Goal: Task Accomplishment & Management: Manage account settings

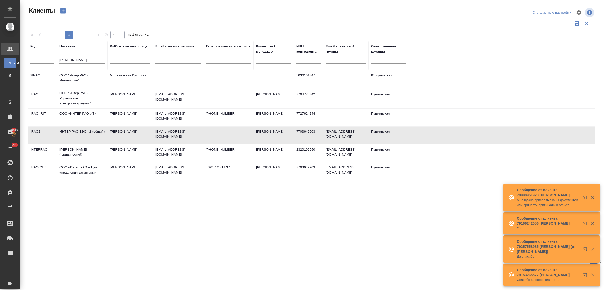
select select "RU"
drag, startPoint x: 77, startPoint y: 61, endPoint x: 52, endPoint y: 61, distance: 25.5
click at [52, 61] on tr "Код Название интер рао ФИО контактного лица Email контактного лица Телефон конт…" at bounding box center [218, 55] width 381 height 29
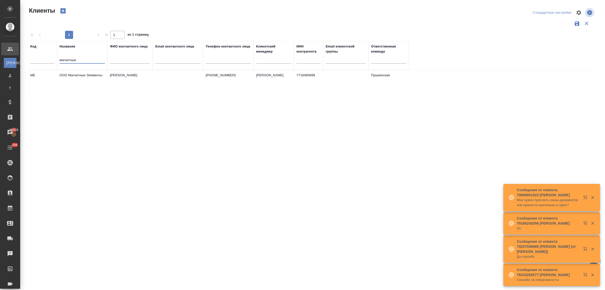
type input "магнитные"
click at [71, 76] on td "ООО Магнитные Элементы" at bounding box center [82, 79] width 50 height 18
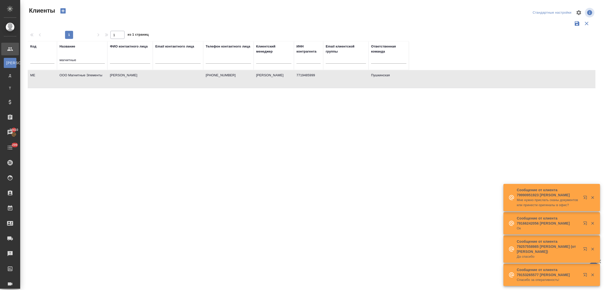
click at [71, 76] on td "ООО Магнитные Элементы" at bounding box center [82, 79] width 50 height 18
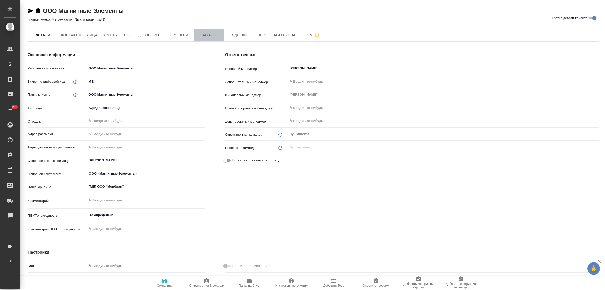
click at [206, 37] on span "Заказы" at bounding box center [209, 35] width 24 height 6
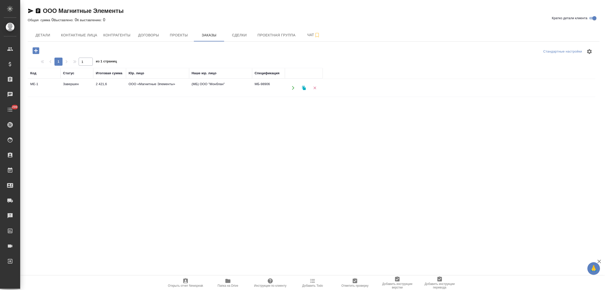
click at [144, 85] on td "ООО «Магнитные Элементы»" at bounding box center [157, 88] width 63 height 18
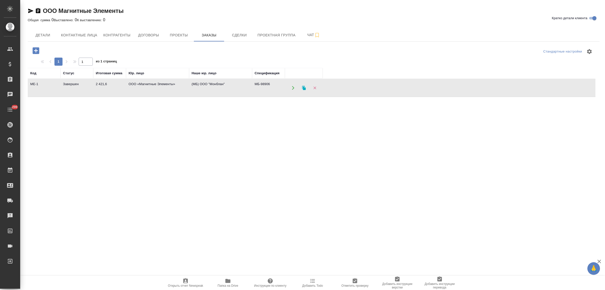
click at [144, 85] on td "ООО «Магнитные Элементы»" at bounding box center [157, 88] width 63 height 18
click at [36, 51] on icon "button" at bounding box center [36, 50] width 9 height 9
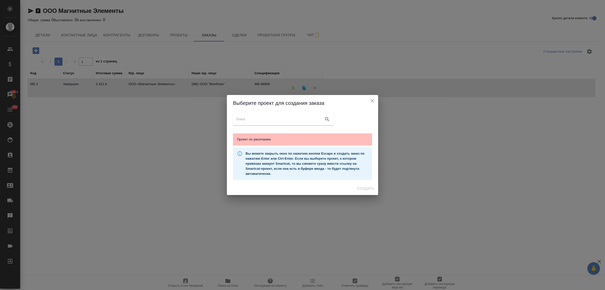
click at [273, 139] on span "Проект по умолчанию" at bounding box center [302, 139] width 131 height 5
click at [369, 187] on span "Создать" at bounding box center [365, 188] width 17 height 6
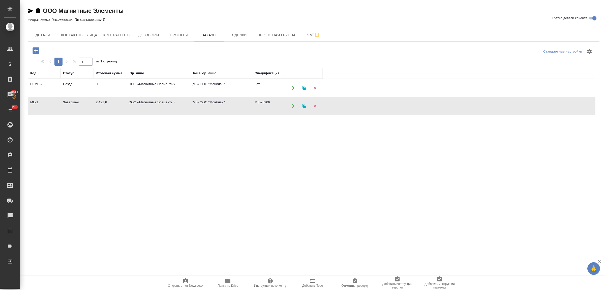
click at [135, 105] on td "ООО «Магнитные Элементы»" at bounding box center [157, 106] width 63 height 18
click at [148, 103] on td "ООО «Магнитные Элементы»" at bounding box center [157, 106] width 63 height 18
click at [148, 33] on span "Договоры" at bounding box center [148, 35] width 24 height 6
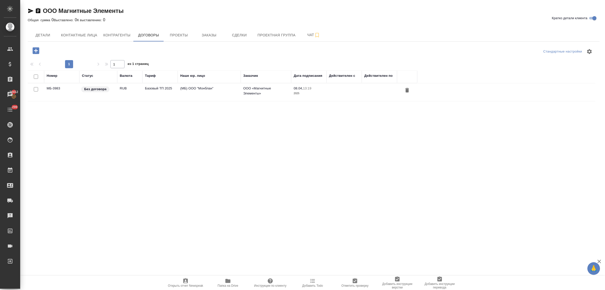
click at [125, 91] on td "RUB" at bounding box center [129, 92] width 25 height 18
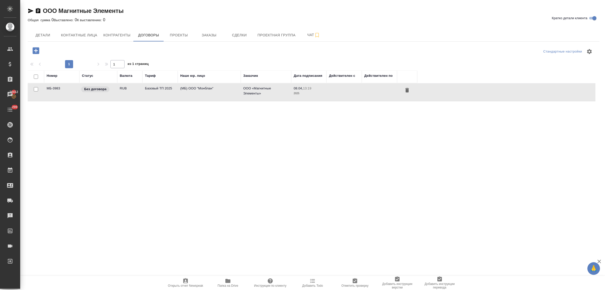
click at [125, 91] on td "RUB" at bounding box center [129, 92] width 25 height 18
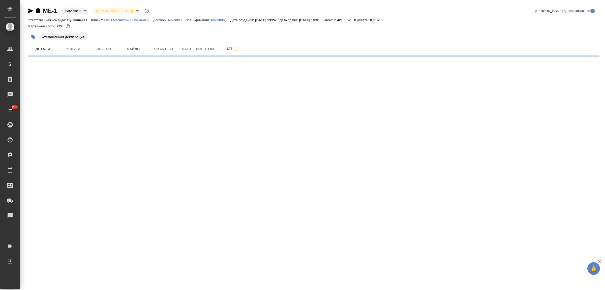
select select "RU"
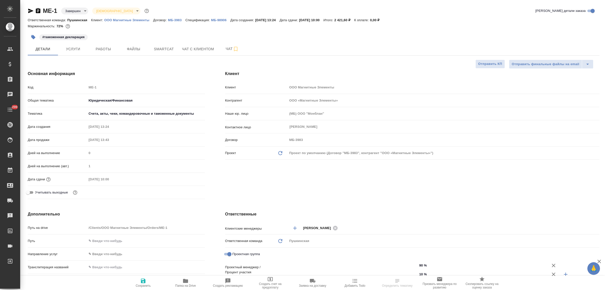
type textarea "x"
type input "Тарабановская Анастасия"
type input "[PERSON_NAME]"
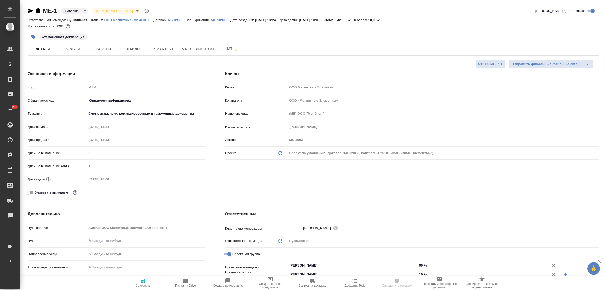
type textarea "x"
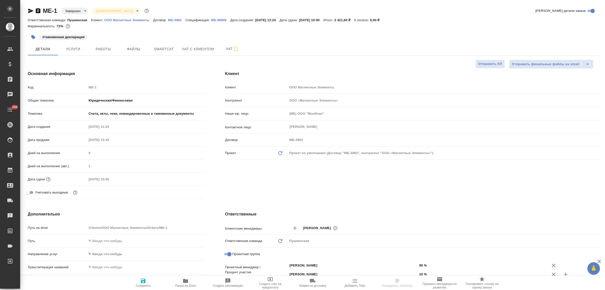
type textarea "x"
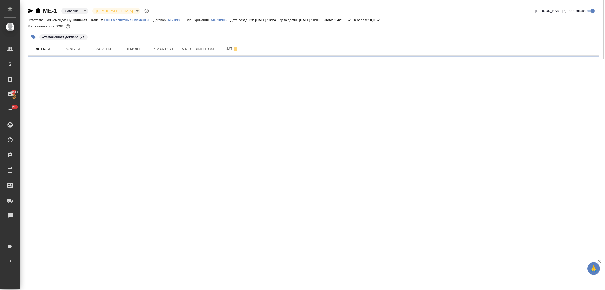
select select "RU"
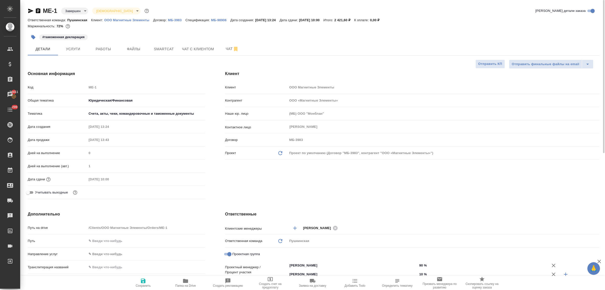
type textarea "x"
click at [70, 51] on span "Услуги" at bounding box center [73, 49] width 24 height 6
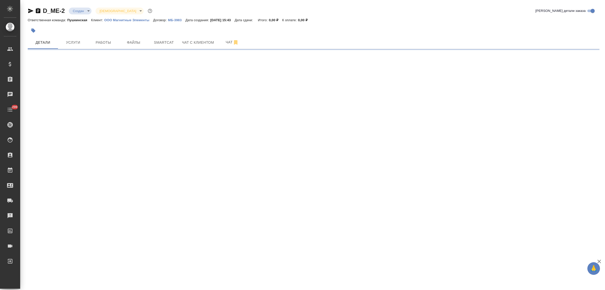
select select "RU"
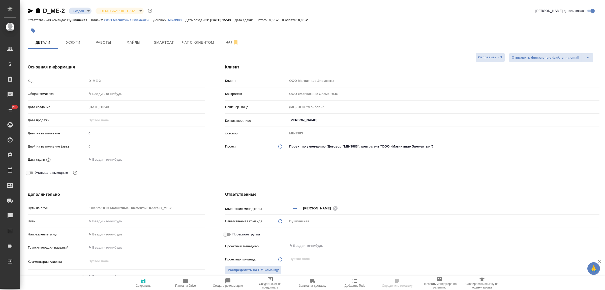
type textarea "x"
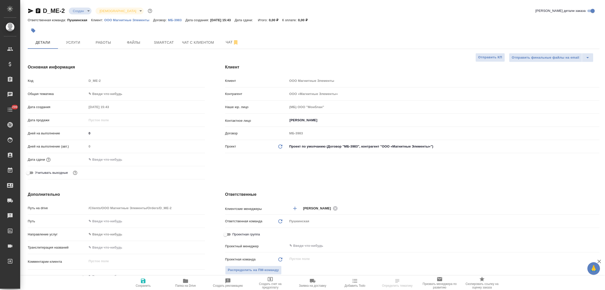
type textarea "x"
click at [317, 121] on input "[PERSON_NAME]" at bounding box center [435, 120] width 292 height 6
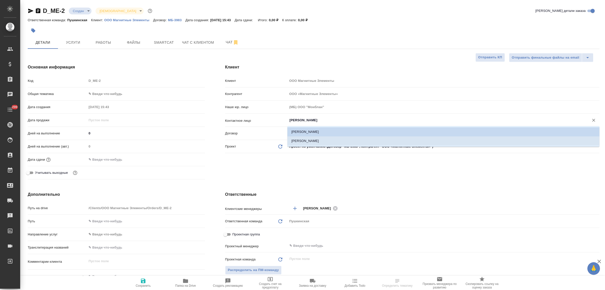
click at [300, 170] on div "Клиент Клиент ООО Магнитные Элементы Контрагент ООО «Магнитные Элементы» Наше ю…" at bounding box center [412, 122] width 395 height 137
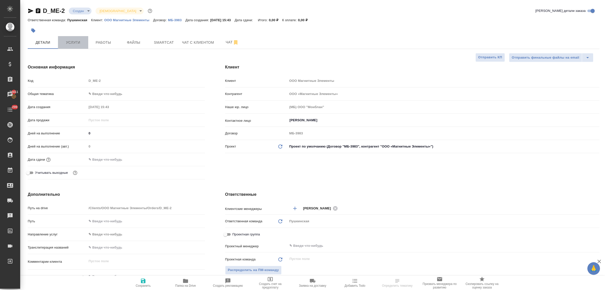
click at [69, 42] on span "Услуги" at bounding box center [73, 42] width 24 height 6
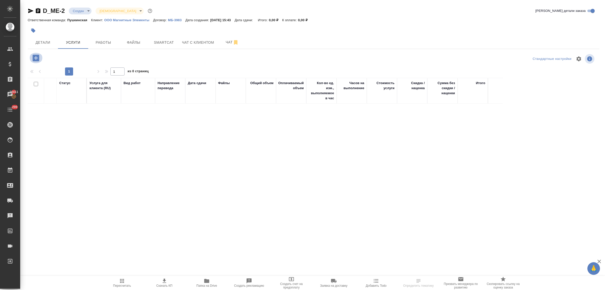
click at [34, 59] on icon "button" at bounding box center [36, 57] width 7 height 7
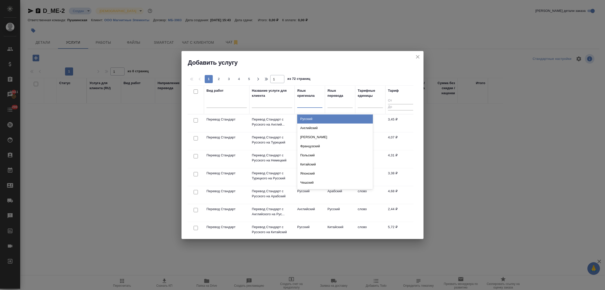
click at [300, 105] on div at bounding box center [309, 102] width 25 height 7
type input "кита"
click at [307, 120] on div "Китайский" at bounding box center [335, 118] width 76 height 9
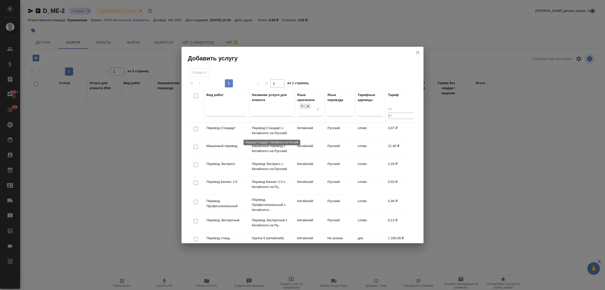
click at [267, 132] on p "Перевод Стандарт с Китайского на Русский" at bounding box center [272, 130] width 40 height 10
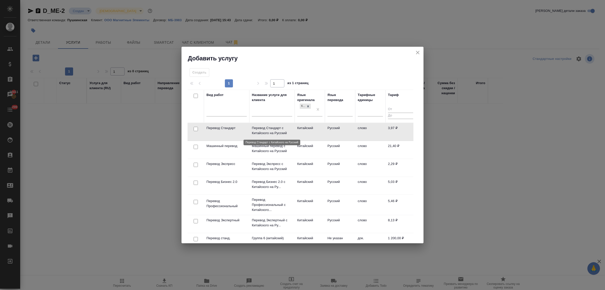
click at [267, 132] on p "Перевод Стандарт с Китайского на Русский" at bounding box center [272, 130] width 40 height 10
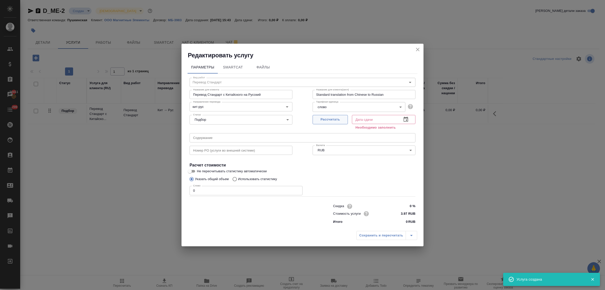
click at [332, 115] on button "Рассчитать" at bounding box center [330, 119] width 35 height 9
type input "10.10.2025 15:44"
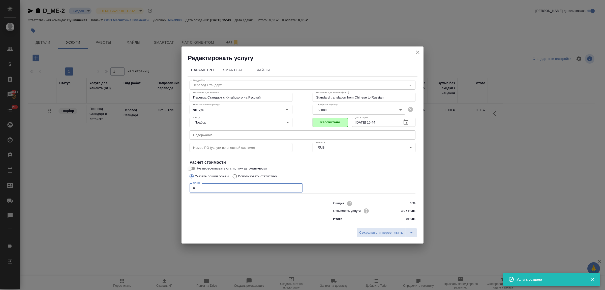
drag, startPoint x: 198, startPoint y: 188, endPoint x: 180, endPoint y: 184, distance: 19.1
click at [180, 184] on div "Редактировать услугу Параметры SmartCat Файлы Вид работ Перевод Стандарт Вид ра…" at bounding box center [302, 145] width 605 height 290
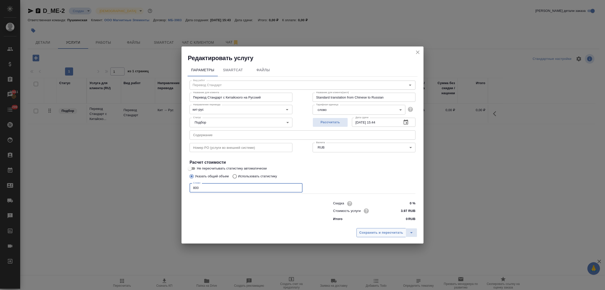
type input "800"
click at [373, 232] on span "Сохранить и пересчитать" at bounding box center [381, 232] width 44 height 6
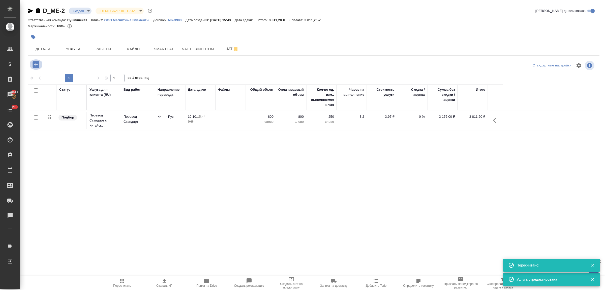
click at [33, 66] on icon "button" at bounding box center [36, 64] width 7 height 7
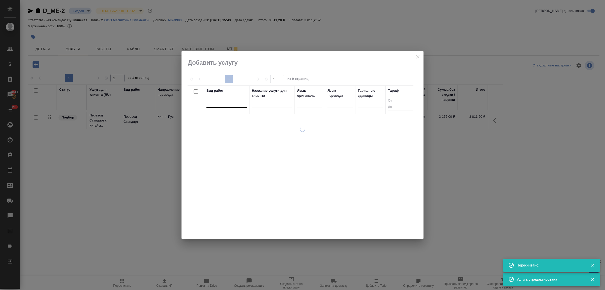
click at [238, 106] on div at bounding box center [227, 102] width 40 height 7
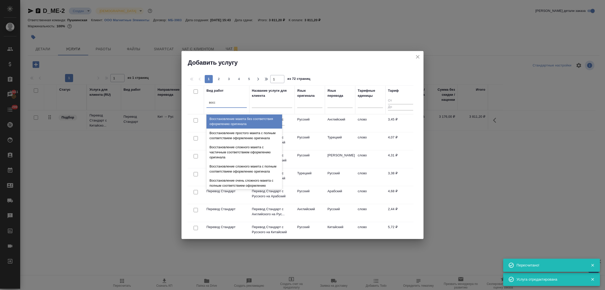
type input "восс"
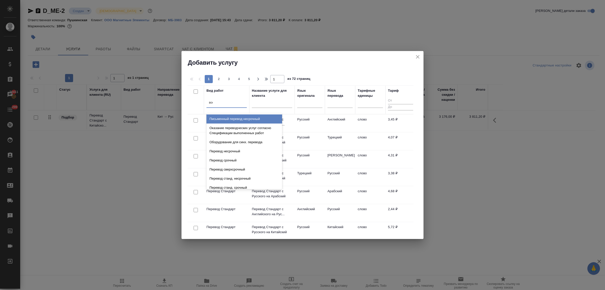
type input "восс"
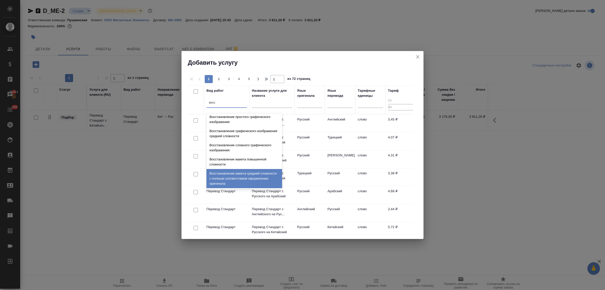
click at [233, 174] on div "Восстановление макета средней сложности с полным соответствием оформлению ориги…" at bounding box center [245, 178] width 76 height 19
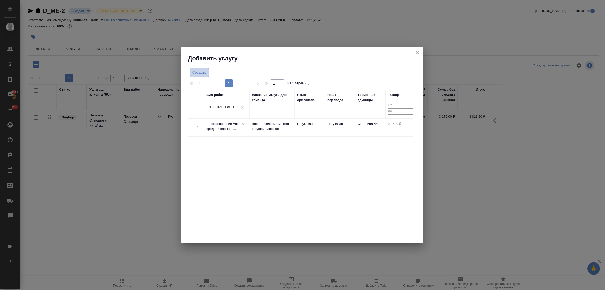
click at [206, 75] on span "Создать" at bounding box center [199, 73] width 14 height 6
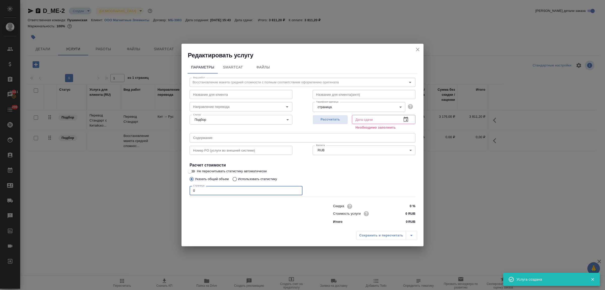
drag, startPoint x: 203, startPoint y: 189, endPoint x: 181, endPoint y: 187, distance: 22.7
click at [182, 188] on div "Параметры SmartCat Файлы Вид работ Восстановление макета средней сложности с по…" at bounding box center [303, 143] width 242 height 169
type input "2"
click at [406, 213] on input "0 RUB" at bounding box center [406, 213] width 18 height 7
type input "230 RUB"
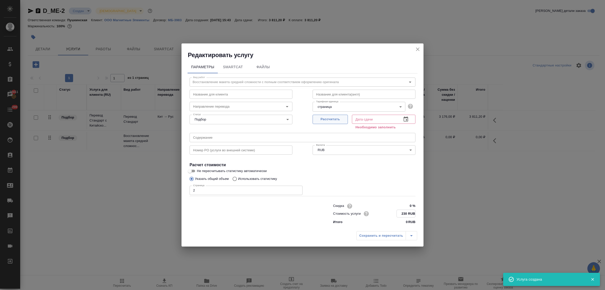
click at [339, 118] on span "Рассчитать" at bounding box center [330, 119] width 30 height 6
type input "10.10.2025 15:56"
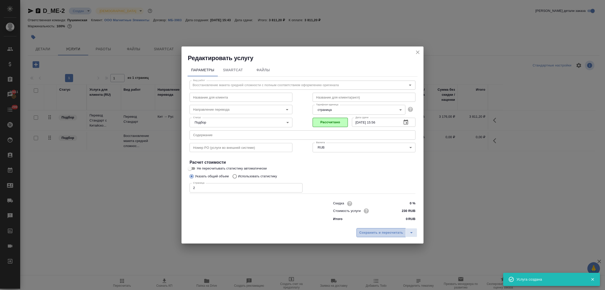
click at [385, 230] on span "Сохранить и пересчитать" at bounding box center [381, 232] width 44 height 6
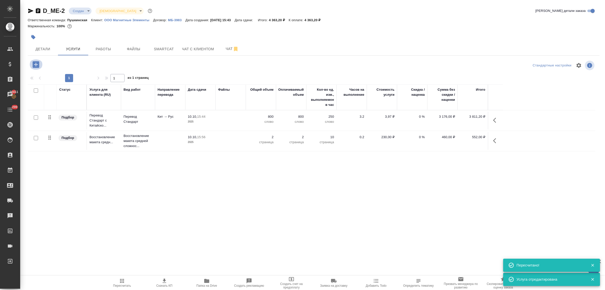
click at [35, 67] on icon "button" at bounding box center [36, 64] width 7 height 7
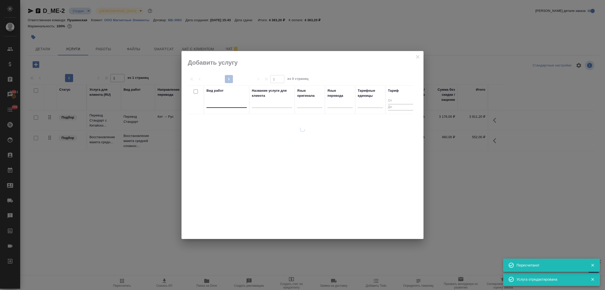
click at [230, 105] on div at bounding box center [227, 102] width 40 height 7
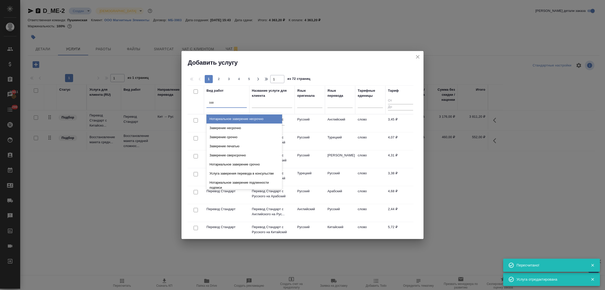
type input "заве"
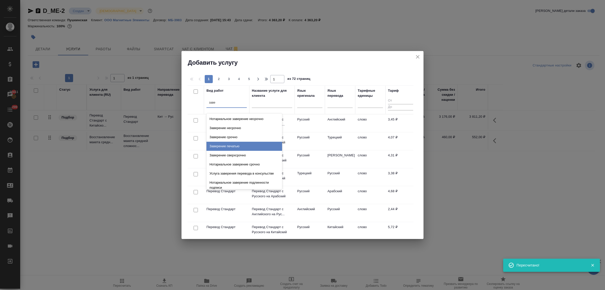
click at [241, 145] on div "Заверение печатью" at bounding box center [245, 145] width 76 height 9
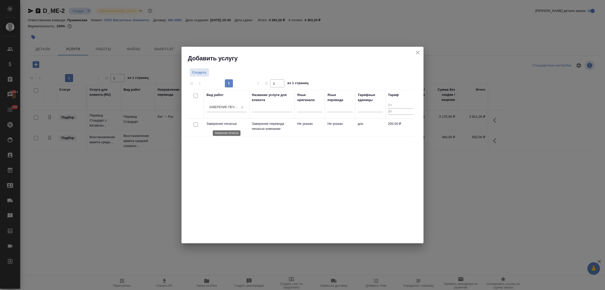
click at [220, 123] on p "Заверение печатью" at bounding box center [227, 123] width 40 height 5
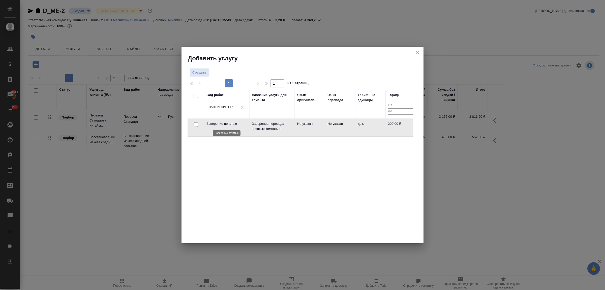
click at [220, 123] on p "Заверение печатью" at bounding box center [227, 123] width 40 height 5
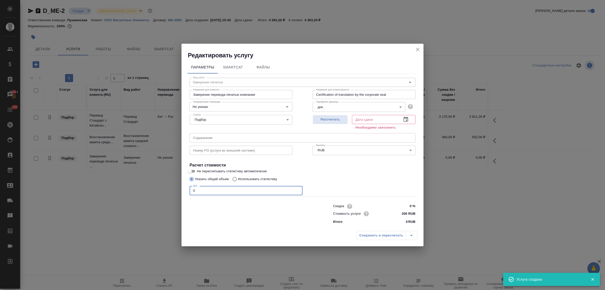
drag, startPoint x: 200, startPoint y: 188, endPoint x: 181, endPoint y: 186, distance: 19.3
click at [181, 186] on div "Редактировать услугу Параметры SmartCat Файлы Вид работ Заверение печатью Вид р…" at bounding box center [302, 145] width 605 height 290
type input "2"
click at [328, 119] on span "Рассчитать" at bounding box center [330, 120] width 30 height 6
type input "10.10.2025 15:49"
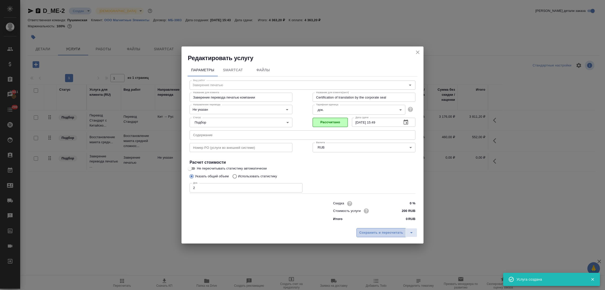
click at [387, 231] on span "Сохранить и пересчитать" at bounding box center [381, 232] width 44 height 6
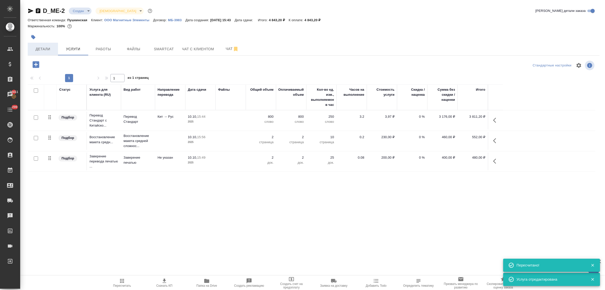
click at [44, 44] on button "Детали" at bounding box center [43, 49] width 30 height 13
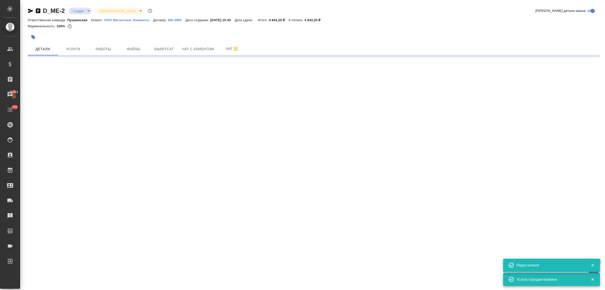
select select "RU"
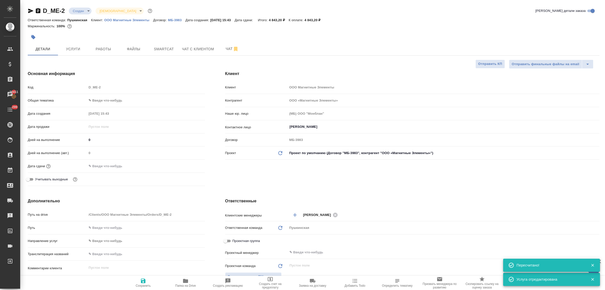
type textarea "x"
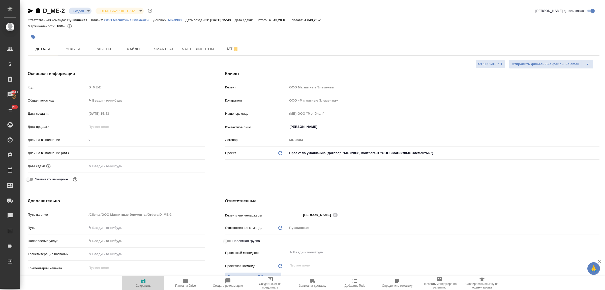
click at [144, 278] on icon "button" at bounding box center [143, 280] width 6 height 6
type textarea "x"
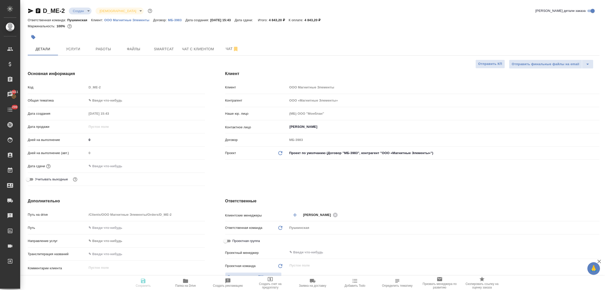
type textarea "x"
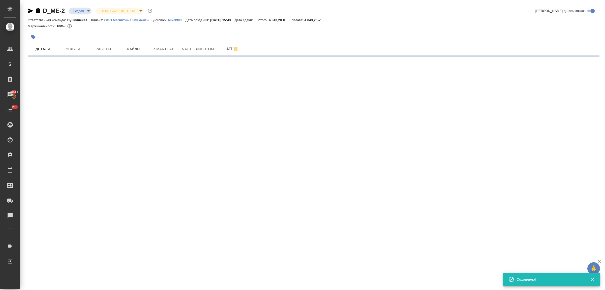
select select "RU"
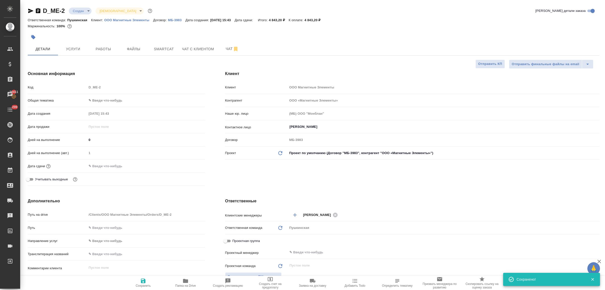
type textarea "x"
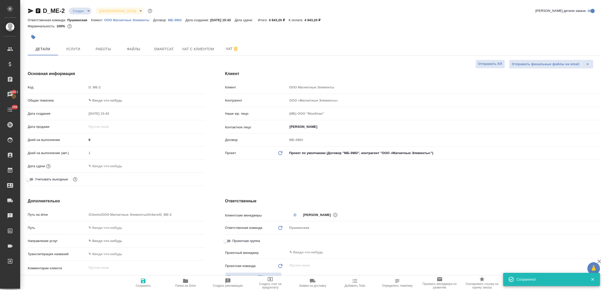
type textarea "x"
click at [67, 48] on span "Услуги" at bounding box center [73, 49] width 24 height 6
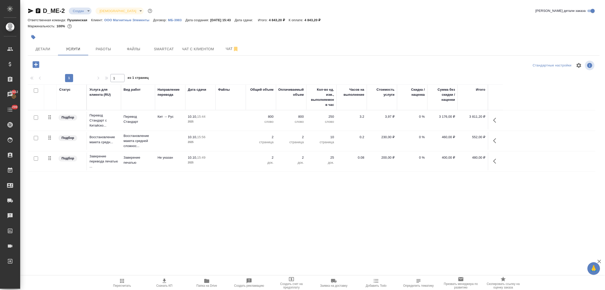
click at [164, 281] on icon "button" at bounding box center [165, 280] width 4 height 4
drag, startPoint x: 35, startPoint y: 51, endPoint x: 39, endPoint y: 58, distance: 8.4
click at [36, 51] on span "Детали" at bounding box center [43, 49] width 24 height 6
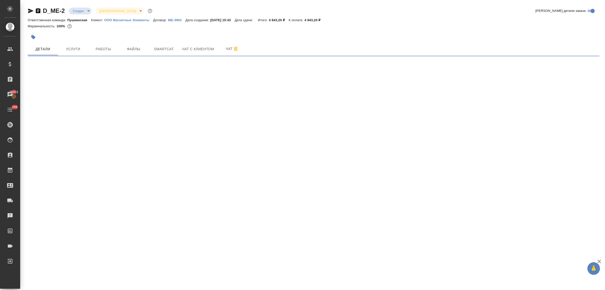
select select "RU"
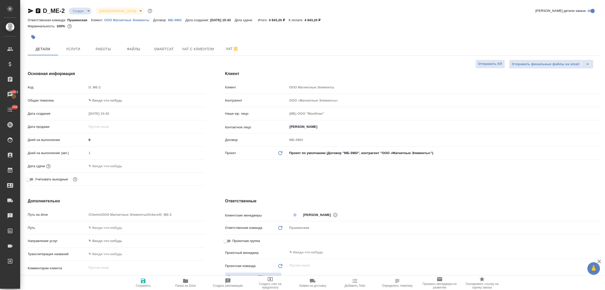
type textarea "x"
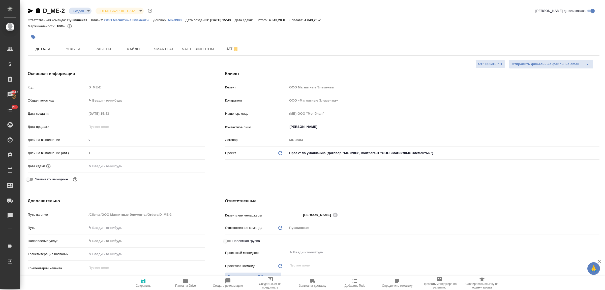
type textarea "x"
click at [268, 281] on icon "button" at bounding box center [270, 279] width 6 height 6
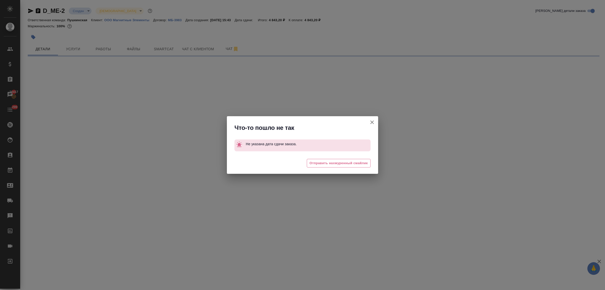
select select "RU"
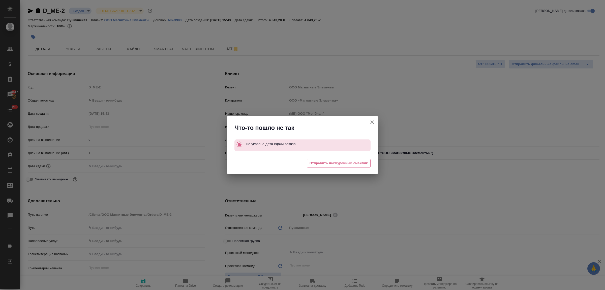
type textarea "x"
click at [374, 121] on icon "button" at bounding box center [372, 122] width 6 height 6
type textarea "x"
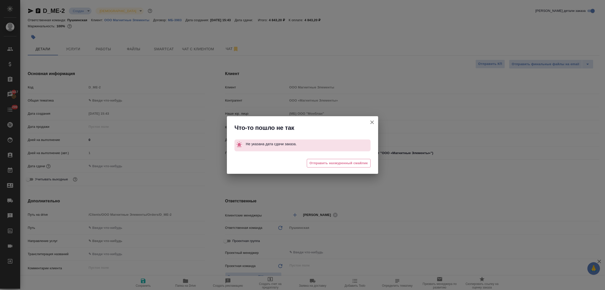
type textarea "x"
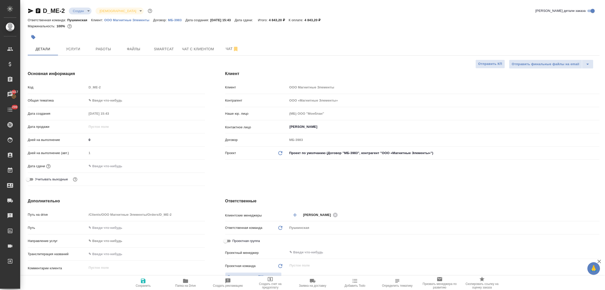
click at [111, 165] on input "text" at bounding box center [109, 165] width 44 height 7
click at [188, 165] on icon "button" at bounding box center [190, 165] width 6 height 6
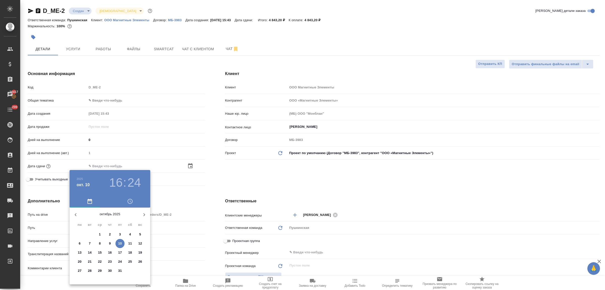
click at [90, 251] on p "14" at bounding box center [90, 252] width 4 height 5
type input "14.10.2025 16:24"
type textarea "x"
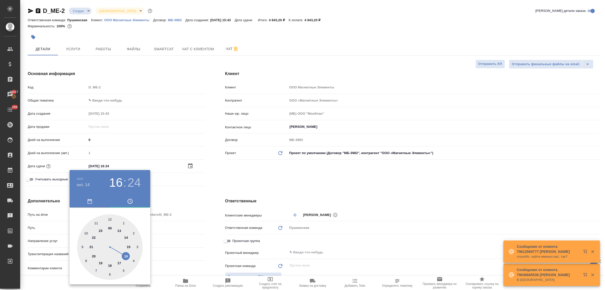
click at [126, 254] on div at bounding box center [110, 247] width 66 height 66
type textarea "x"
click at [109, 218] on div at bounding box center [110, 247] width 66 height 66
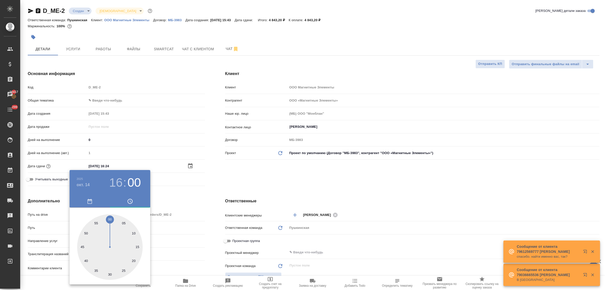
type input "14.10.2025 16:00"
type textarea "x"
click at [178, 202] on div at bounding box center [302, 145] width 605 height 290
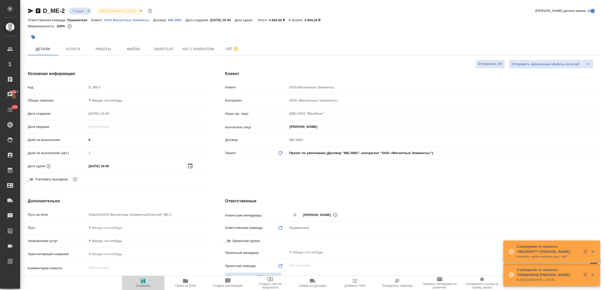
click at [140, 278] on icon "button" at bounding box center [143, 280] width 6 height 6
type textarea "x"
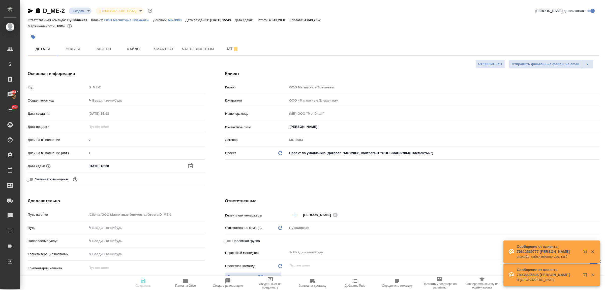
type textarea "x"
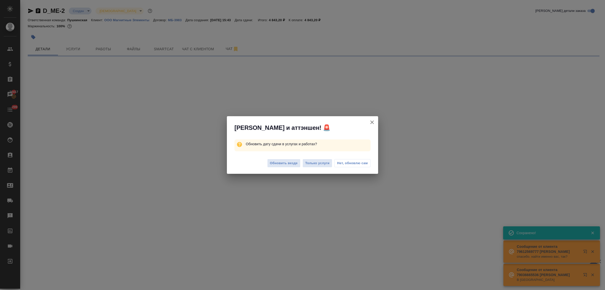
select select "RU"
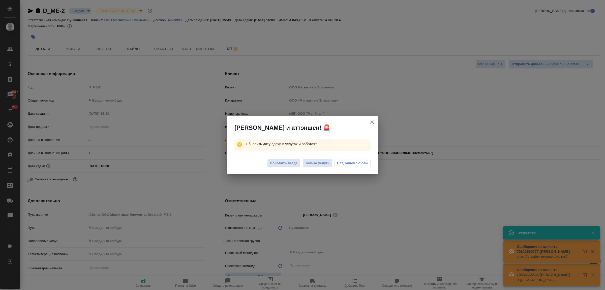
type textarea "x"
click at [288, 164] on span "Обновить везде" at bounding box center [284, 163] width 28 height 6
type textarea "x"
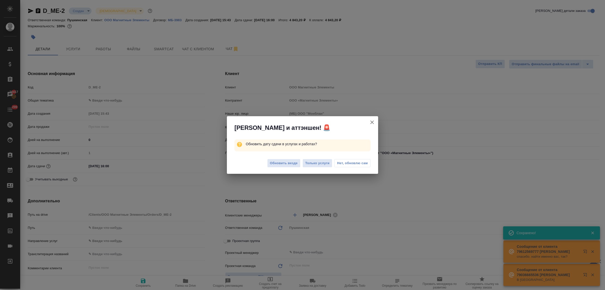
type textarea "x"
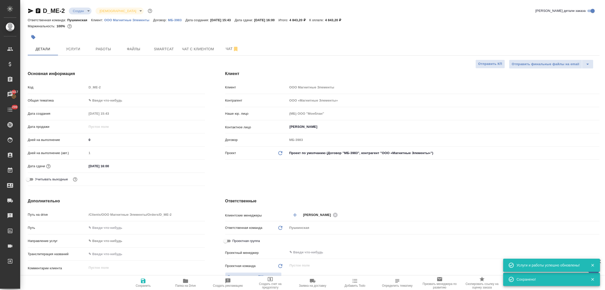
click at [273, 280] on icon "button" at bounding box center [270, 279] width 6 height 6
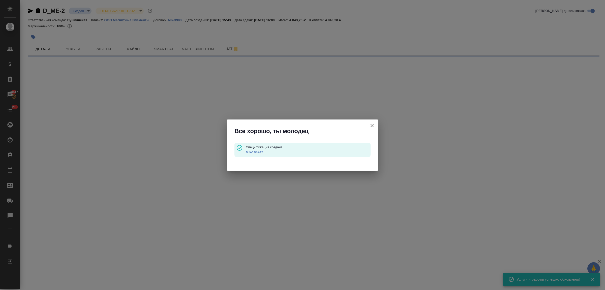
type input "waitingForPrepayment"
select select "RU"
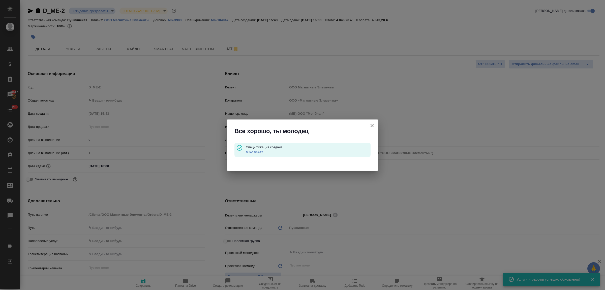
type textarea "x"
click at [254, 150] on link "МБ-104947" at bounding box center [254, 152] width 17 height 4
type textarea "x"
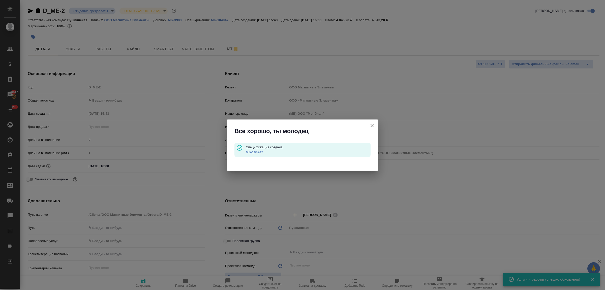
type textarea "x"
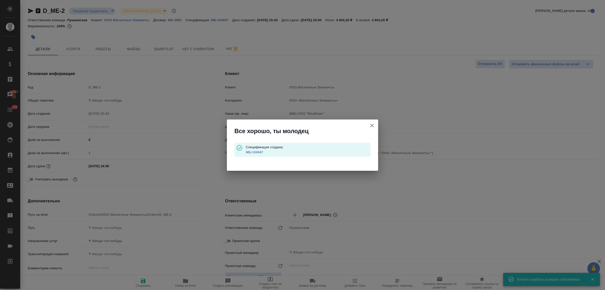
click at [372, 125] on icon "button" at bounding box center [372, 125] width 6 height 6
type textarea "x"
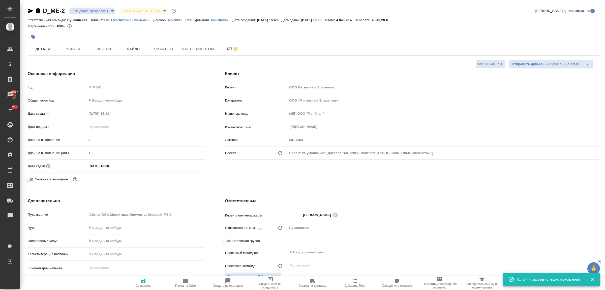
type textarea "x"
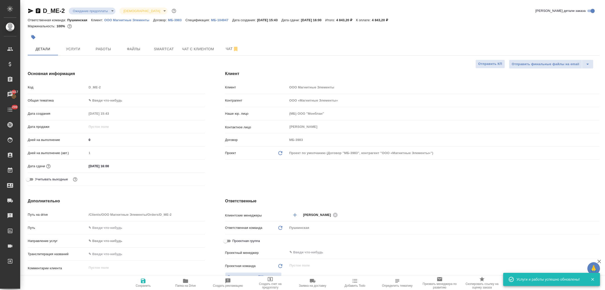
type textarea "x"
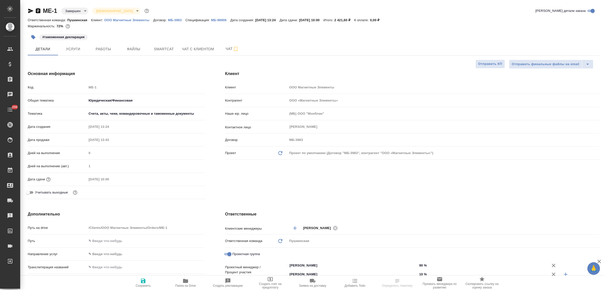
select select "RU"
click at [76, 51] on span "Услуги" at bounding box center [73, 49] width 24 height 6
select select "RU"
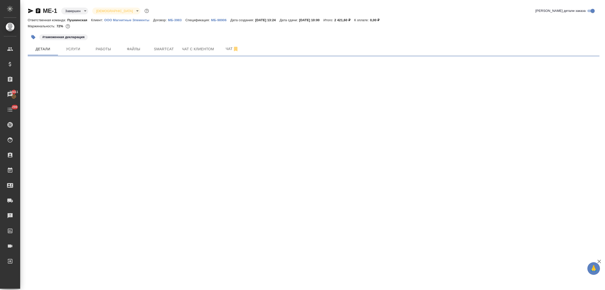
select select "RU"
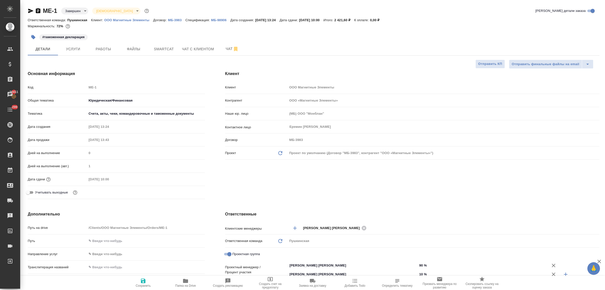
type textarea "x"
click at [287, 200] on div "Клиент Клиент ООО Магнитные Элементы Контрагент ООО «Магнитные Элементы» Наше ю…" at bounding box center [412, 136] width 395 height 150
type textarea "x"
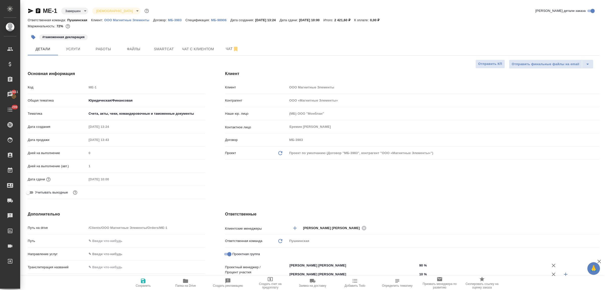
type textarea "x"
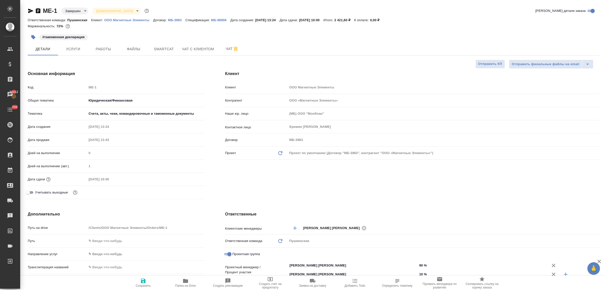
type textarea "x"
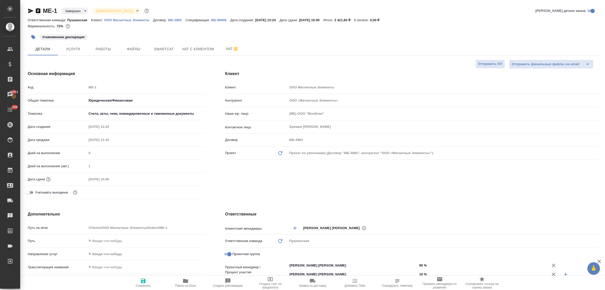
type textarea "x"
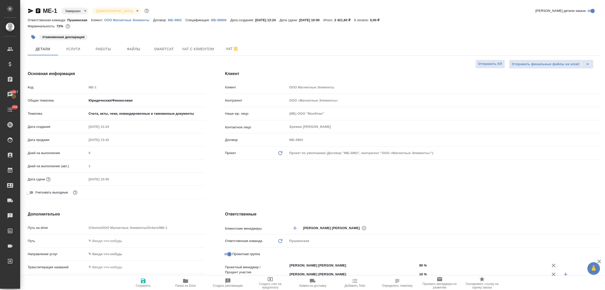
type textarea "x"
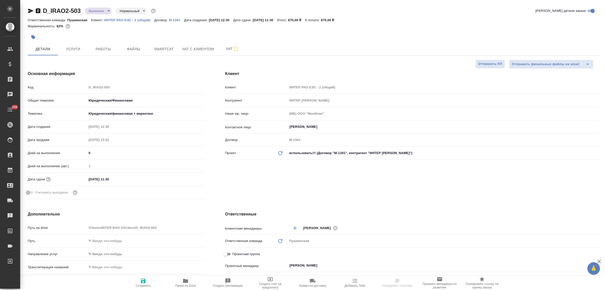
select select "RU"
click at [185, 281] on icon "button" at bounding box center [185, 280] width 5 height 4
select select "RU"
type textarea "x"
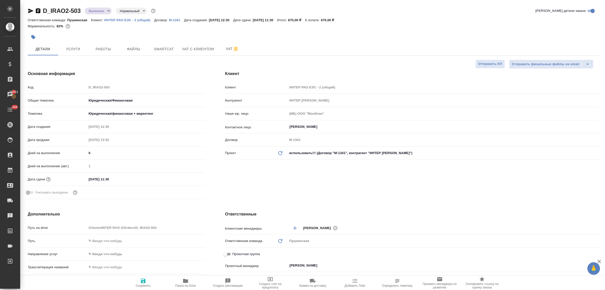
type textarea "x"
click at [101, 11] on body "🙏 .cls-1 fill:#fff; AWATERA Bulakhova Elena Клиенты Спецификации Заказы 20411 Ч…" at bounding box center [302, 145] width 605 height 290
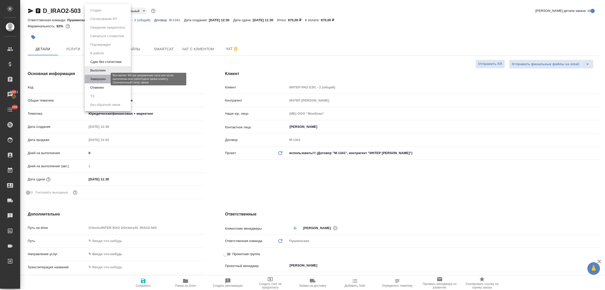
click at [105, 79] on button "Завершен" at bounding box center [98, 79] width 18 height 6
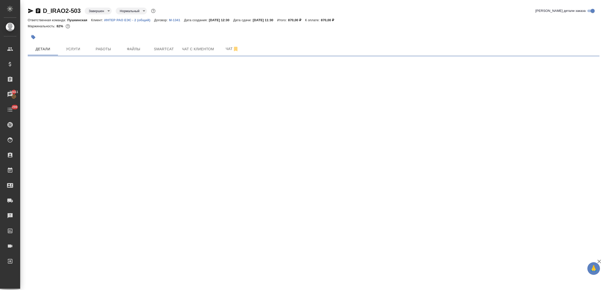
select select "RU"
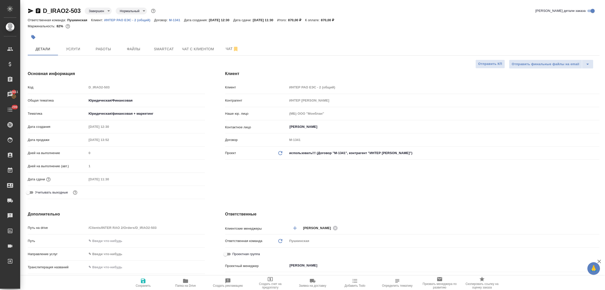
type textarea "x"
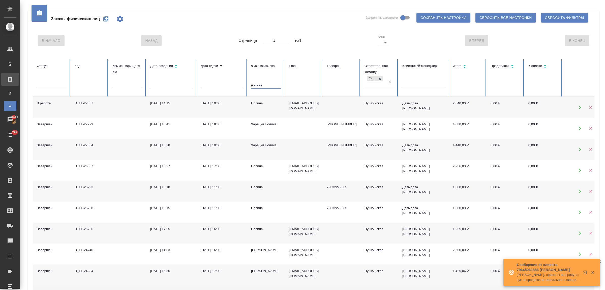
type input "полина"
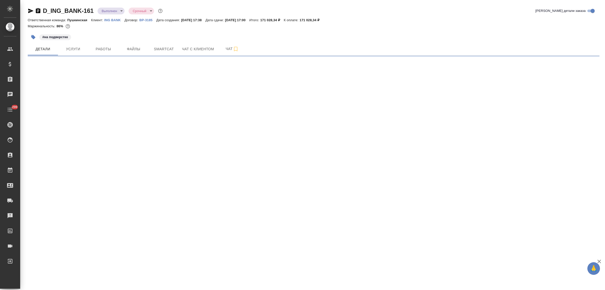
select select "RU"
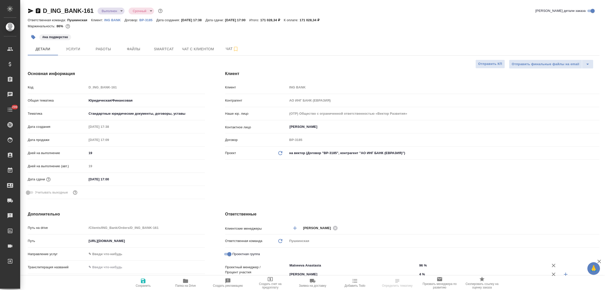
type textarea "x"
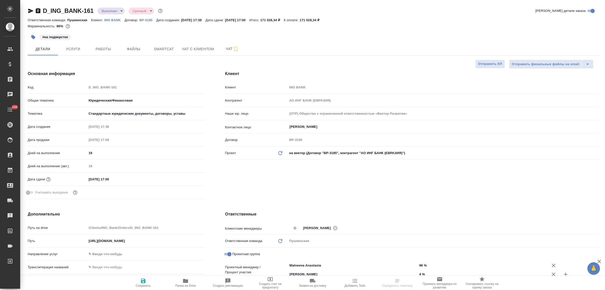
type textarea "x"
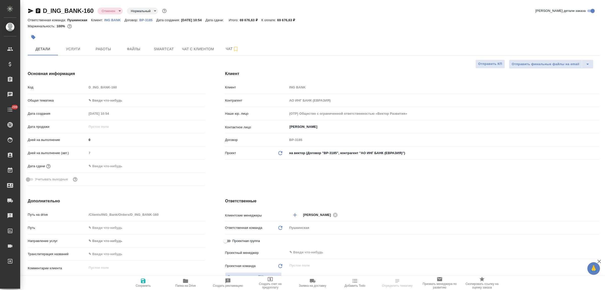
select select "RU"
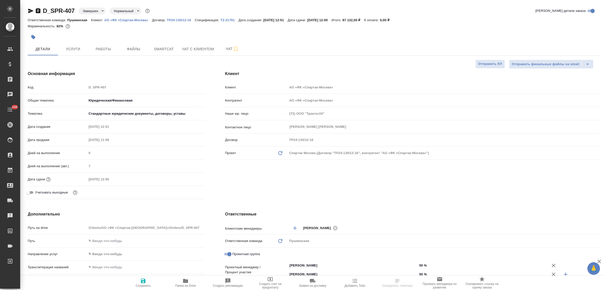
select select "RU"
type textarea "x"
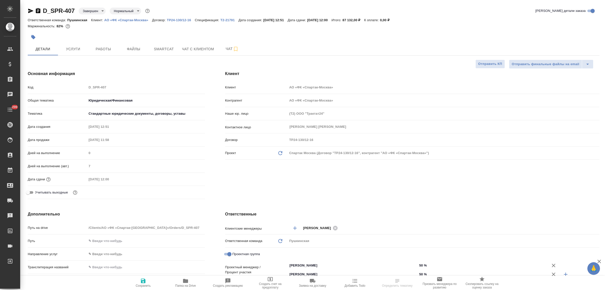
type textarea "x"
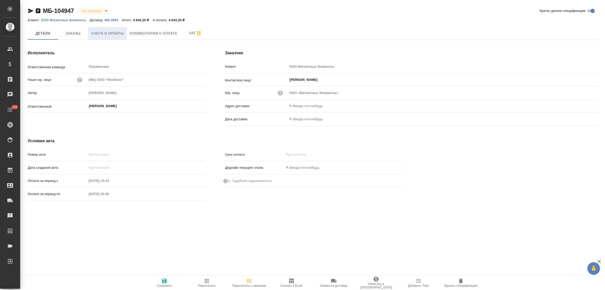
click at [101, 35] on span "Счета и оплаты" at bounding box center [107, 33] width 33 height 6
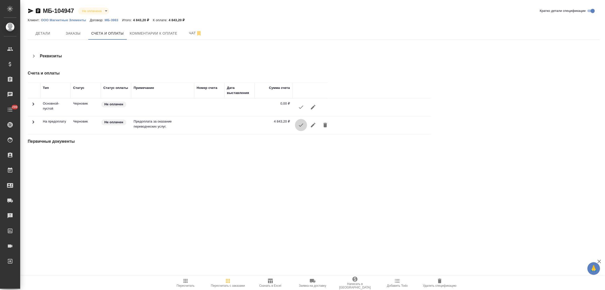
click at [299, 124] on icon "button" at bounding box center [301, 125] width 6 height 6
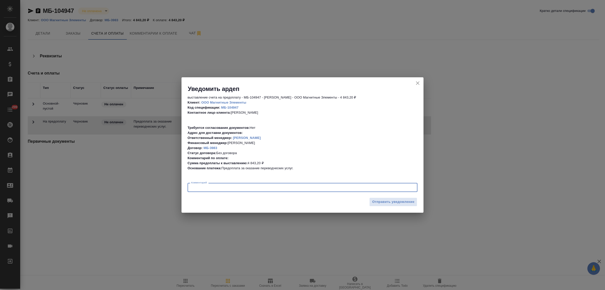
click at [246, 187] on textarea at bounding box center [302, 187] width 223 height 4
type textarea "приветик! просьба сканчик, спасибо!"
click at [366, 204] on div "Отправить уведомление" at bounding box center [303, 204] width 242 height 18
click at [373, 204] on span "Отправить уведомление" at bounding box center [393, 202] width 42 height 6
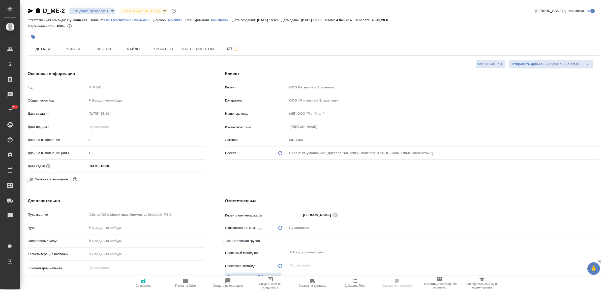
select select "RU"
type textarea "x"
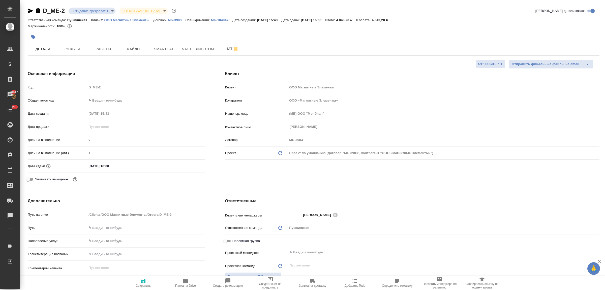
type textarea "x"
click at [110, 101] on body "🙏 .cls-1 fill:#fff; AWATERA Bulakhova Elena Клиенты Спецификации Заказы 20417 Ч…" at bounding box center [302, 145] width 605 height 290
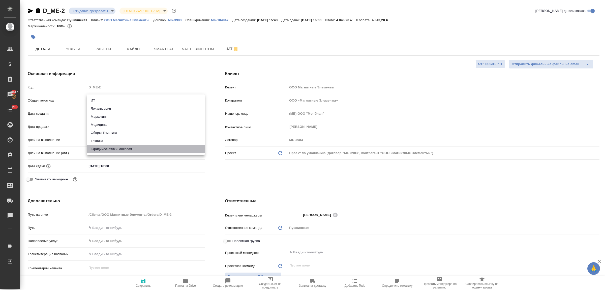
click at [123, 150] on li "Юридическая/Финансовая" at bounding box center [146, 149] width 118 height 8
type input "yr-fn"
type textarea "x"
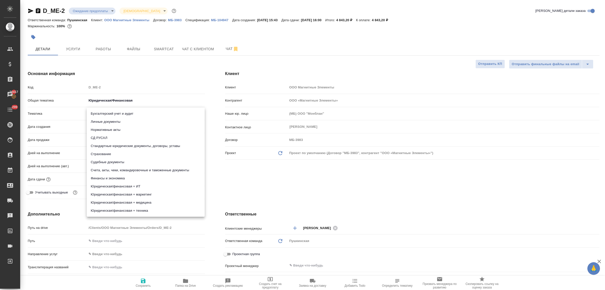
click at [109, 113] on body "🙏 .cls-1 fill:#fff; AWATERA Bulakhova Elena Клиенты Спецификации Заказы 20417 Ч…" at bounding box center [302, 145] width 605 height 290
click at [126, 171] on li "Счета, акты, чеки, командировочные и таможенные документы" at bounding box center [146, 170] width 118 height 8
type textarea "x"
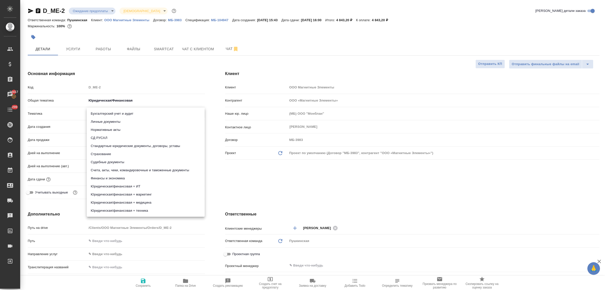
type input "5f647205b73bc97568ca66c0"
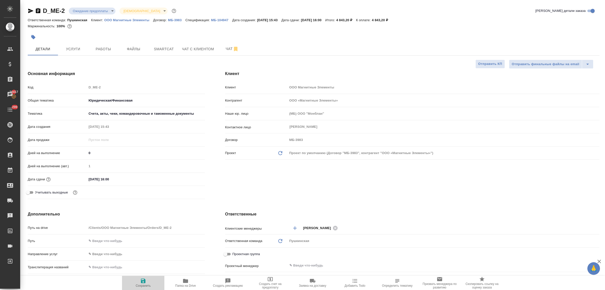
drag, startPoint x: 141, startPoint y: 278, endPoint x: 143, endPoint y: 271, distance: 7.3
click at [141, 278] on icon "button" at bounding box center [143, 280] width 6 height 6
type textarea "x"
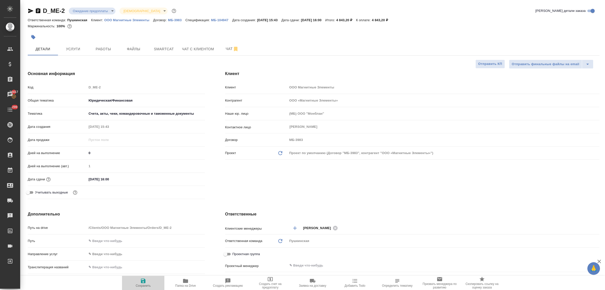
type textarea "x"
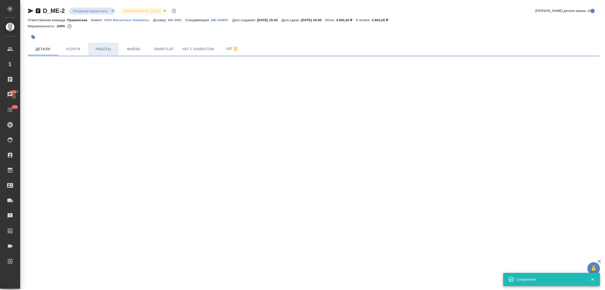
select select "RU"
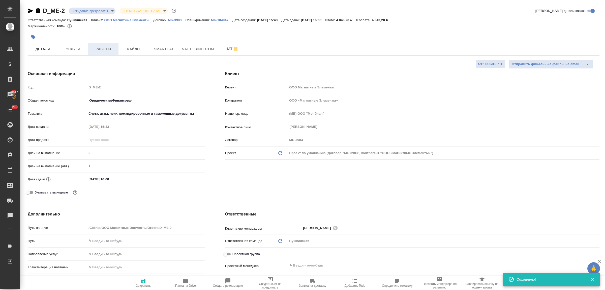
type textarea "x"
click at [103, 49] on span "Работы" at bounding box center [103, 49] width 24 height 6
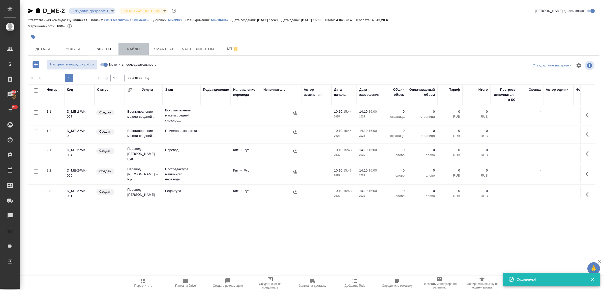
click at [124, 52] on button "Файлы" at bounding box center [134, 49] width 30 height 13
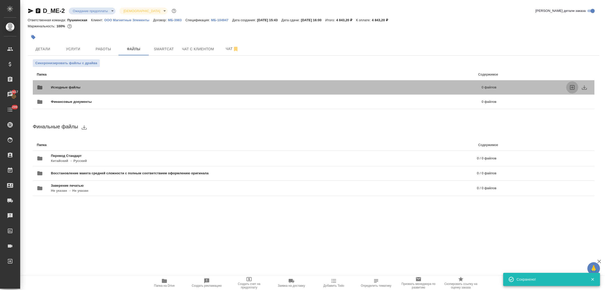
click at [572, 86] on icon "uploadFiles" at bounding box center [572, 87] width 6 height 6
click at [0, 0] on input "uploadFiles" at bounding box center [0, 0] width 0 height 0
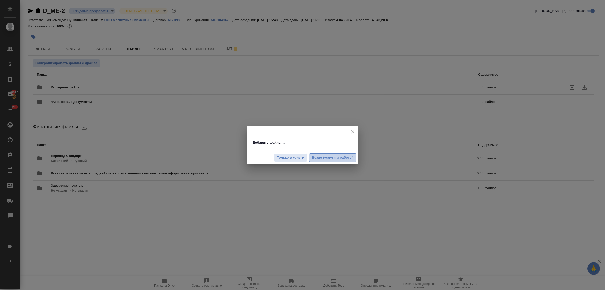
click at [336, 158] on span "Везде (услуги и работы)" at bounding box center [333, 158] width 42 height 6
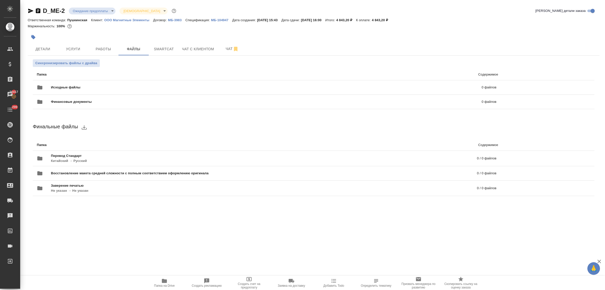
click at [138, 19] on p "ООО Магнитные Элементы" at bounding box center [128, 20] width 49 height 4
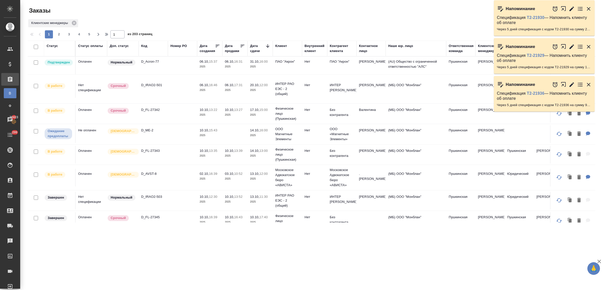
click at [150, 109] on p "D_FL-27342" at bounding box center [153, 109] width 24 height 5
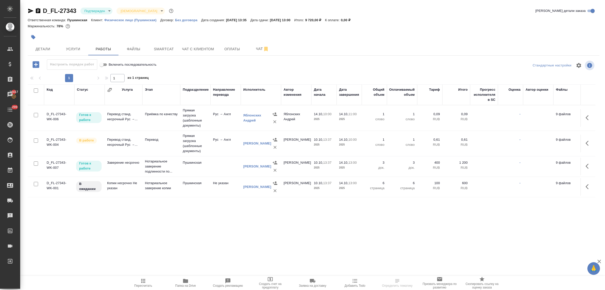
click at [106, 11] on body "🙏 .cls-1 fill:#fff; AWATERA Bulakhova [PERSON_NAME] Спецификации Заказы 20417 Ч…" at bounding box center [302, 145] width 605 height 290
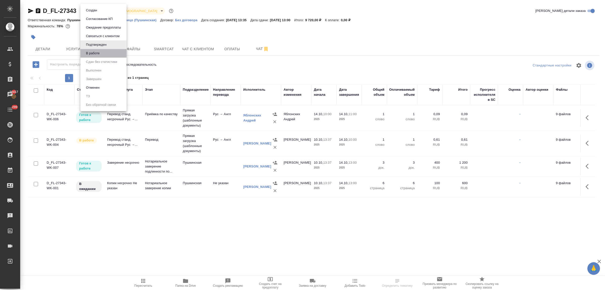
click at [105, 51] on li "В работе" at bounding box center [103, 53] width 46 height 9
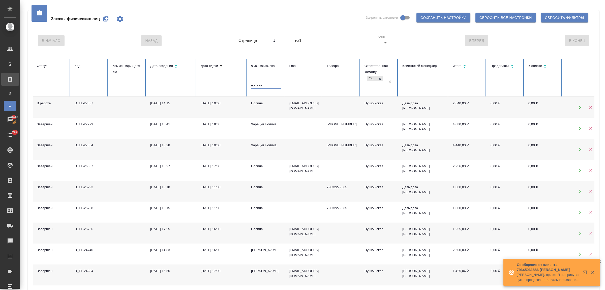
drag, startPoint x: 271, startPoint y: 85, endPoint x: 224, endPoint y: 84, distance: 47.7
click at [224, 84] on tr "Статус Код Комментарии для КМ Дата создания Дата сдачи ФИО заказчика полина Ema…" at bounding box center [316, 78] width 567 height 38
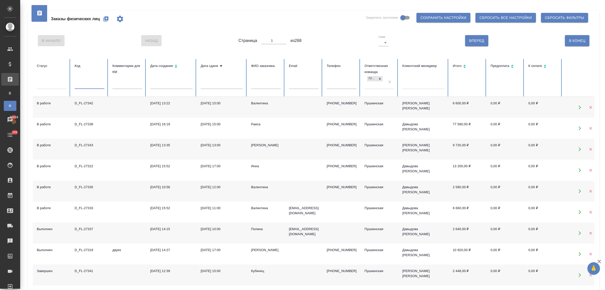
click at [83, 86] on input "text" at bounding box center [90, 85] width 30 height 7
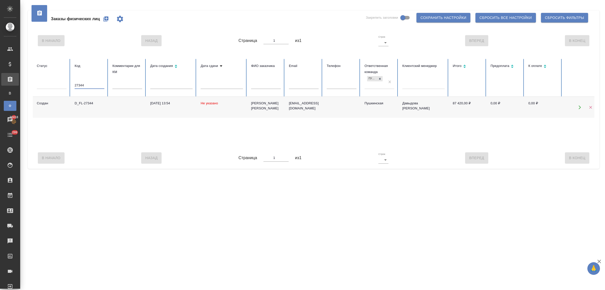
type input "27344"
click at [85, 102] on div "D_FL-27344" at bounding box center [90, 103] width 30 height 5
click at [105, 17] on icon "button" at bounding box center [105, 18] width 5 height 5
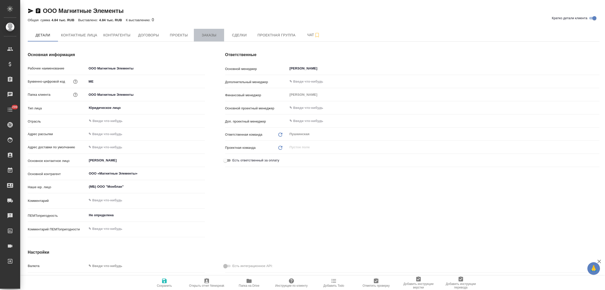
click at [208, 36] on span "Заказы" at bounding box center [209, 35] width 24 height 6
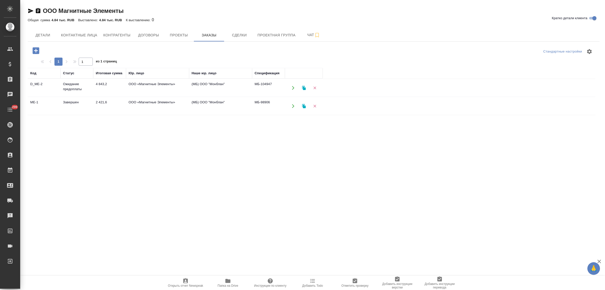
click at [72, 105] on td "Завершен" at bounding box center [77, 106] width 33 height 18
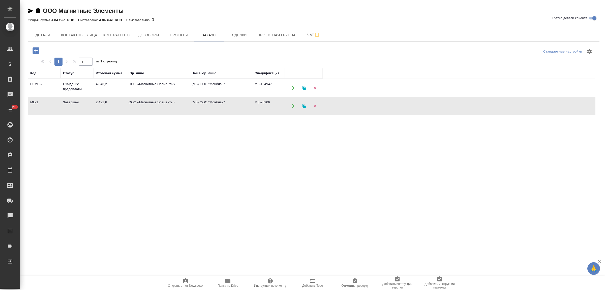
click at [72, 105] on td "Завершен" at bounding box center [77, 106] width 33 height 18
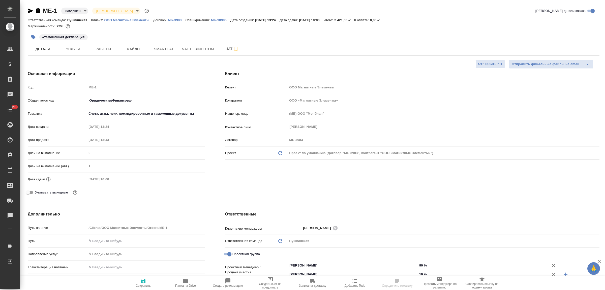
select select "RU"
click at [162, 49] on span "Smartcat" at bounding box center [164, 49] width 24 height 6
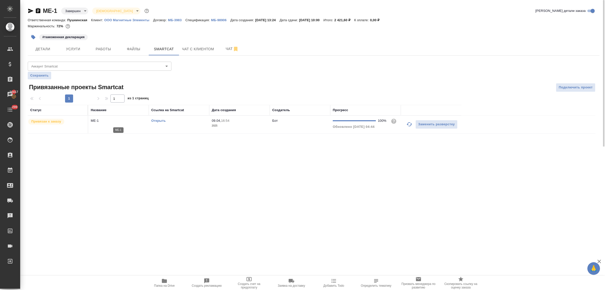
click at [91, 120] on p "ME-1" at bounding box center [118, 120] width 55 height 5
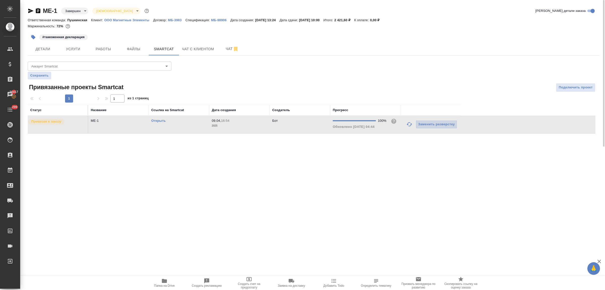
click at [159, 121] on link "Открыть" at bounding box center [158, 121] width 14 height 4
click at [134, 50] on span "Файлы" at bounding box center [134, 49] width 24 height 6
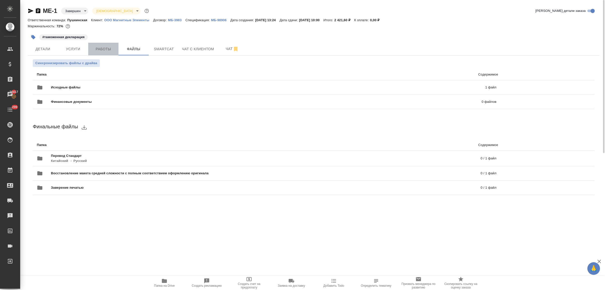
click at [106, 50] on span "Работы" at bounding box center [103, 49] width 24 height 6
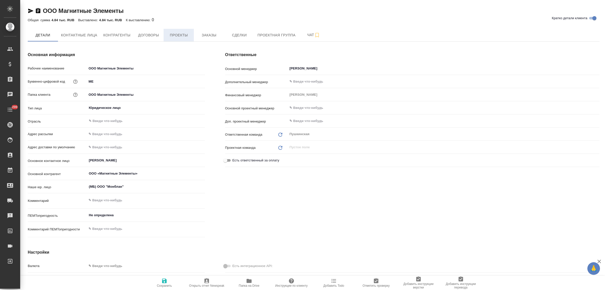
click at [173, 36] on span "Проекты" at bounding box center [179, 35] width 24 height 6
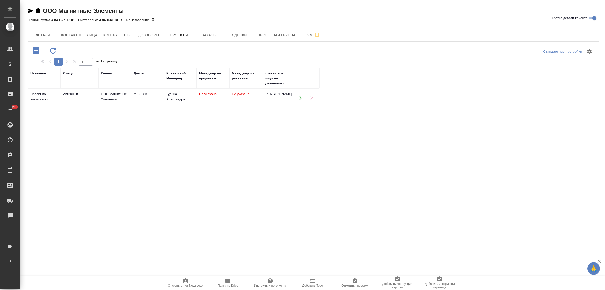
click at [88, 97] on td "Активный" at bounding box center [80, 98] width 38 height 18
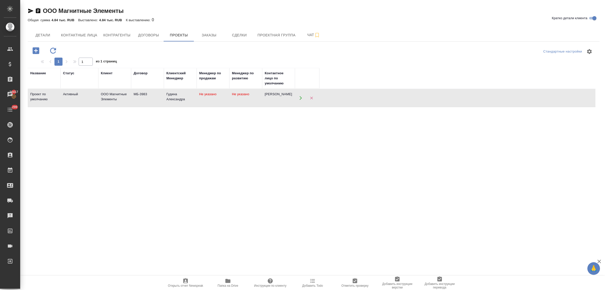
click at [88, 97] on td "Активный" at bounding box center [80, 98] width 38 height 18
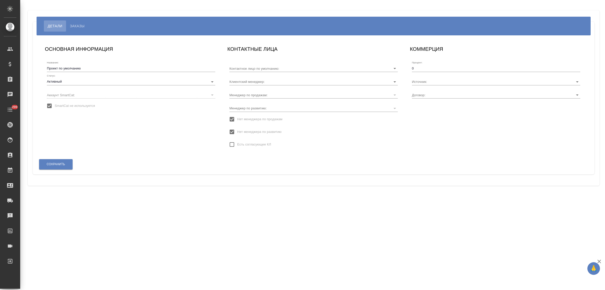
type input "[PERSON_NAME]"
type input "МБ-3983"
type input "Гудина Александра"
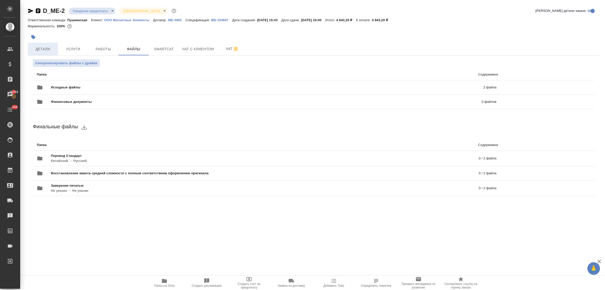
click at [40, 53] on button "Детали" at bounding box center [43, 49] width 30 height 13
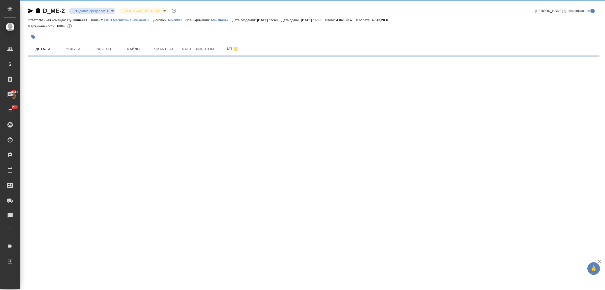
select select "RU"
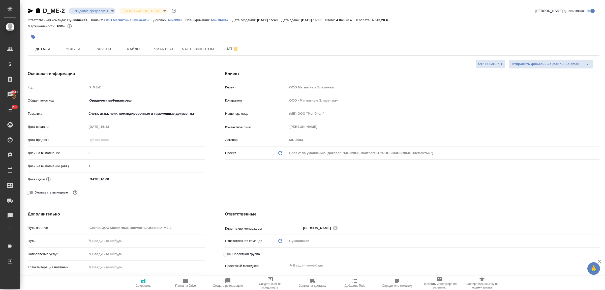
type textarea "x"
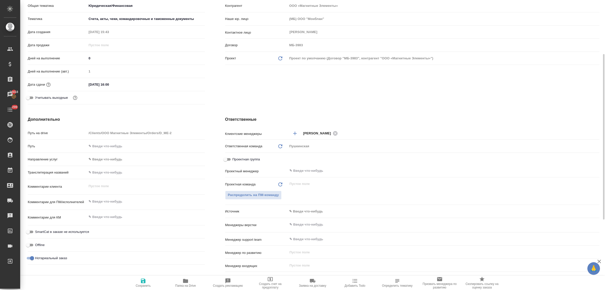
type textarea "x"
click at [109, 201] on textarea at bounding box center [146, 201] width 118 height 9
paste textarea "от КВ: экспортная декларация кит-рус с ЗПК, перевод в виде скана (нужна копия д…"
type textarea "от КВ: экспортная декларация кит-рус с ЗПК, перевод в виде скана (нужна копия д…"
type textarea "x"
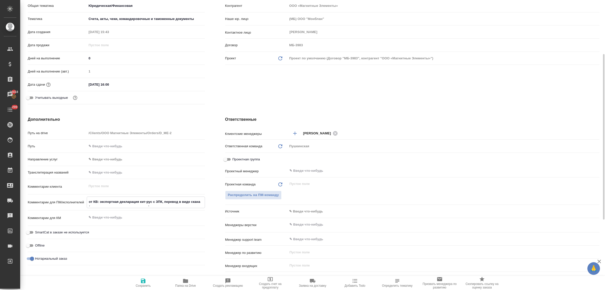
type textarea "x"
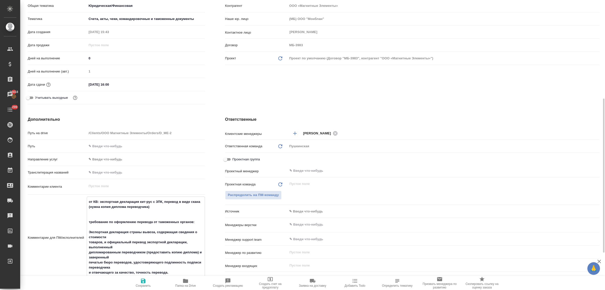
scroll to position [126, 0]
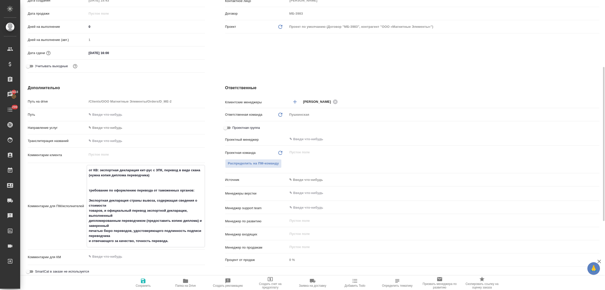
drag, startPoint x: 172, startPoint y: 239, endPoint x: 86, endPoint y: 169, distance: 110.3
click at [83, 163] on div "Путь на drive /Clients/ООО Магнитные Элементы/Orders/D_ME-2 Путь Направление ус…" at bounding box center [116, 201] width 177 height 209
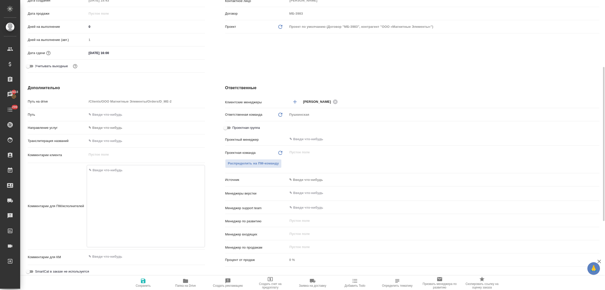
type textarea "x"
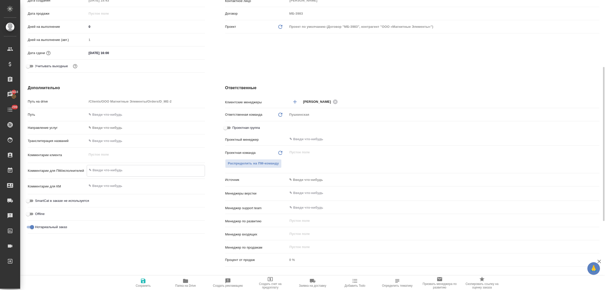
type textarea "x"
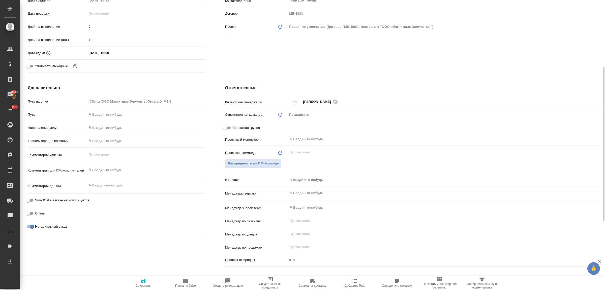
type textarea "x"
click at [109, 170] on textarea at bounding box center [146, 170] width 118 height 9
type textarea "x"
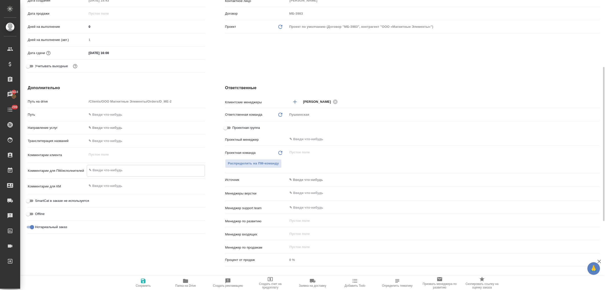
type textarea "с"
type textarea "x"
type textarea "см"
type textarea "x"
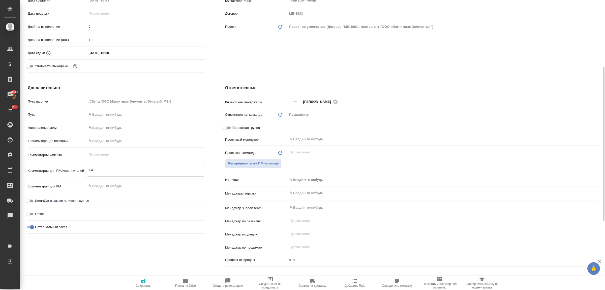
type textarea "x"
type textarea "см."
type textarea "x"
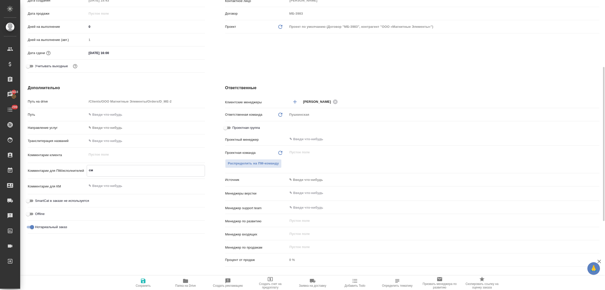
type textarea "x"
type textarea "см."
type textarea "x"
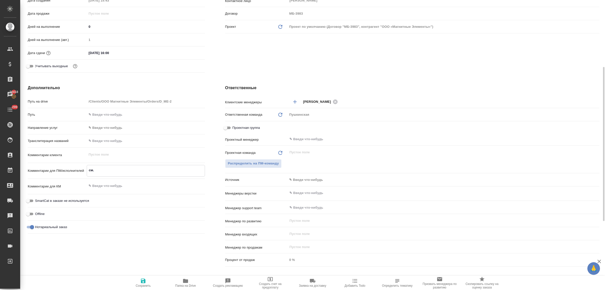
type textarea "x"
type textarea "см. в"
type textarea "x"
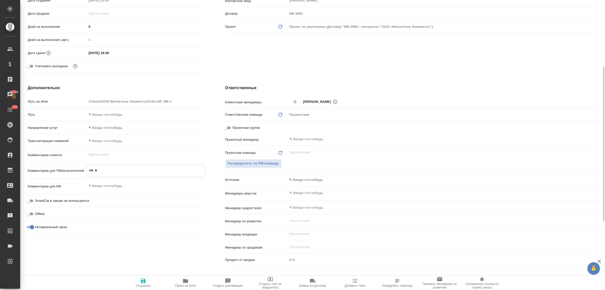
type textarea "см. в"
type textarea "x"
type textarea "см. в п"
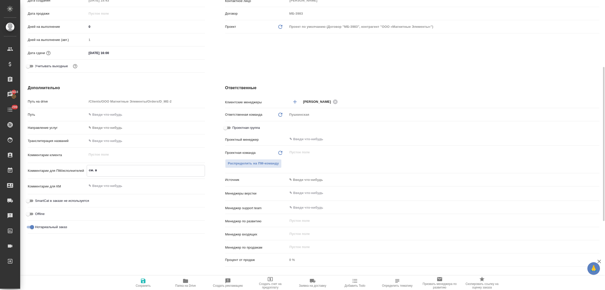
type textarea "x"
type textarea "см. в по"
type textarea "x"
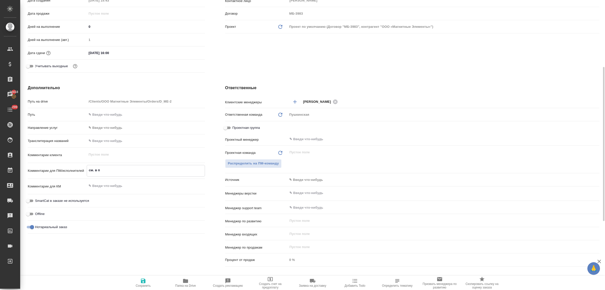
type textarea "x"
type textarea "см. в пом"
type textarea "x"
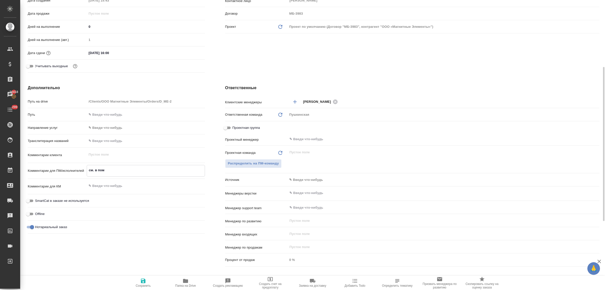
type textarea "x"
type textarea "см. в помо"
type textarea "x"
type textarea "см. в помощ"
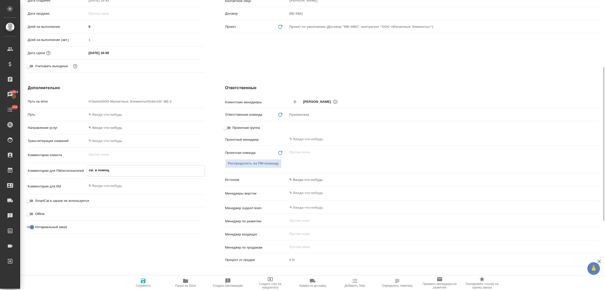
type textarea "x"
type textarea "см. в помощь"
type textarea "x"
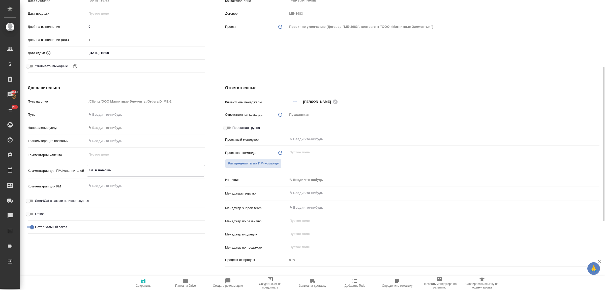
type textarea "x"
type textarea "см. в помощь"
type textarea "x"
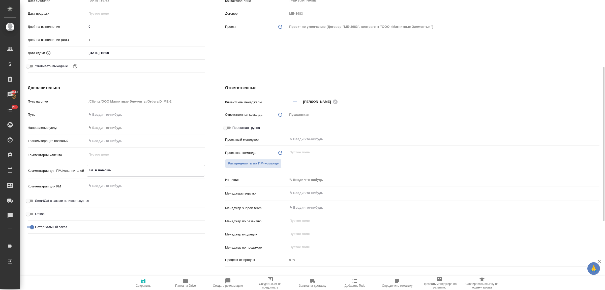
type textarea "x"
type textarea "см. в помощь п"
type textarea "x"
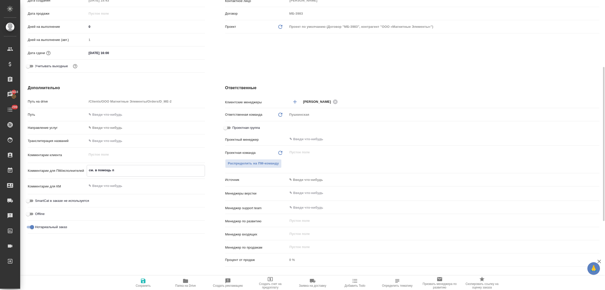
type textarea "см. в помощь пр"
type textarea "x"
type textarea "см. в помощь про"
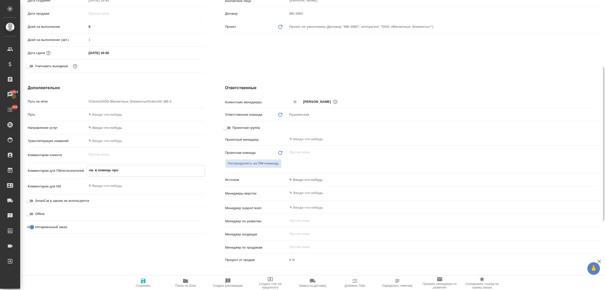
type textarea "x"
type textarea "см. в помощь прош"
type textarea "x"
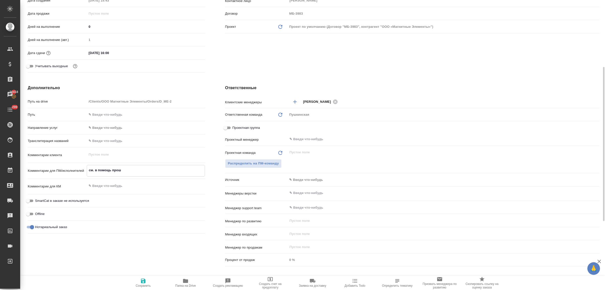
type textarea "x"
type textarea "см. в помощь прошл"
type textarea "x"
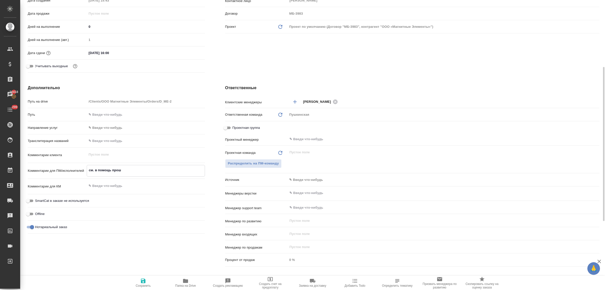
type textarea "x"
type textarea "см. в помощь прошлы"
type textarea "x"
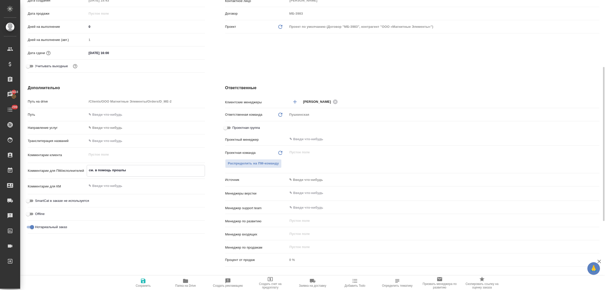
type textarea "x"
type textarea "см. в помощь прошлый"
type textarea "x"
type textarea "см. в помощь прошлый"
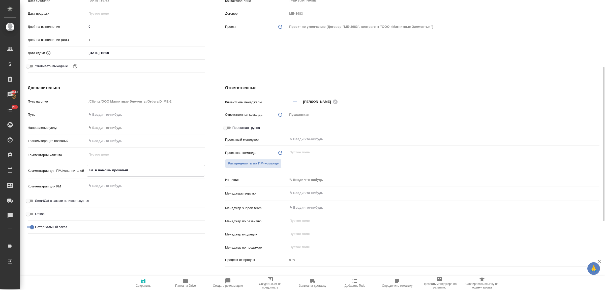
type textarea "x"
type textarea "см. в помощь прошлый з"
type textarea "x"
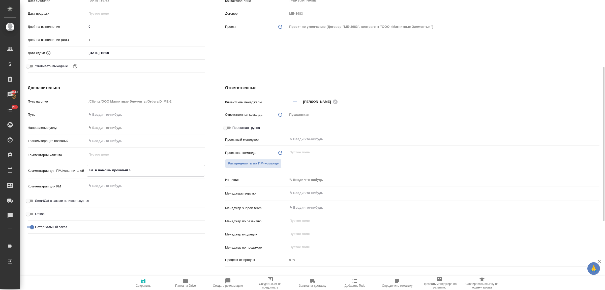
type textarea "x"
type textarea "см. в помощь прошлый за"
type textarea "x"
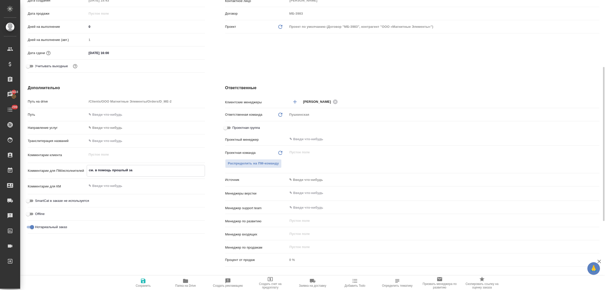
type textarea "x"
type textarea "см. в помощь прошлый зак"
type textarea "x"
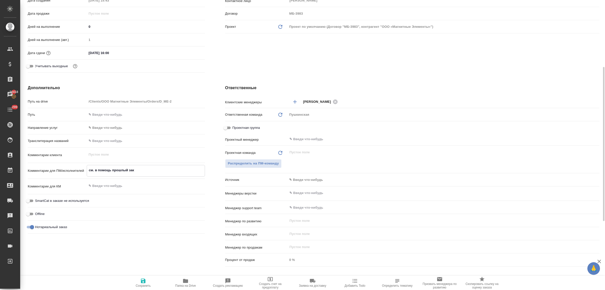
type textarea "x"
type textarea "см. в помощь прошлый зака"
type textarea "x"
type textarea "см. в помощь прошлый заказ"
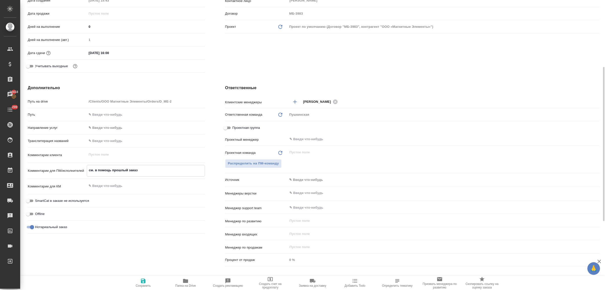
type textarea "x"
type textarea "см. в помощь прошлый заказ"
type textarea "x"
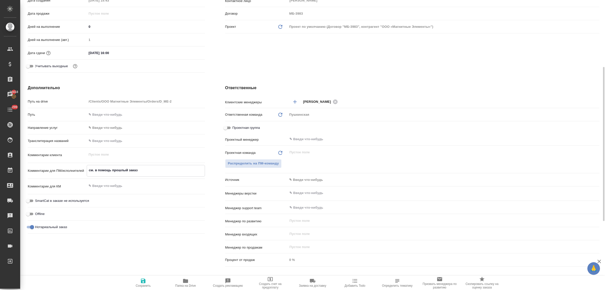
click at [145, 280] on icon "button" at bounding box center [143, 280] width 5 height 5
type textarea "x"
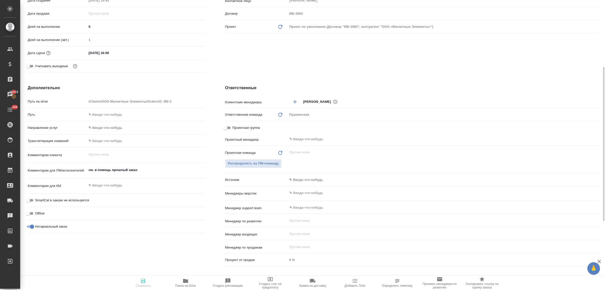
type textarea "x"
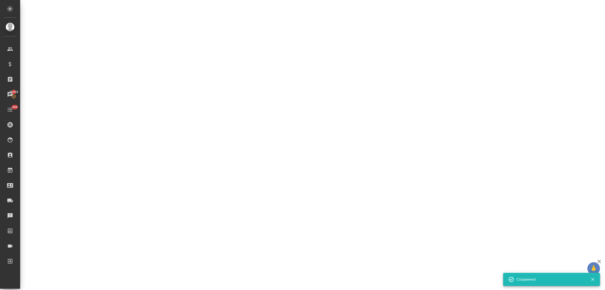
select select "RU"
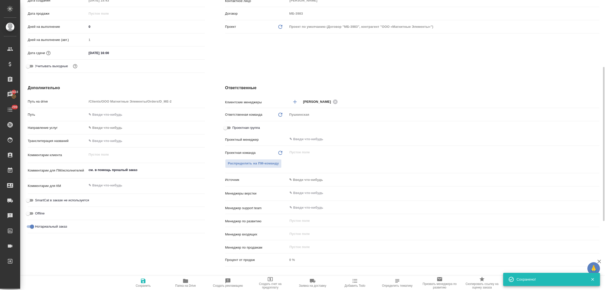
type textarea "x"
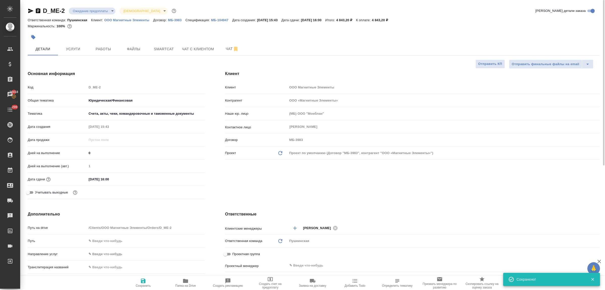
type textarea "x"
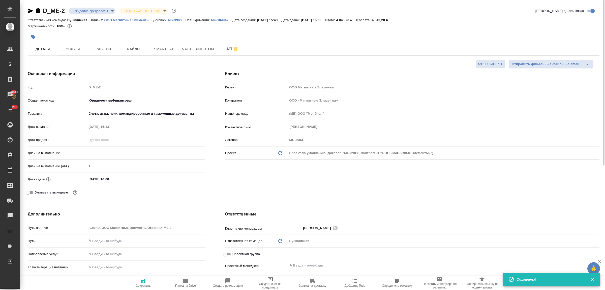
type textarea "x"
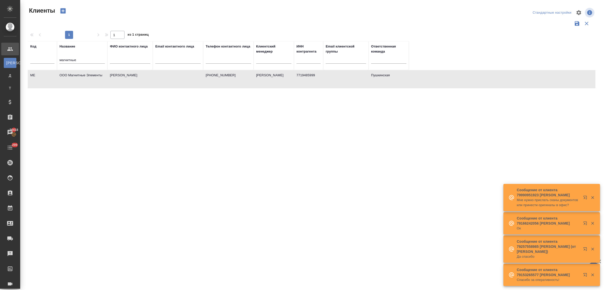
select select "RU"
click at [115, 76] on td "[PERSON_NAME]" at bounding box center [129, 79] width 45 height 18
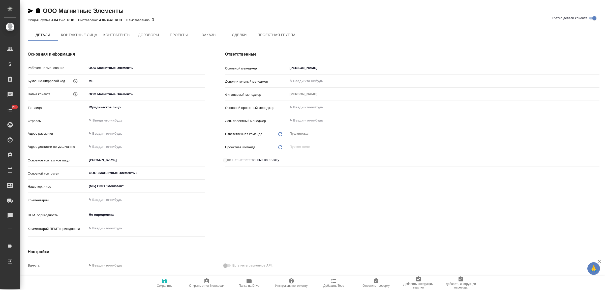
click at [204, 37] on span "Заказы" at bounding box center [209, 35] width 24 height 6
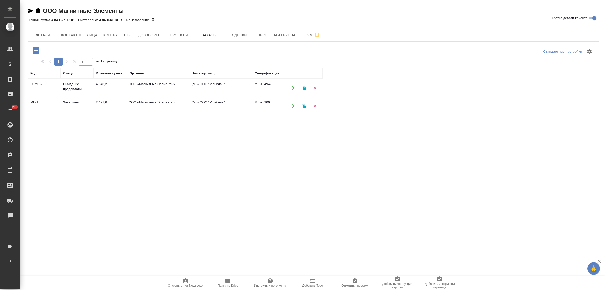
click at [76, 104] on td "Завершен" at bounding box center [77, 106] width 33 height 18
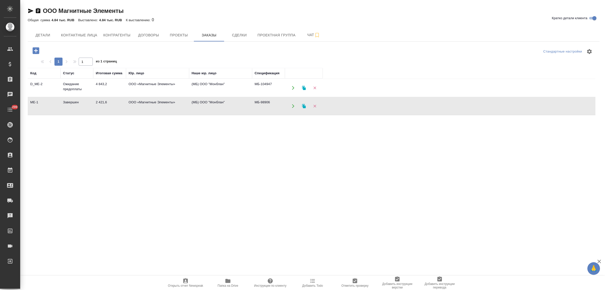
click at [76, 104] on td "Завершен" at bounding box center [77, 106] width 33 height 18
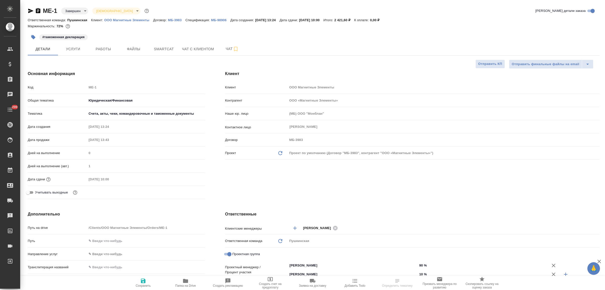
select select "RU"
click at [235, 47] on icon "button" at bounding box center [236, 49] width 4 height 5
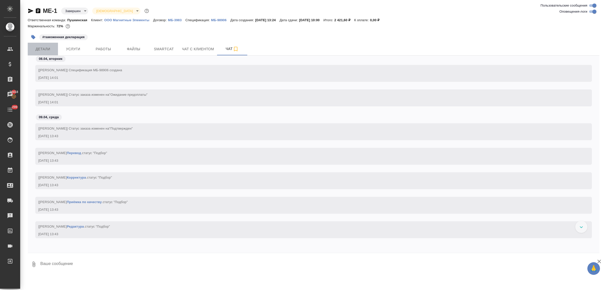
click at [40, 46] on span "Детали" at bounding box center [43, 49] width 24 height 6
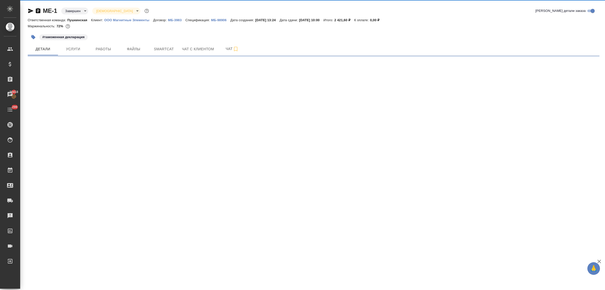
select select "RU"
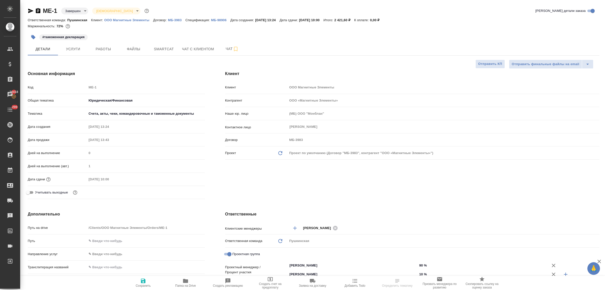
type textarea "x"
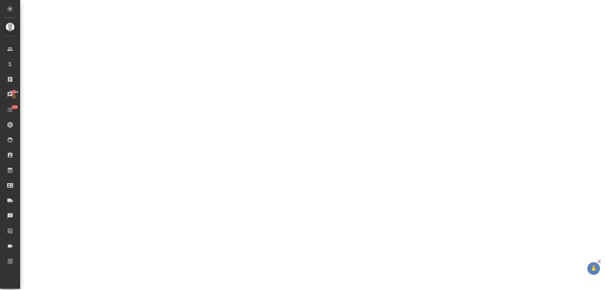
select select "RU"
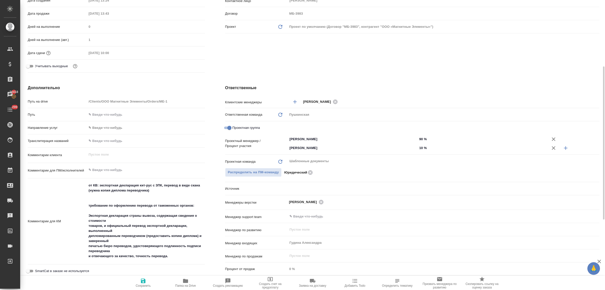
type textarea "x"
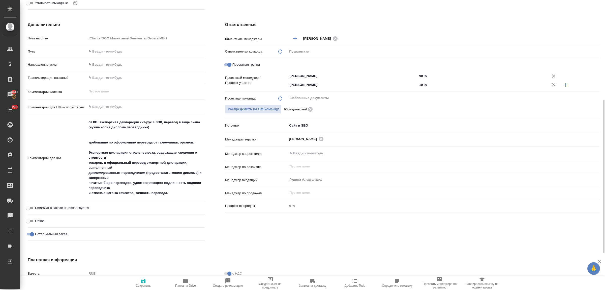
type textarea "x"
drag, startPoint x: 174, startPoint y: 192, endPoint x: 87, endPoint y: 135, distance: 103.1
click at [87, 121] on div "от КВ: экспортная декларация кит-рус с ЗПК, перевод в виде скана (нужна копия д…" at bounding box center [146, 158] width 118 height 82
type textarea "x"
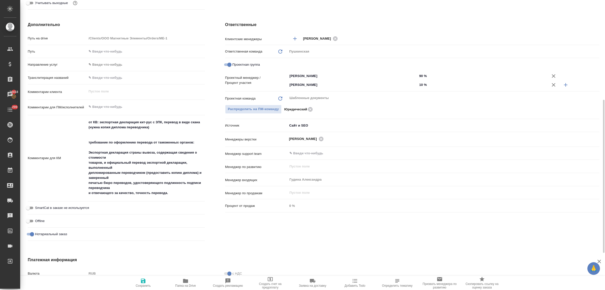
type textarea "x"
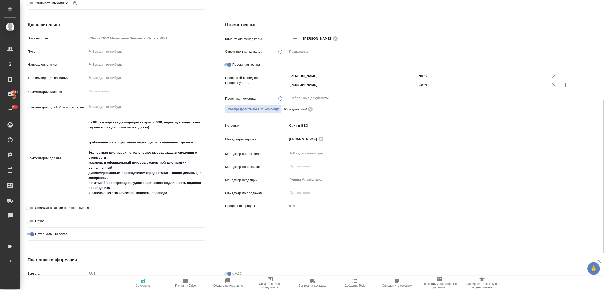
type textarea "x"
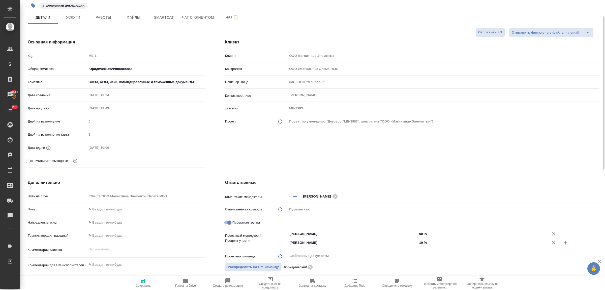
scroll to position [0, 0]
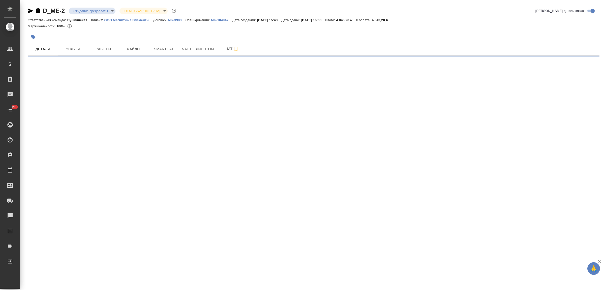
select select "RU"
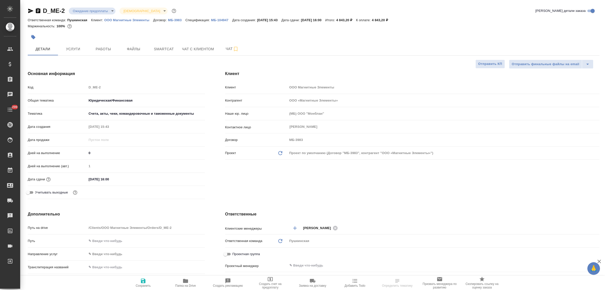
type textarea "x"
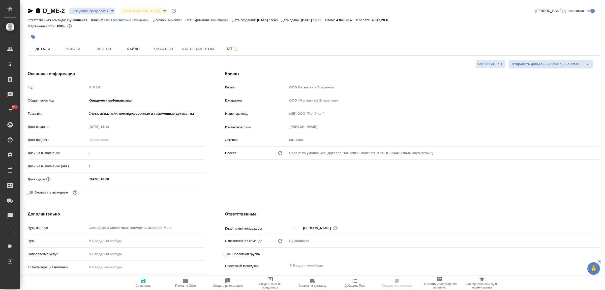
type textarea "x"
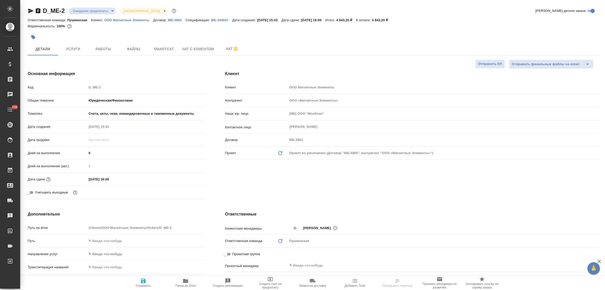
type textarea "x"
select select "RU"
type textarea "x"
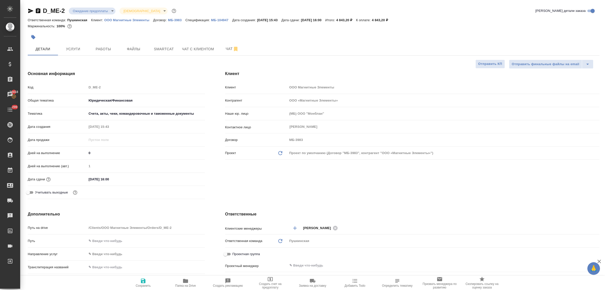
type textarea "x"
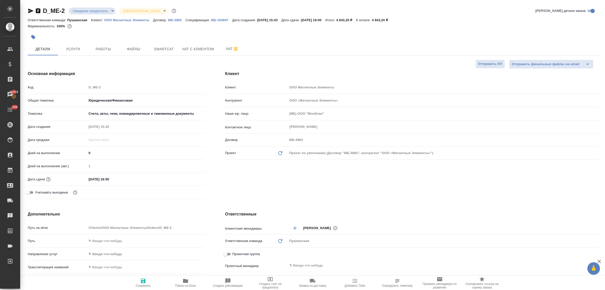
type textarea "x"
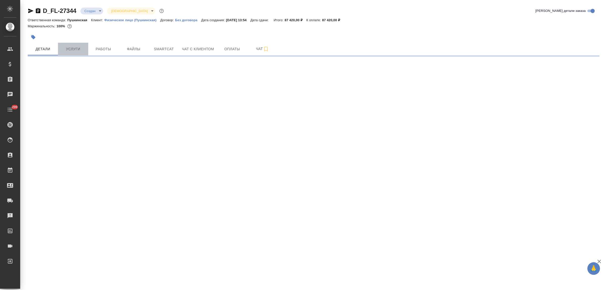
click at [70, 52] on span "Услуги" at bounding box center [73, 49] width 24 height 6
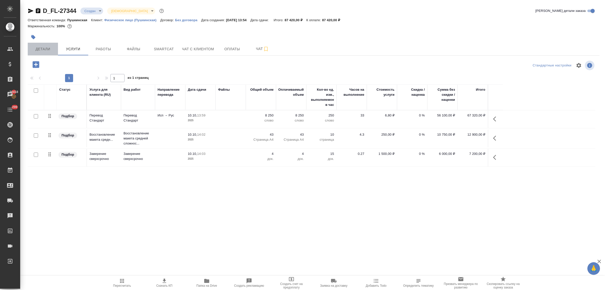
click at [44, 48] on span "Детали" at bounding box center [43, 49] width 24 height 6
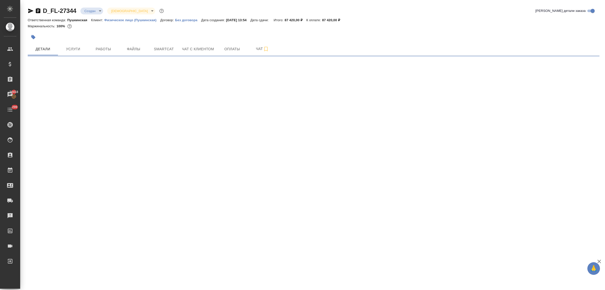
select select "RU"
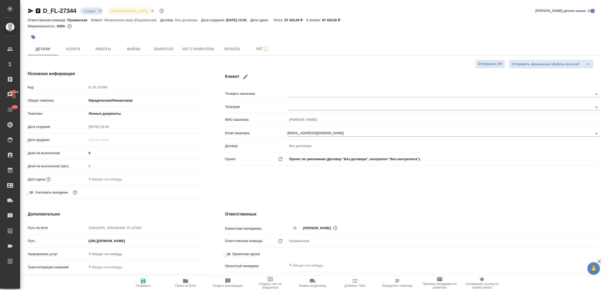
type textarea "x"
click at [67, 46] on span "Услуги" at bounding box center [73, 49] width 24 height 6
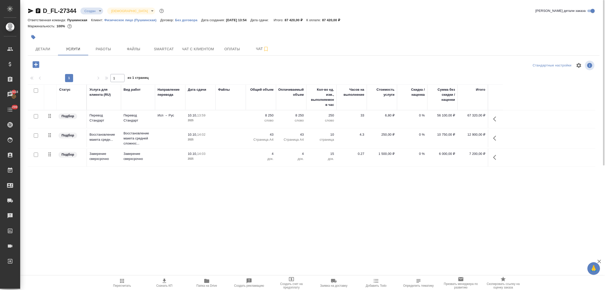
click at [183, 210] on div ".cls-1 fill:#fff; AWATERA Bulakhova Elena Клиенты Спецификации Заказы 20418 Чат…" at bounding box center [302, 145] width 605 height 290
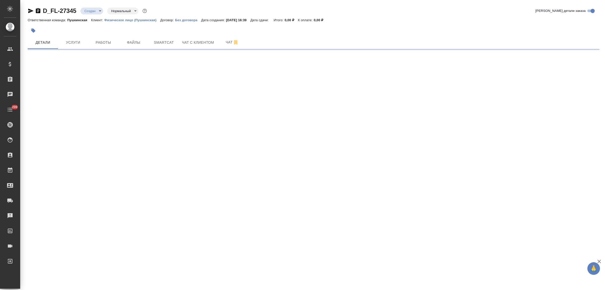
select select "RU"
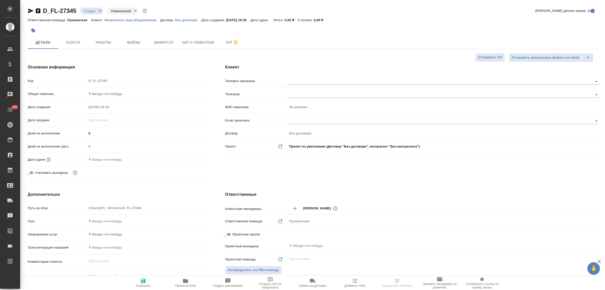
type textarea "x"
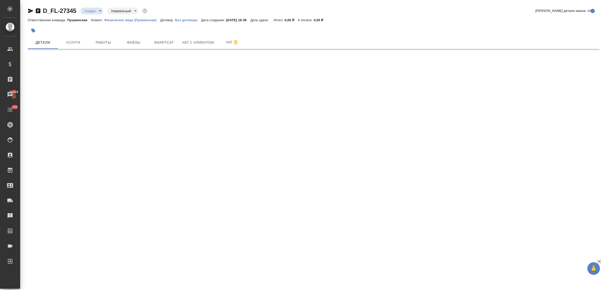
select select "RU"
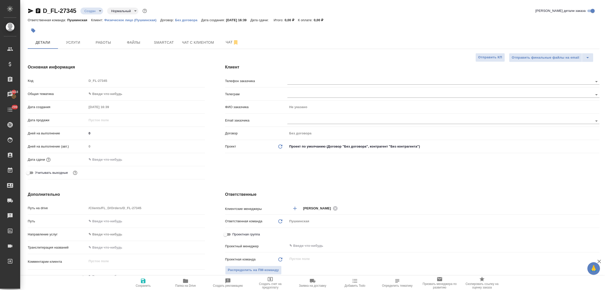
type textarea "x"
click at [131, 42] on span "Файлы" at bounding box center [134, 42] width 24 height 6
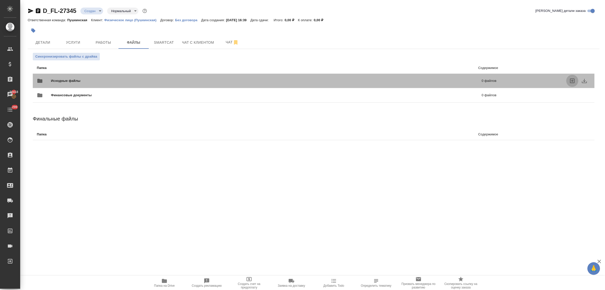
click at [573, 80] on icon "uploadFiles" at bounding box center [572, 81] width 6 height 6
click at [0, 0] on input "uploadFiles" at bounding box center [0, 0] width 0 height 0
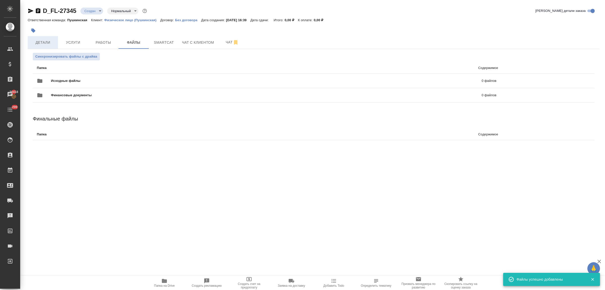
click at [43, 41] on span "Детали" at bounding box center [43, 42] width 24 height 6
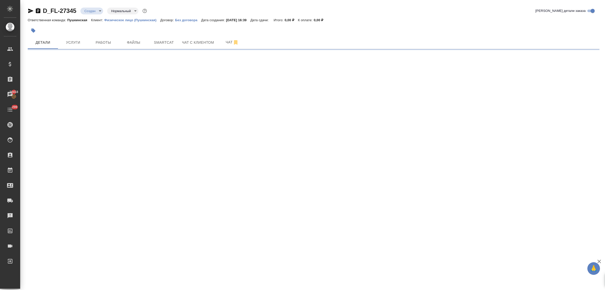
select select "RU"
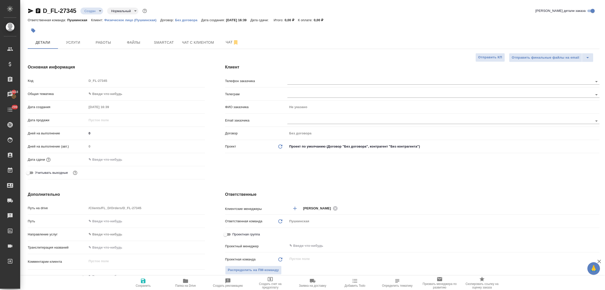
type textarea "x"
click at [103, 93] on body "🙏 .cls-1 fill:#fff; AWATERA Bulakhova [PERSON_NAME] Спецификации Заказы 20418 Ч…" at bounding box center [302, 145] width 605 height 290
click at [116, 141] on li "Юридическая/Финансовая" at bounding box center [146, 142] width 118 height 8
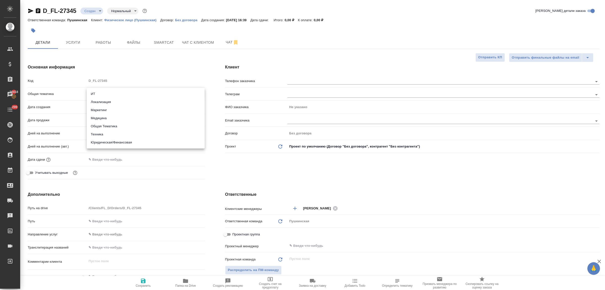
type input "yr-fn"
type textarea "x"
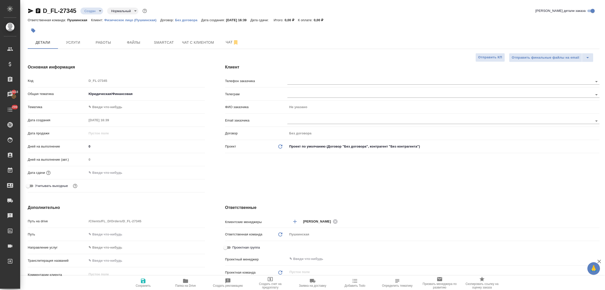
click at [101, 105] on body "🙏 .cls-1 fill:#fff; AWATERA Bulakhova [PERSON_NAME] Спецификации Заказы 20418 Ч…" at bounding box center [302, 145] width 605 height 290
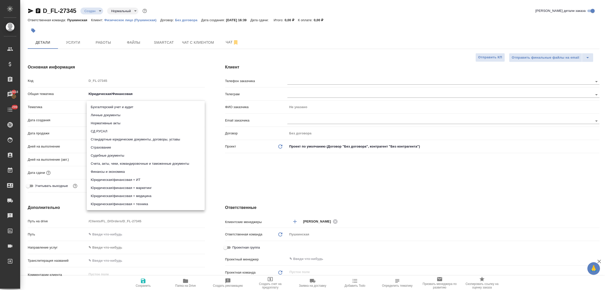
click at [105, 115] on li "Личные документы" at bounding box center [146, 115] width 118 height 8
type textarea "x"
type input "5a8b8b956a9677013d343cfe"
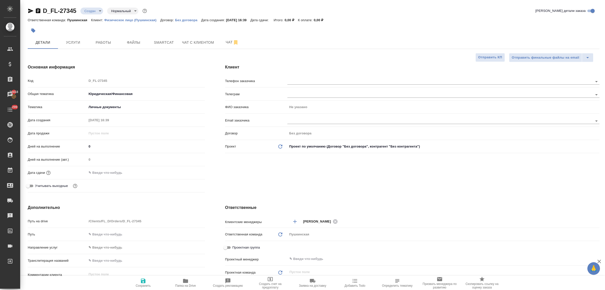
click at [108, 169] on input "text" at bounding box center [109, 172] width 44 height 7
click at [191, 171] on icon "button" at bounding box center [190, 172] width 6 height 6
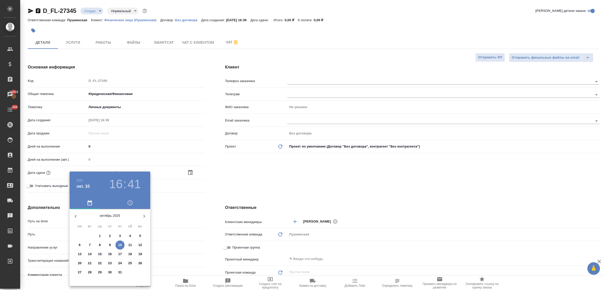
click at [120, 243] on p "10" at bounding box center [120, 244] width 4 height 5
type input "[DATE] 16:41"
type textarea "x"
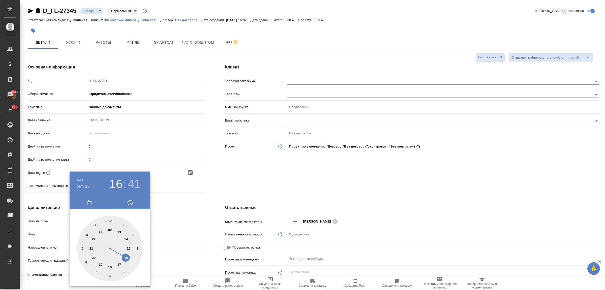
click at [126, 255] on div at bounding box center [110, 248] width 66 height 66
type textarea "x"
click at [115, 185] on h3 "16" at bounding box center [115, 184] width 13 height 14
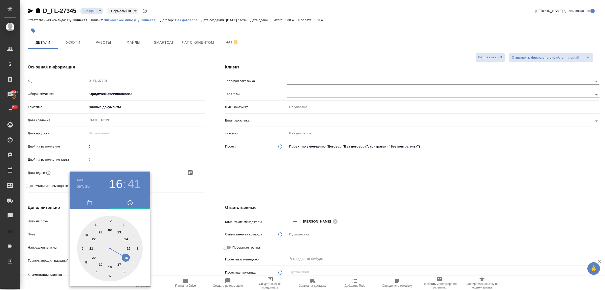
click at [119, 263] on div at bounding box center [110, 248] width 66 height 66
type input "10.10.2025 17:41"
type textarea "x"
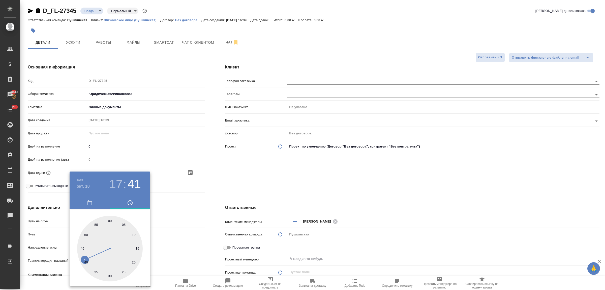
click at [85, 258] on div at bounding box center [110, 248] width 66 height 66
type textarea "x"
click at [88, 260] on div at bounding box center [110, 248] width 66 height 66
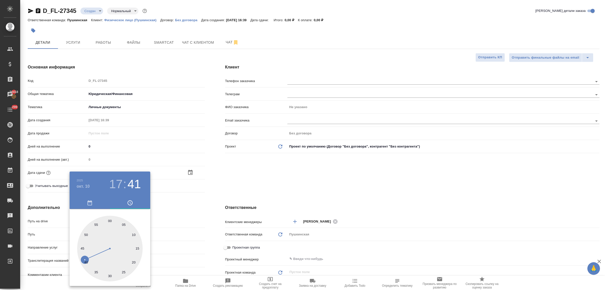
type input "[DATE] 17:40"
type textarea "x"
drag, startPoint x: 183, startPoint y: 228, endPoint x: 180, endPoint y: 230, distance: 3.8
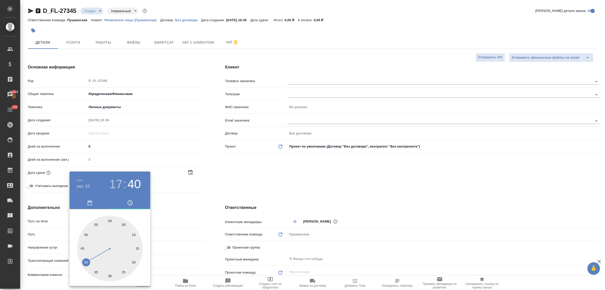
click at [183, 227] on div at bounding box center [302, 145] width 605 height 290
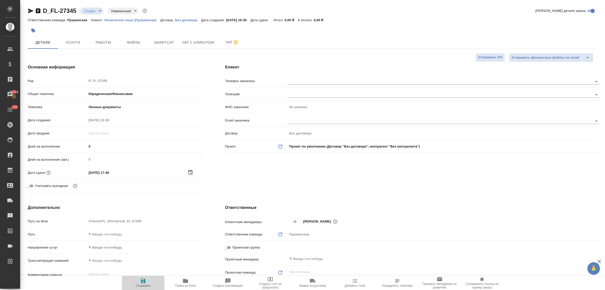
click at [145, 279] on icon "button" at bounding box center [143, 280] width 5 height 5
type textarea "x"
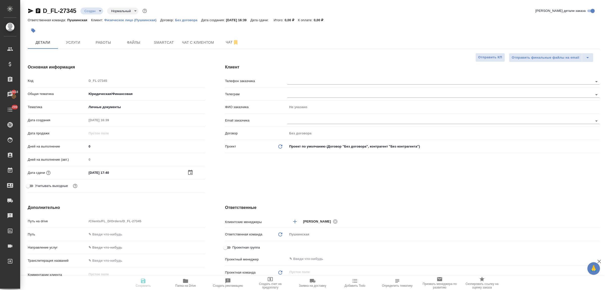
type textarea "x"
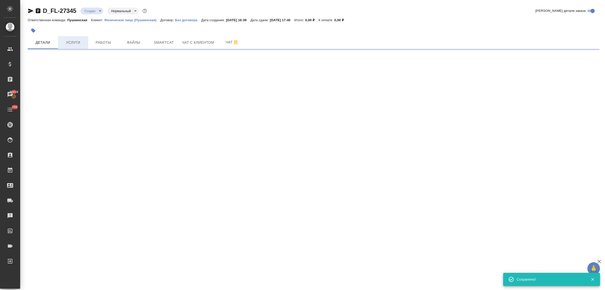
select select "RU"
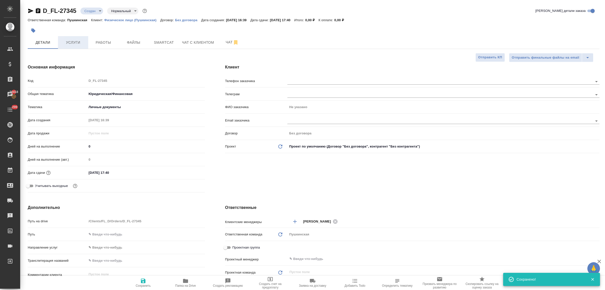
type textarea "x"
click at [79, 42] on span "Услуги" at bounding box center [73, 42] width 24 height 6
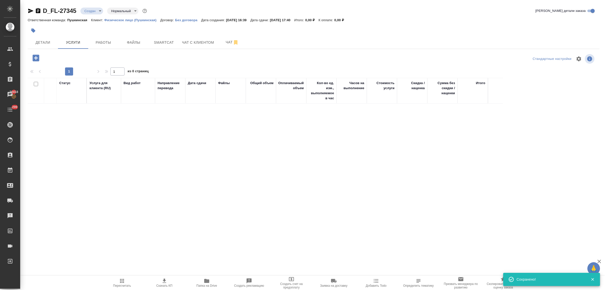
click at [35, 60] on icon "button" at bounding box center [36, 57] width 7 height 7
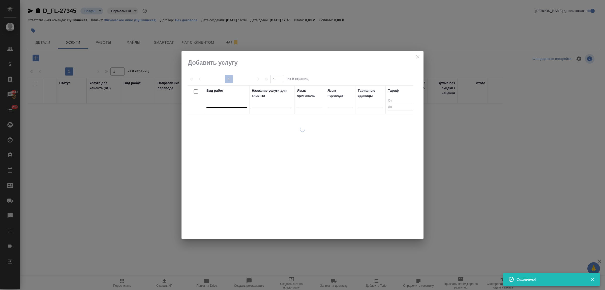
click at [238, 107] on div at bounding box center [227, 103] width 40 height 10
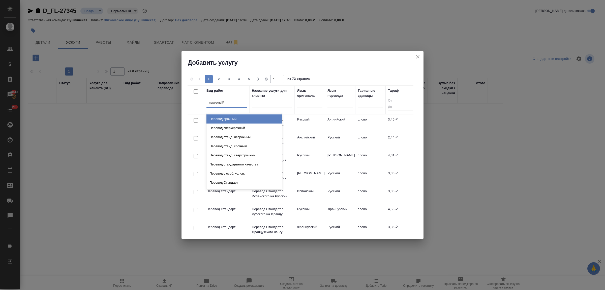
type input "перевод ст"
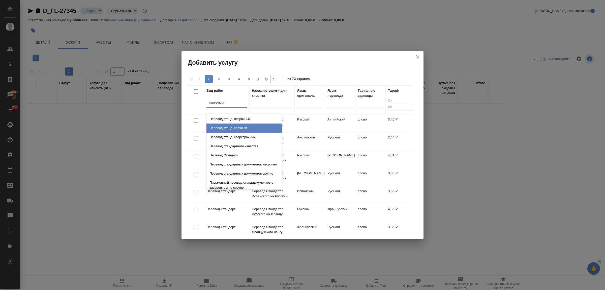
click at [242, 128] on div "Перевод станд. срочный" at bounding box center [245, 127] width 76 height 9
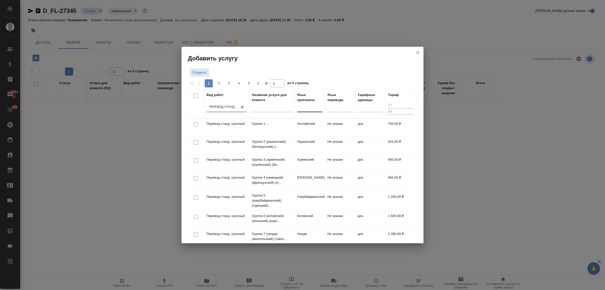
click at [302, 110] on div at bounding box center [309, 106] width 25 height 7
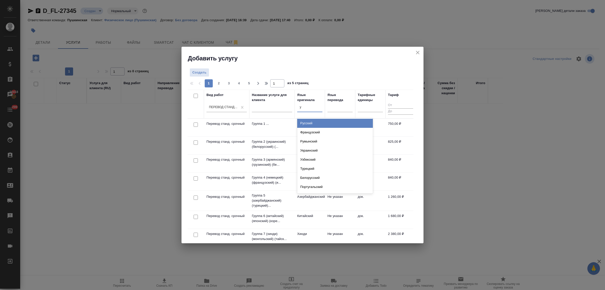
type input "уз"
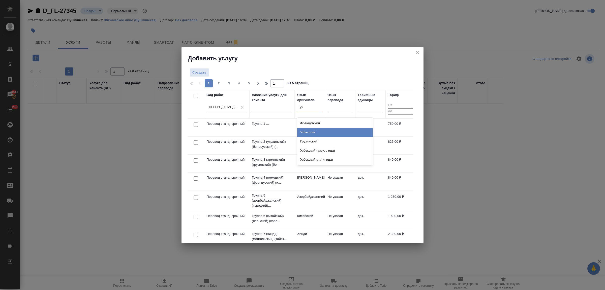
drag, startPoint x: 310, startPoint y: 129, endPoint x: 337, endPoint y: 115, distance: 30.9
click at [314, 128] on div "Узбекский" at bounding box center [335, 132] width 76 height 9
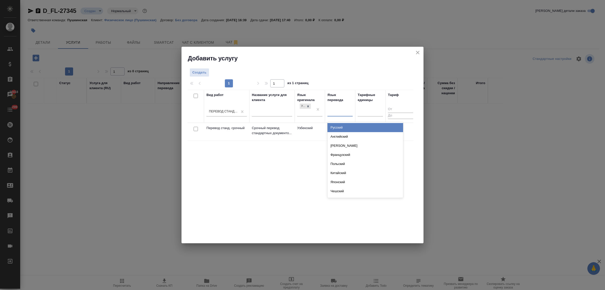
click at [336, 110] on div at bounding box center [340, 111] width 25 height 7
click at [339, 125] on div "Русский" at bounding box center [366, 127] width 76 height 9
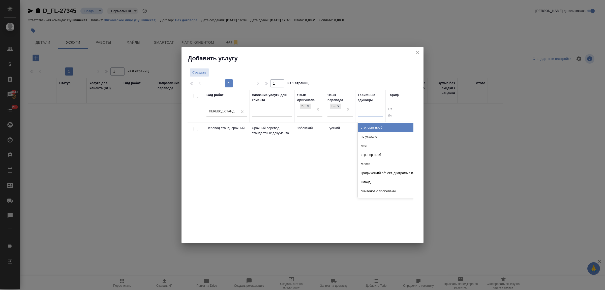
click at [366, 115] on div at bounding box center [370, 112] width 25 height 10
type input "док"
click at [366, 128] on div "док." at bounding box center [396, 127] width 76 height 9
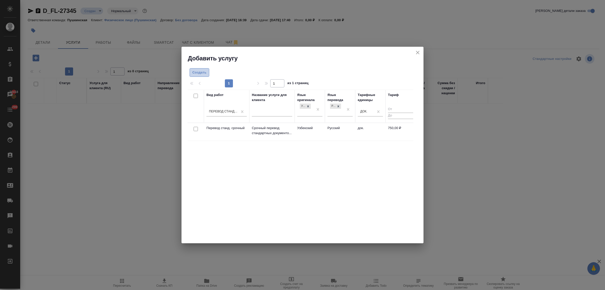
click at [196, 73] on span "Создать" at bounding box center [199, 73] width 14 height 6
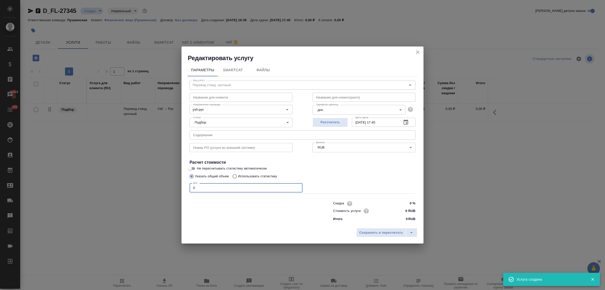
drag, startPoint x: 197, startPoint y: 190, endPoint x: 176, endPoint y: 184, distance: 22.1
click at [176, 184] on div "Редактировать услугу Параметры SmartCat Файлы Вид работ Перевод станд. срочный …" at bounding box center [302, 145] width 605 height 290
type input "1"
click at [401, 211] on input "0 RUB" at bounding box center [406, 210] width 18 height 7
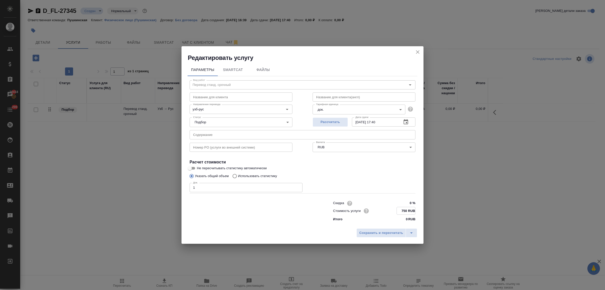
type input "750 RUB"
click at [383, 121] on input "[DATE] 17:40" at bounding box center [375, 121] width 46 height 9
type input "10.10.2025 17:20"
click at [380, 233] on span "Сохранить и пересчитать" at bounding box center [381, 232] width 44 height 6
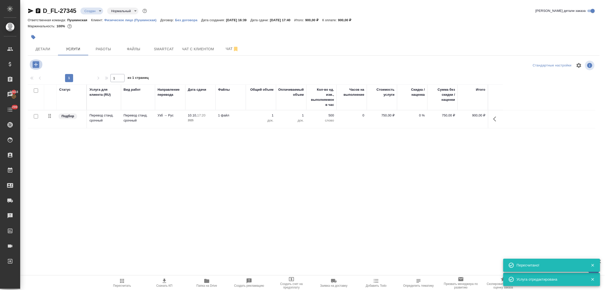
click at [35, 64] on icon "button" at bounding box center [36, 64] width 9 height 9
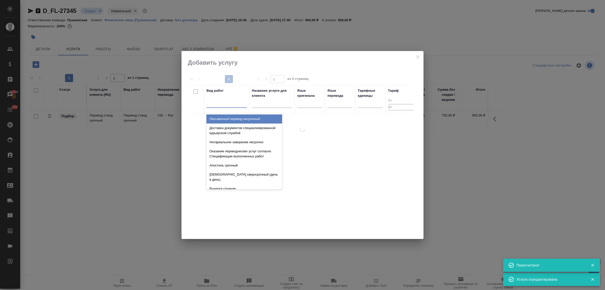
click at [215, 104] on div at bounding box center [227, 102] width 40 height 7
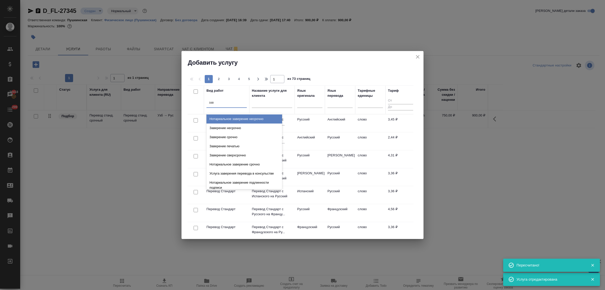
type input "заве"
click at [224, 125] on div "Заверение несрочно" at bounding box center [245, 127] width 76 height 9
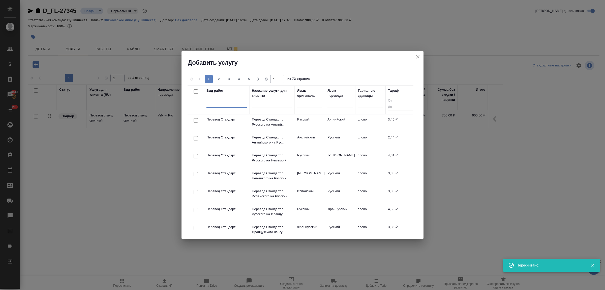
click at [236, 106] on div at bounding box center [227, 102] width 40 height 7
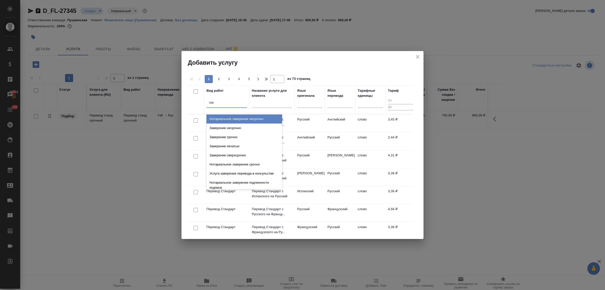
type input "заве"
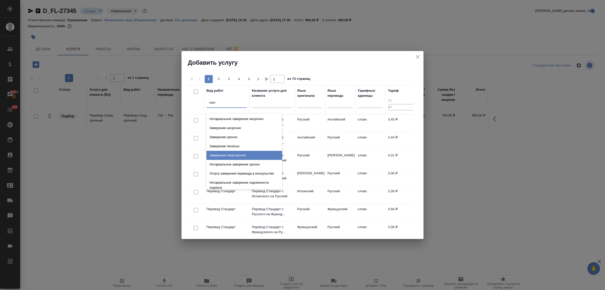
click at [244, 155] on div "Заверение сверхсрочно" at bounding box center [245, 155] width 76 height 9
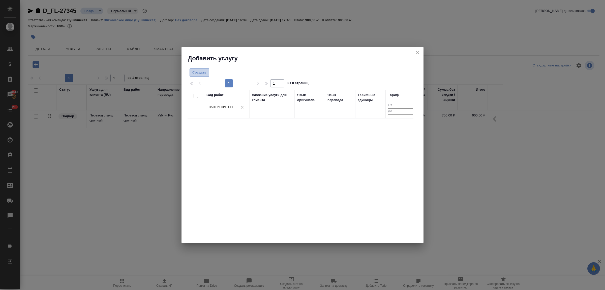
click at [196, 72] on span "Создать" at bounding box center [199, 73] width 14 height 6
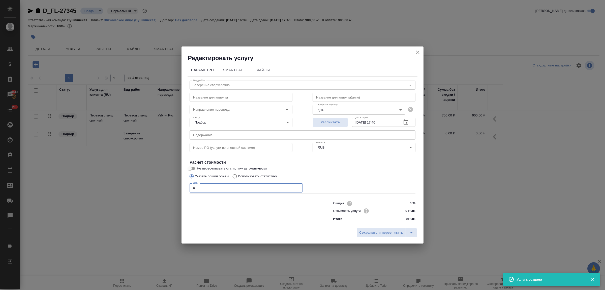
drag, startPoint x: 199, startPoint y: 187, endPoint x: 175, endPoint y: 185, distance: 24.0
click at [175, 185] on div "Редактировать услугу Параметры SmartCat Файлы Вид работ Заверение сверхсрочно В…" at bounding box center [302, 145] width 605 height 290
type input "1"
click at [400, 210] on input "0 RUB" at bounding box center [406, 210] width 19 height 7
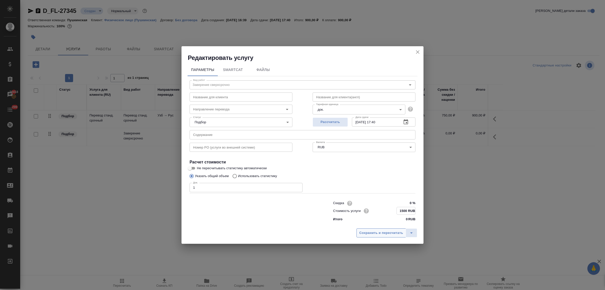
type input "1500 RUB"
click at [400, 232] on span "Сохранить и пересчитать" at bounding box center [381, 232] width 44 height 6
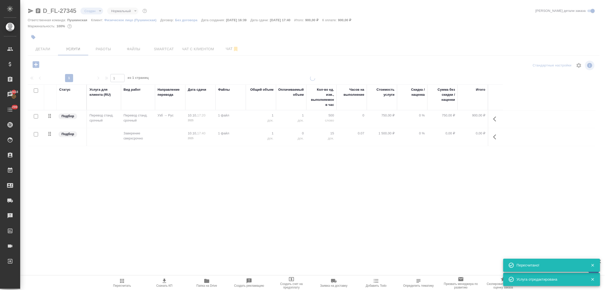
type input "urgent"
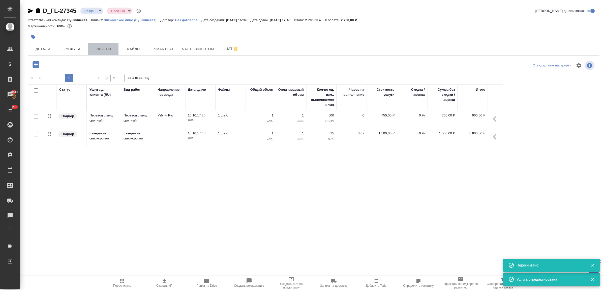
click at [103, 48] on span "Работы" at bounding box center [103, 49] width 24 height 6
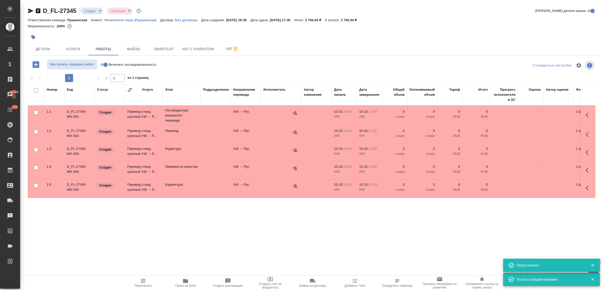
click at [36, 91] on input "checkbox" at bounding box center [36, 90] width 4 height 4
checkbox input "true"
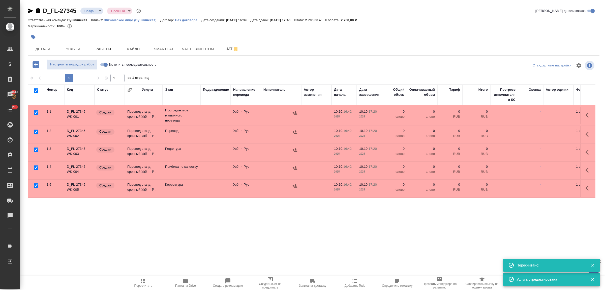
checkbox input "true"
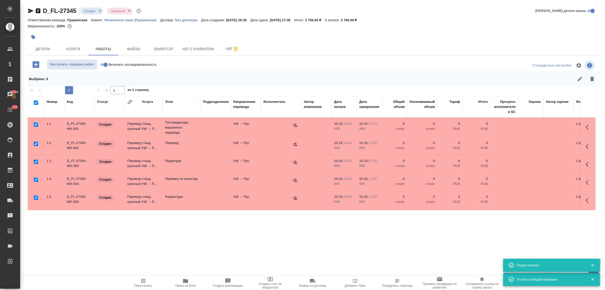
click at [35, 144] on input "checkbox" at bounding box center [36, 143] width 4 height 4
checkbox input "false"
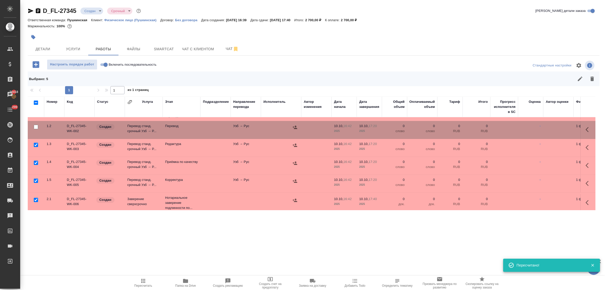
scroll to position [25, 0]
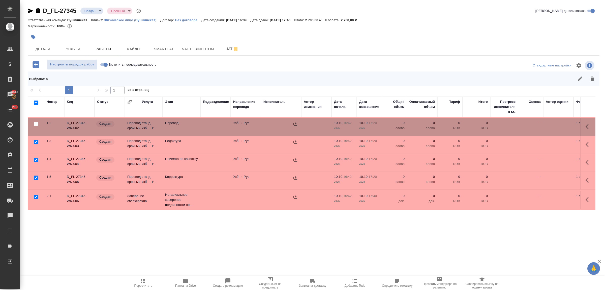
click at [35, 194] on input "checkbox" at bounding box center [36, 196] width 4 height 4
checkbox input "false"
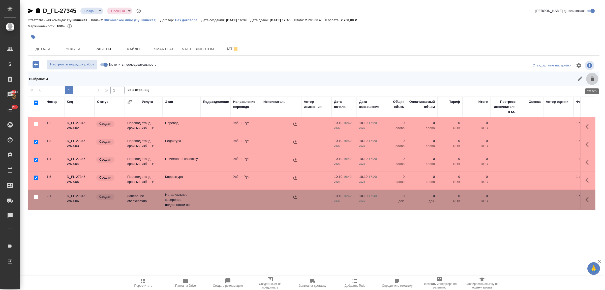
click at [594, 79] on icon "button" at bounding box center [592, 79] width 6 height 6
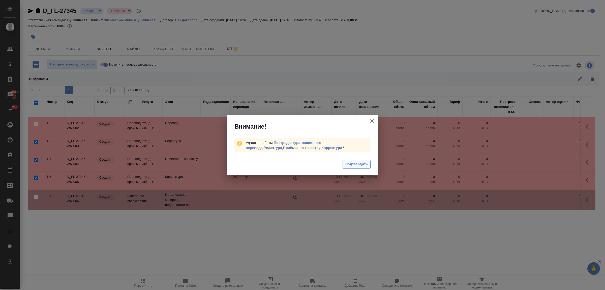
click at [362, 164] on span "Подтвердить" at bounding box center [356, 164] width 22 height 6
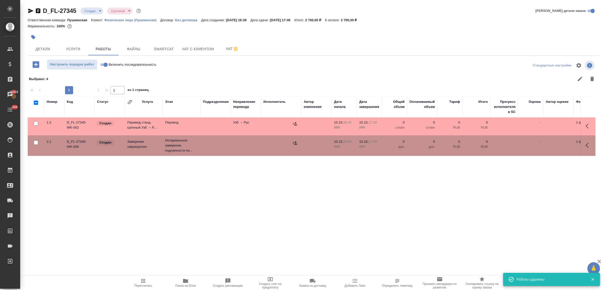
scroll to position [0, 0]
click at [41, 49] on span "Детали" at bounding box center [43, 49] width 24 height 6
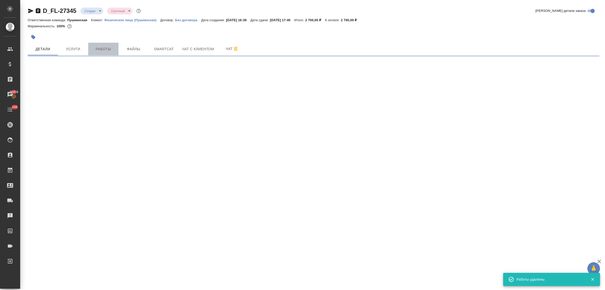
click at [98, 52] on button "Работы" at bounding box center [103, 49] width 30 height 13
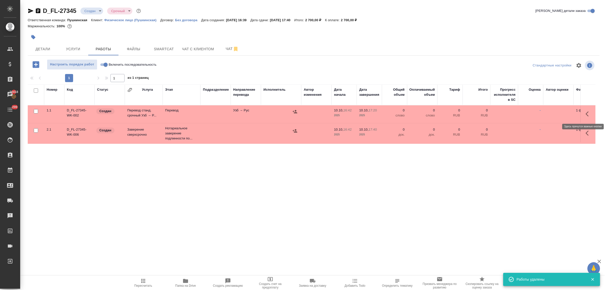
click at [587, 114] on icon "button" at bounding box center [589, 114] width 6 height 6
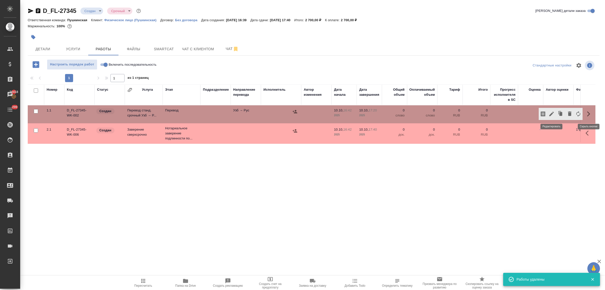
drag, startPoint x: 553, startPoint y: 113, endPoint x: 549, endPoint y: 113, distance: 3.8
click at [549, 113] on icon "button" at bounding box center [552, 114] width 6 height 6
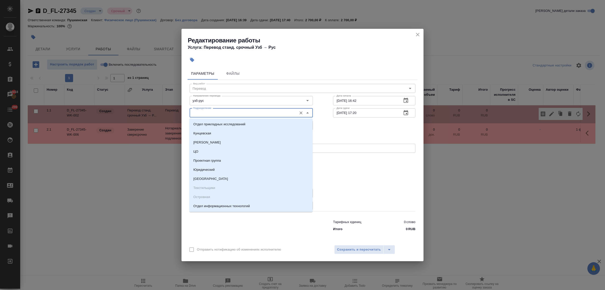
click at [226, 114] on input "Подразделение" at bounding box center [242, 113] width 103 height 6
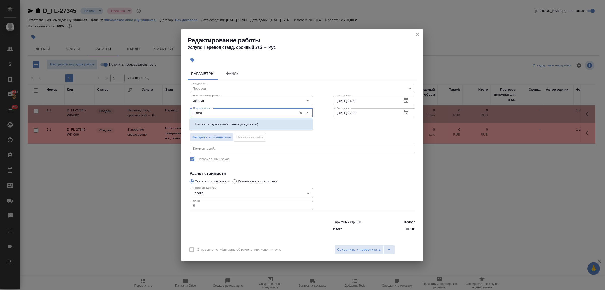
click at [226, 123] on p "Прямая загрузка (шаблонные документы)" at bounding box center [225, 124] width 65 height 5
type input "Прямая загрузка (шаблонные документы)"
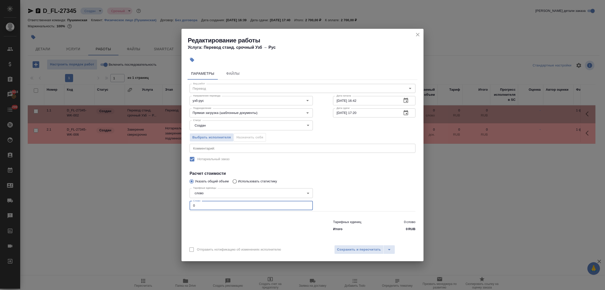
drag, startPoint x: 198, startPoint y: 208, endPoint x: 180, endPoint y: 205, distance: 18.7
click at [182, 205] on div "Параметры Файлы Вид работ Перевод Вид работ Направление перевода узб-рус Направ…" at bounding box center [303, 153] width 242 height 176
type input "1"
click at [369, 251] on span "Сохранить и пересчитать" at bounding box center [359, 249] width 44 height 6
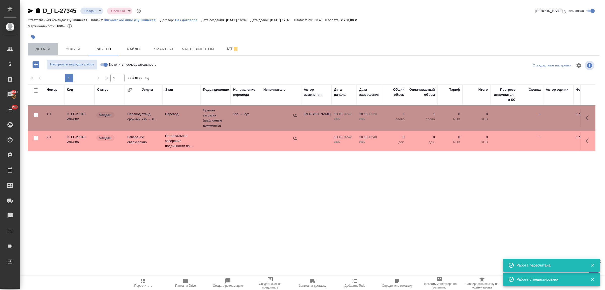
click at [41, 47] on span "Детали" at bounding box center [43, 49] width 24 height 6
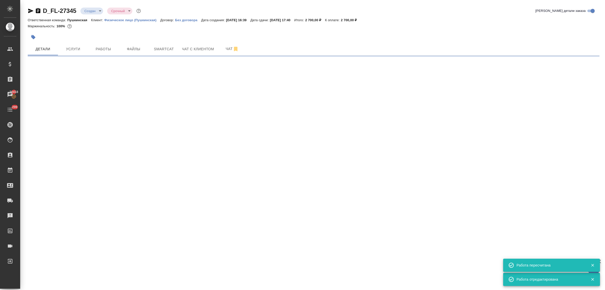
select select "RU"
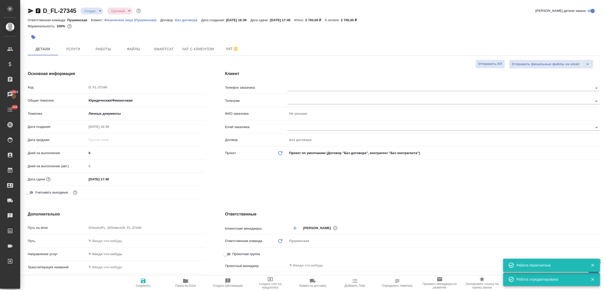
type textarea "x"
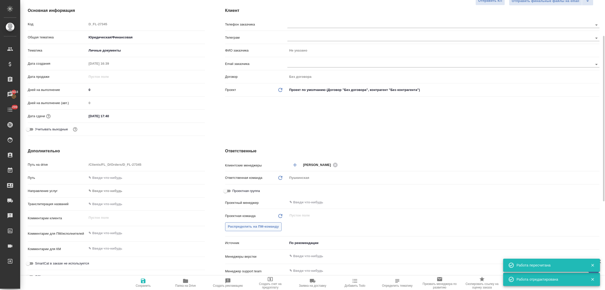
click at [261, 230] on button "Распределить на ПМ-команду" at bounding box center [253, 226] width 57 height 9
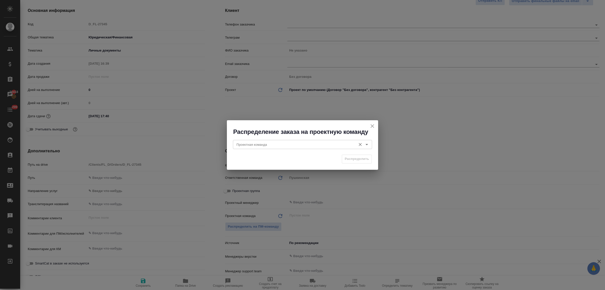
click at [253, 145] on input "Проектная команда" at bounding box center [294, 144] width 119 height 6
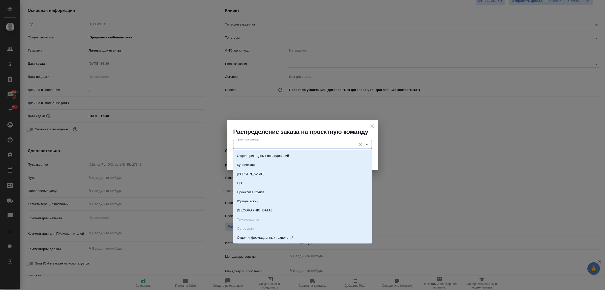
type input "а"
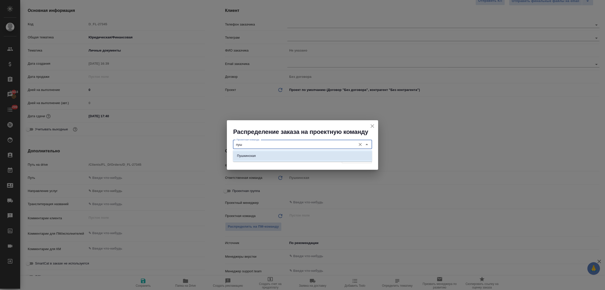
click at [255, 154] on p "Пушкинская" at bounding box center [246, 155] width 19 height 5
type input "Пушкинская"
click at [350, 158] on span "Распределить" at bounding box center [357, 159] width 24 height 6
type textarea "x"
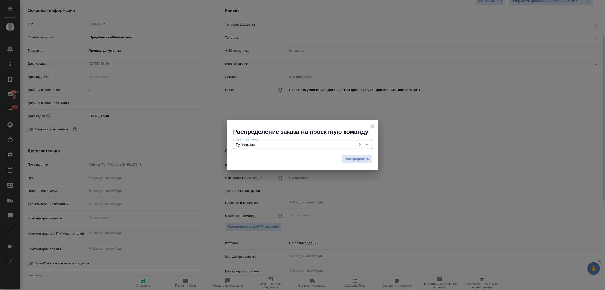
type textarea "x"
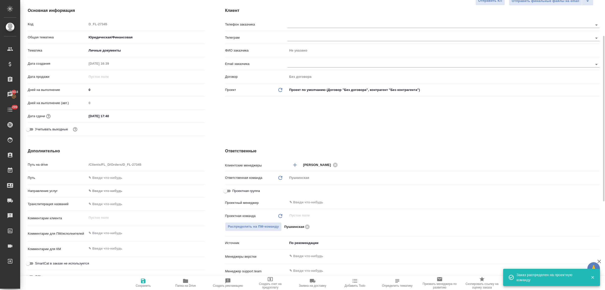
click at [312, 197] on div "Проектная группа" at bounding box center [412, 191] width 374 height 11
click at [312, 199] on input "text" at bounding box center [435, 202] width 292 height 6
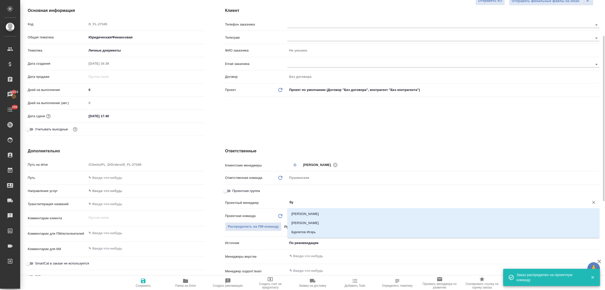
type input "бул"
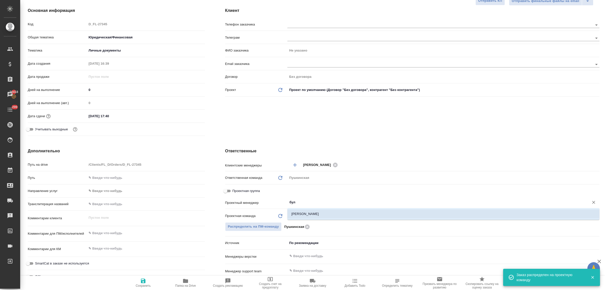
click at [315, 211] on li "[PERSON_NAME]" at bounding box center [443, 213] width 312 height 9
type textarea "x"
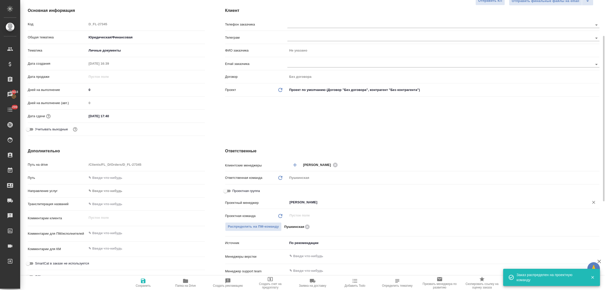
type input "[PERSON_NAME]"
click at [142, 282] on icon "button" at bounding box center [143, 280] width 5 height 5
type textarea "x"
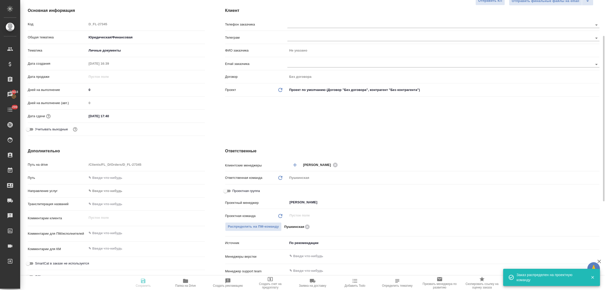
type textarea "x"
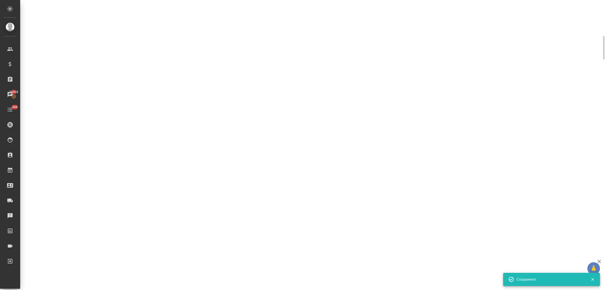
select select "RU"
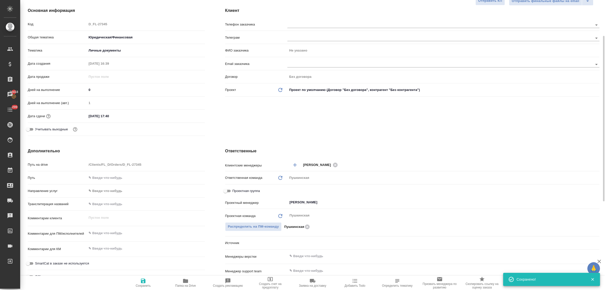
type textarea "x"
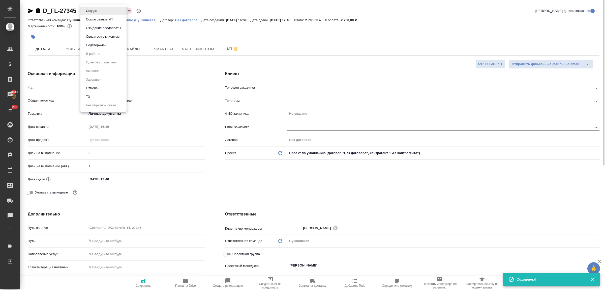
click at [90, 12] on body "🙏 .cls-1 fill:#fff; AWATERA Bulakhova Elena Клиенты Спецификации Заказы 20418 Ч…" at bounding box center [302, 145] width 605 height 290
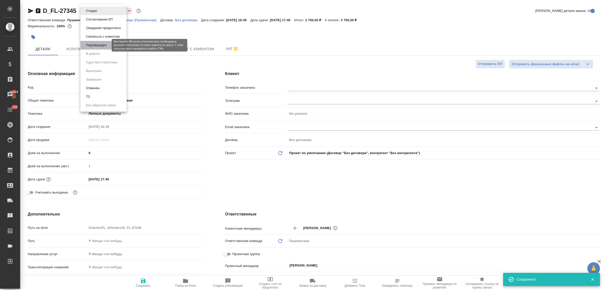
click at [89, 43] on button "Подтвержден" at bounding box center [96, 45] width 24 height 6
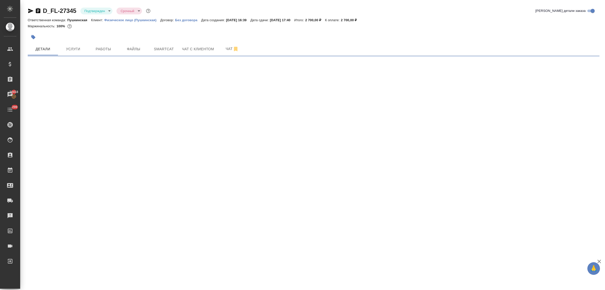
select select "RU"
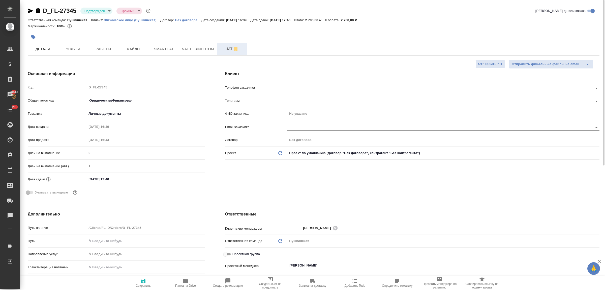
type textarea "x"
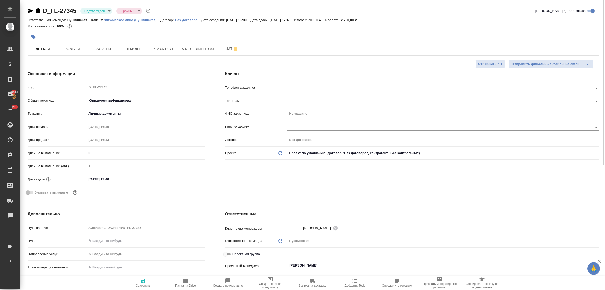
type textarea "x"
click at [97, 50] on span "Работы" at bounding box center [103, 49] width 24 height 6
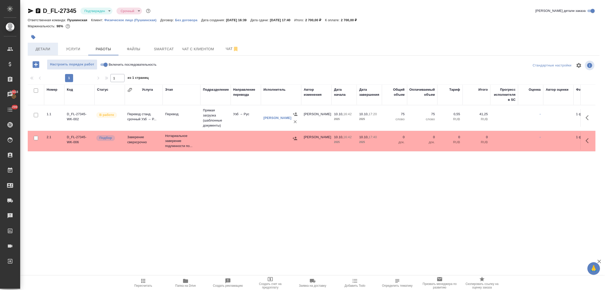
click at [43, 48] on span "Детали" at bounding box center [43, 49] width 24 height 6
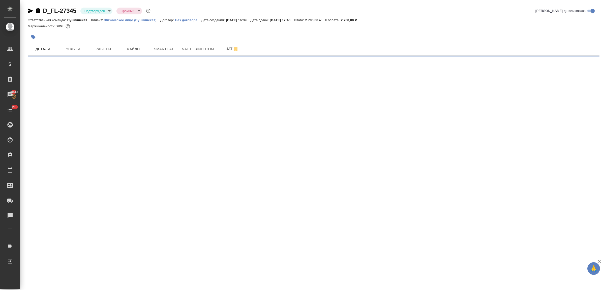
select select "RU"
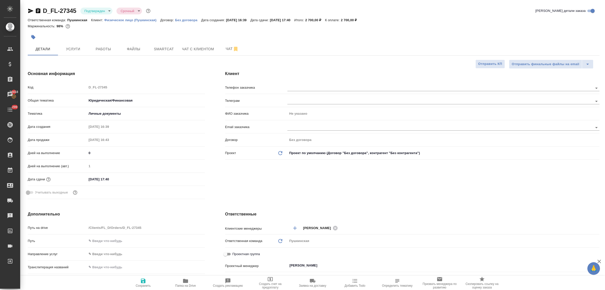
type textarea "x"
click at [98, 11] on body "🙏 .cls-1 fill:#fff; AWATERA Bulakhova [PERSON_NAME] Спецификации Заказы 20418 Ч…" at bounding box center [302, 145] width 605 height 290
click at [99, 56] on li "В работе" at bounding box center [103, 53] width 46 height 9
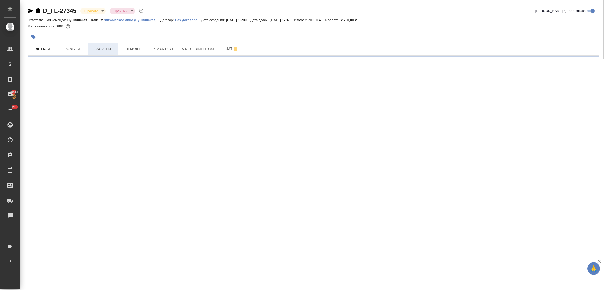
click at [107, 48] on span "Работы" at bounding box center [103, 49] width 24 height 6
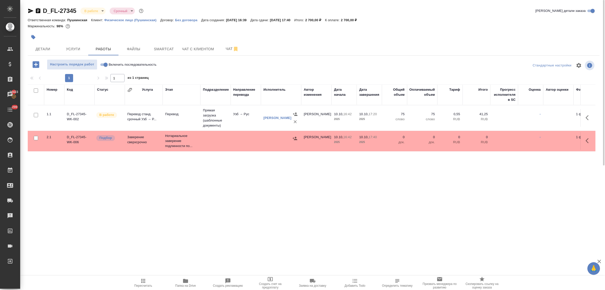
click at [589, 140] on icon "button" at bounding box center [589, 140] width 6 height 6
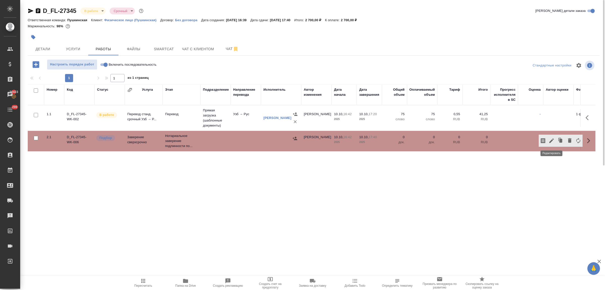
click at [553, 140] on icon "button" at bounding box center [552, 140] width 5 height 5
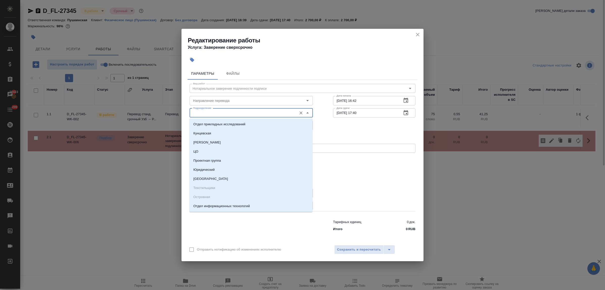
click at [208, 113] on input "Подразделение" at bounding box center [242, 113] width 103 height 6
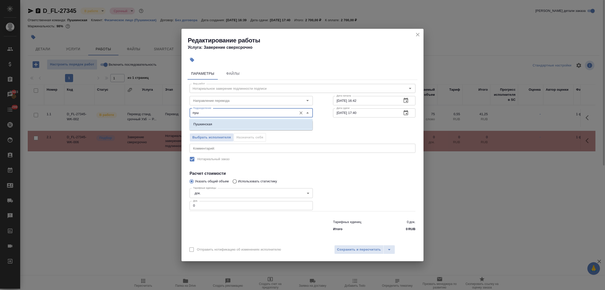
click at [210, 124] on p "Пушкинская" at bounding box center [202, 124] width 19 height 5
type input "Пушкинская"
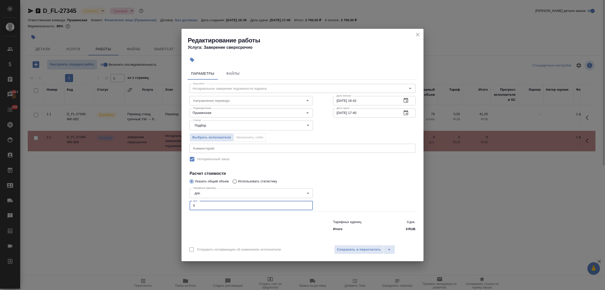
drag, startPoint x: 194, startPoint y: 204, endPoint x: 176, endPoint y: 201, distance: 18.4
click at [177, 201] on div "Редактирование работы Услуга: Заверение сверхсрочно Параметры Файлы Вид работ Н…" at bounding box center [302, 145] width 605 height 290
type input "1"
click at [351, 247] on span "Сохранить и пересчитать" at bounding box center [359, 249] width 44 height 6
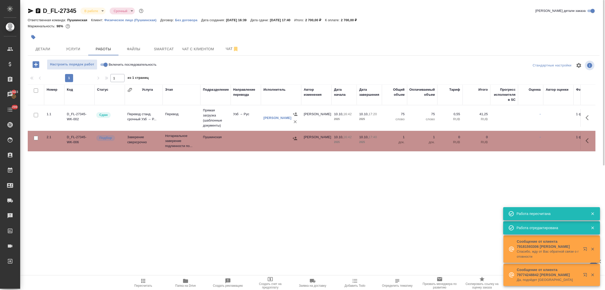
click at [101, 64] on input "Включить последовательность" at bounding box center [106, 65] width 18 height 6
checkbox input "true"
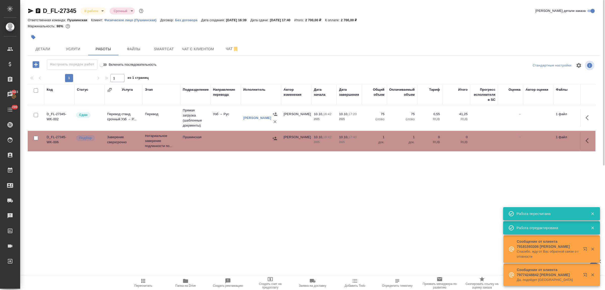
click at [273, 137] on icon "button" at bounding box center [274, 138] width 5 height 5
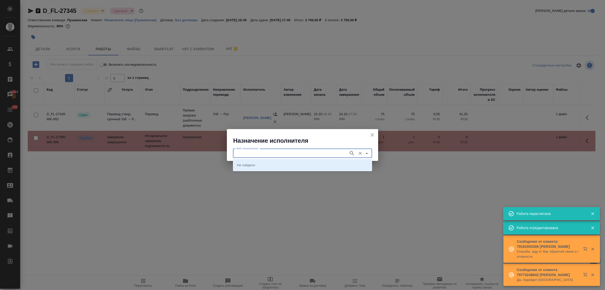
click at [283, 150] on input "ФИО Исполнителя" at bounding box center [291, 153] width 112 height 6
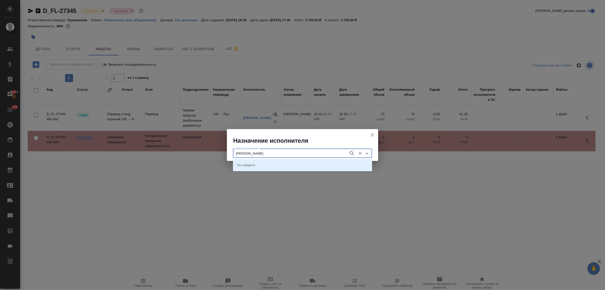
type input "[PERSON_NAME]"
click at [265, 164] on p "[PERSON_NAME]" at bounding box center [250, 164] width 27 height 5
type input "[PERSON_NAME]"
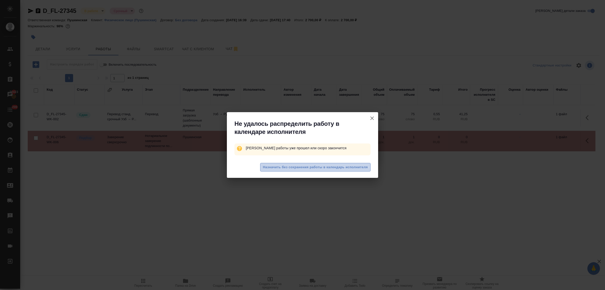
click at [283, 166] on span "Назначить без сохранения работы в календарь исполнителя" at bounding box center [315, 167] width 105 height 6
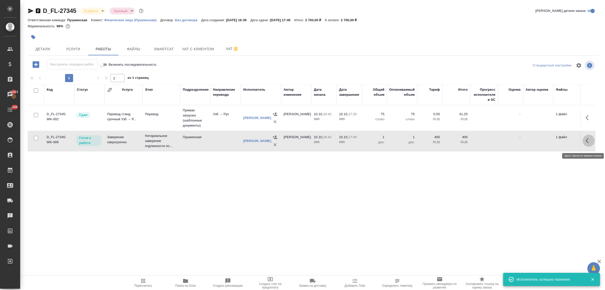
click at [588, 142] on icon "button" at bounding box center [589, 140] width 6 height 6
click at [552, 141] on icon "button" at bounding box center [552, 140] width 6 height 6
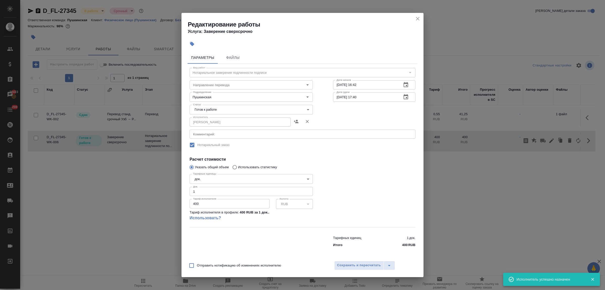
click at [247, 109] on body "🙏 .cls-1 fill:#fff; AWATERA Bulakhova Elena Клиенты Спецификации Заказы 20423 Ч…" at bounding box center [302, 145] width 605 height 290
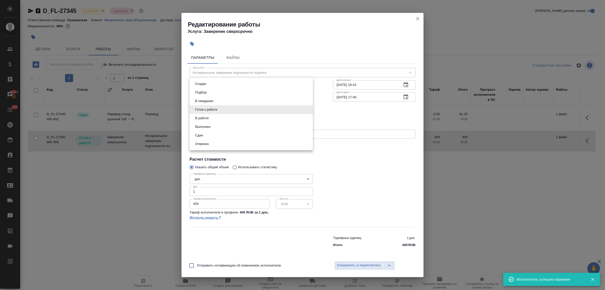
click at [208, 136] on li "Сдан" at bounding box center [251, 135] width 123 height 9
type input "closed"
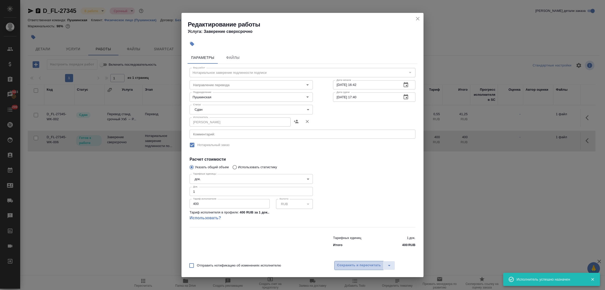
click at [342, 263] on span "Сохранить и пересчитать" at bounding box center [359, 265] width 44 height 6
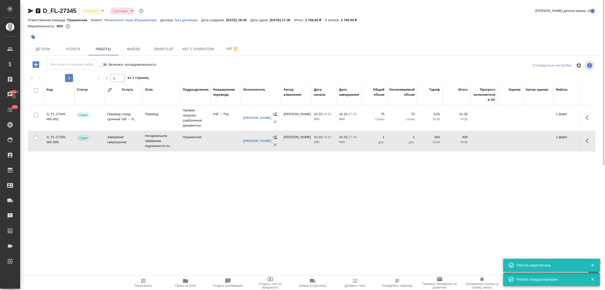
click at [90, 13] on body "🙏 .cls-1 fill:#fff; AWATERA Bulakhova Elena Клиенты Спецификации Заказы 20423 Ч…" at bounding box center [302, 145] width 605 height 290
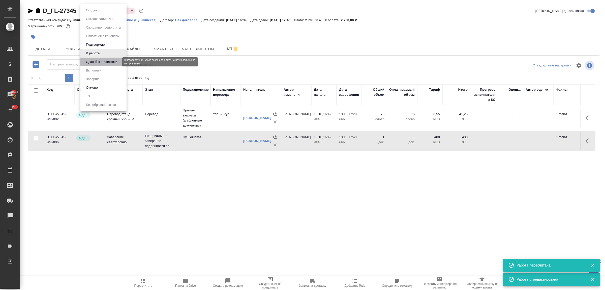
click at [96, 61] on button "Сдан без статистики" at bounding box center [101, 62] width 34 height 6
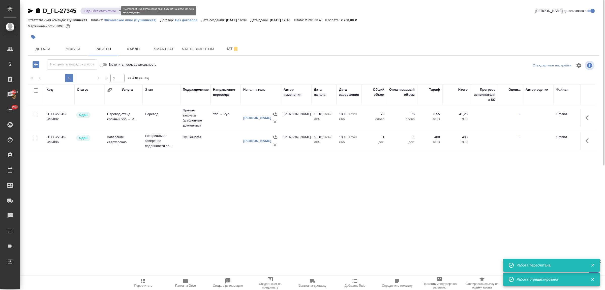
click at [88, 12] on body "🙏 .cls-1 fill:#fff; AWATERA Bulakhova Elena Клиенты Спецификации Заказы 20423 Ч…" at bounding box center [302, 145] width 605 height 290
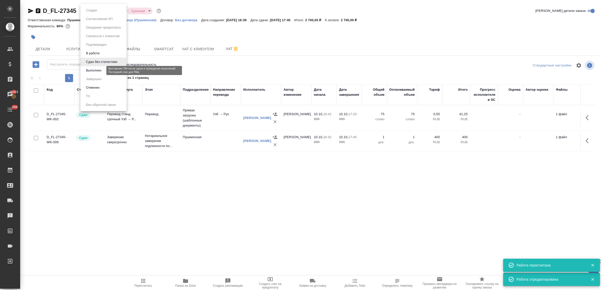
click at [93, 70] on button "Выполнен" at bounding box center [93, 71] width 18 height 6
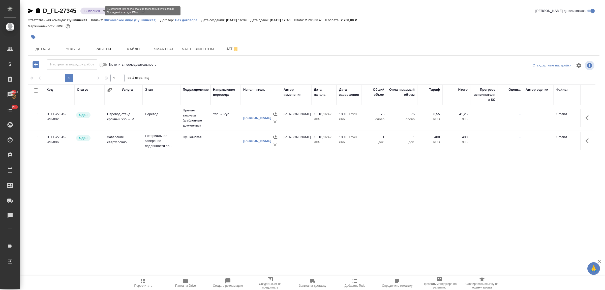
click at [91, 12] on body "🙏 .cls-1 fill:#fff; AWATERA Bulakhova Elena Клиенты Спецификации Заказы 20423 Ч…" at bounding box center [302, 145] width 605 height 290
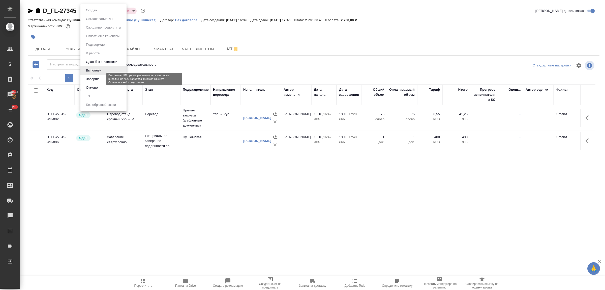
click at [100, 80] on button "Завершен" at bounding box center [93, 79] width 18 height 6
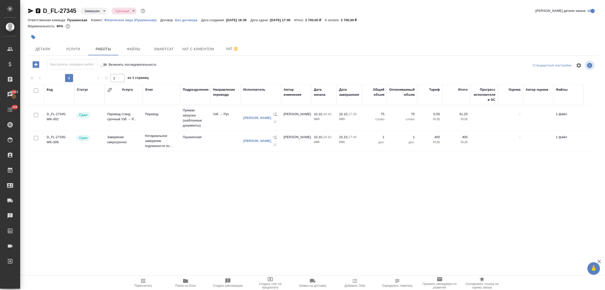
click at [42, 44] on button "Детали" at bounding box center [43, 49] width 30 height 13
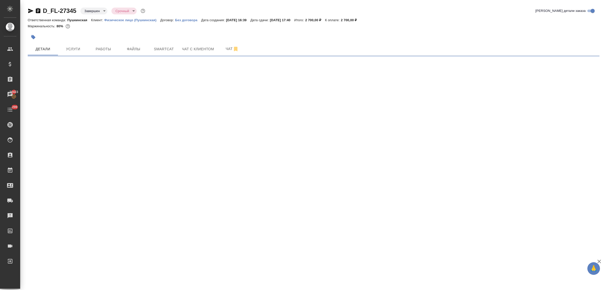
select select "RU"
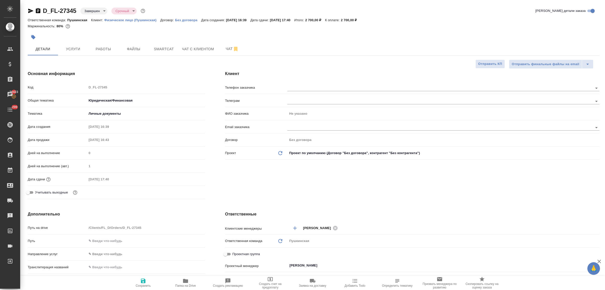
type textarea "x"
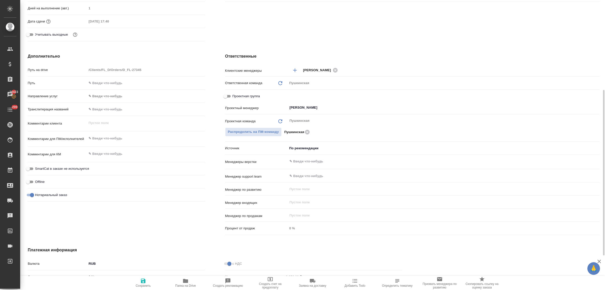
scroll to position [218, 0]
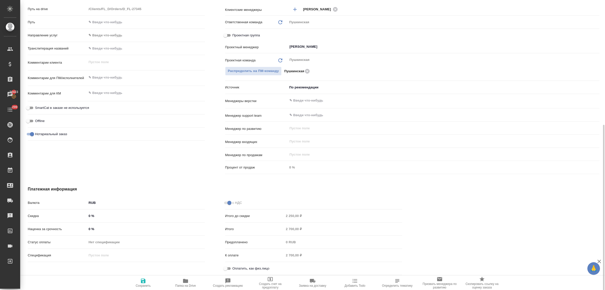
click at [229, 266] on input "Оплатить, как физ.лицо" at bounding box center [225, 268] width 18 height 6
checkbox input "true"
type textarea "x"
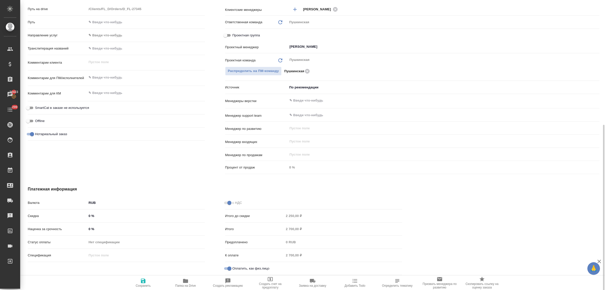
click at [146, 279] on icon "button" at bounding box center [143, 280] width 6 height 6
type textarea "x"
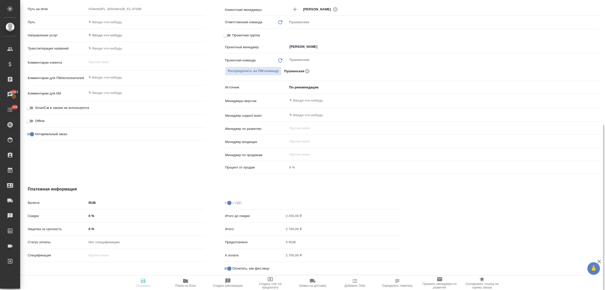
type textarea "x"
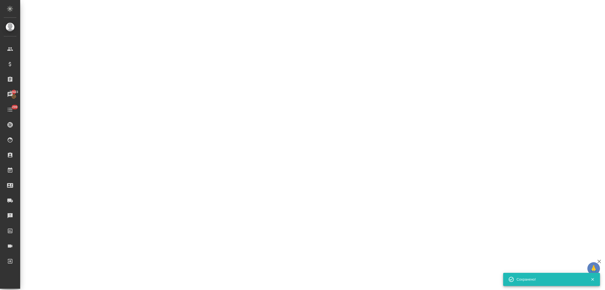
select select "RU"
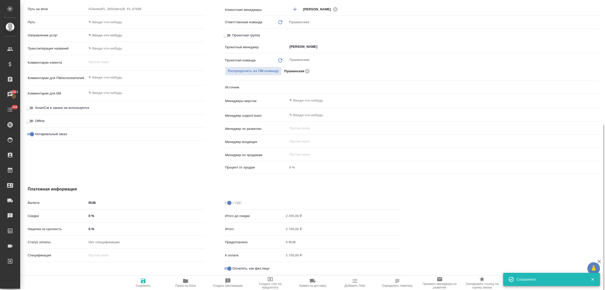
type textarea "x"
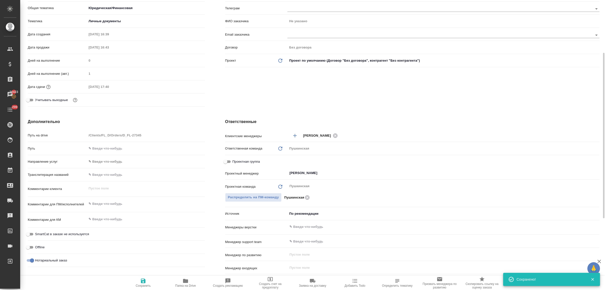
scroll to position [0, 0]
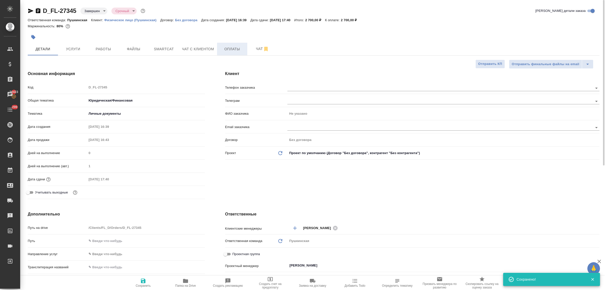
click at [233, 46] on span "Оплаты" at bounding box center [232, 49] width 24 height 6
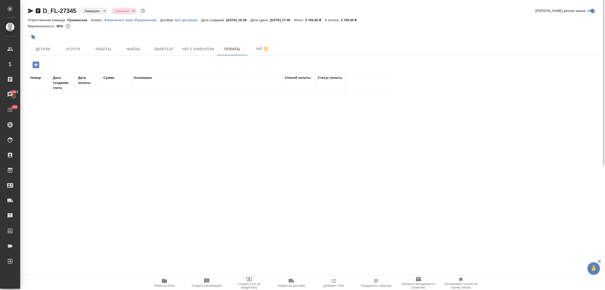
click at [34, 66] on icon "button" at bounding box center [36, 64] width 7 height 7
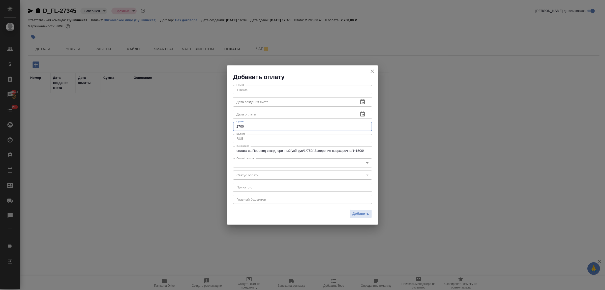
drag, startPoint x: 253, startPoint y: 126, endPoint x: 221, endPoint y: 123, distance: 32.7
click at [221, 123] on div "Добавить оплату Номер 110404 Номер Дата создания счета Дата создания счета Дата…" at bounding box center [302, 145] width 605 height 290
type input "1800"
click at [259, 164] on body "🙏 .cls-1 fill:#fff; AWATERA Bulakhova Elena Клиенты Спецификации Заказы 20423 Ч…" at bounding box center [302, 145] width 605 height 290
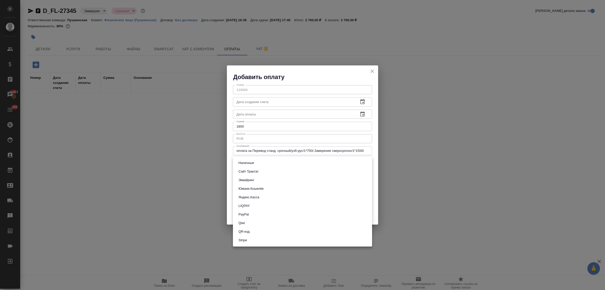
click at [257, 164] on li "Наличные" at bounding box center [302, 162] width 139 height 9
type input "cash"
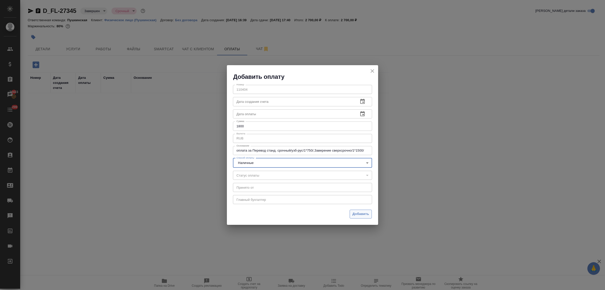
click at [360, 216] on span "Добавить" at bounding box center [361, 214] width 17 height 6
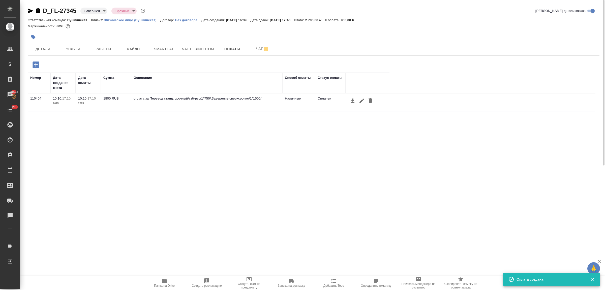
click at [37, 64] on icon "button" at bounding box center [36, 64] width 7 height 7
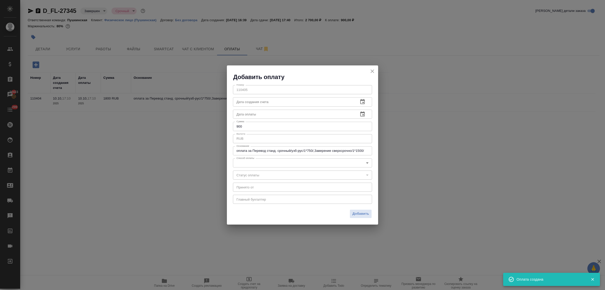
click at [262, 163] on body "🙏 .cls-1 fill:#fff; AWATERA Bulakhova Elena Клиенты Спецификации Заказы 20423 Ч…" at bounding box center [302, 145] width 605 height 290
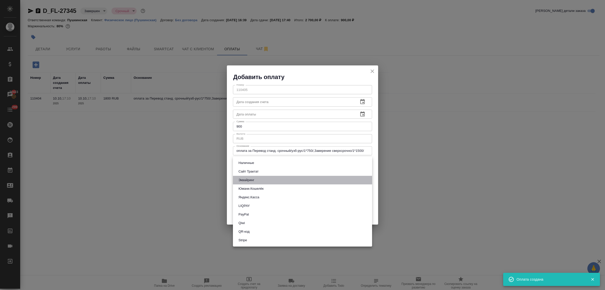
click at [262, 178] on li "Эквайринг" at bounding box center [302, 180] width 139 height 9
type input "acquiring"
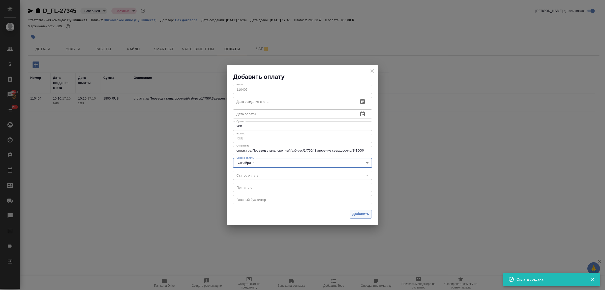
click at [357, 209] on button "Добавить" at bounding box center [361, 213] width 22 height 9
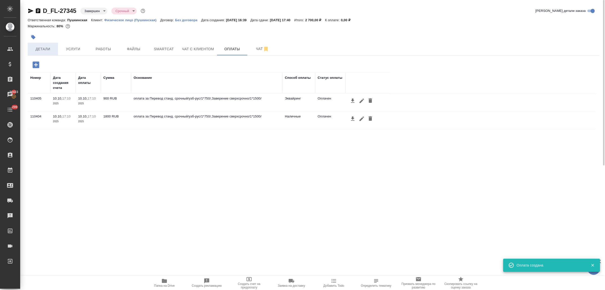
click at [41, 50] on span "Детали" at bounding box center [43, 49] width 24 height 6
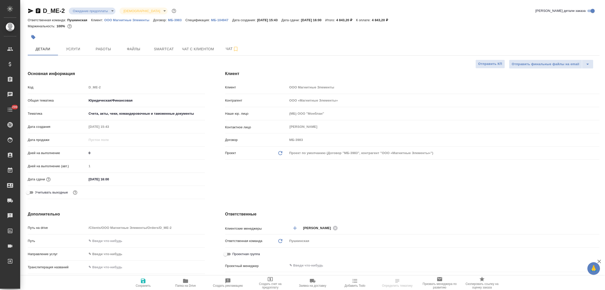
select select "RU"
click at [220, 19] on p "МБ-104947" at bounding box center [221, 20] width 21 height 4
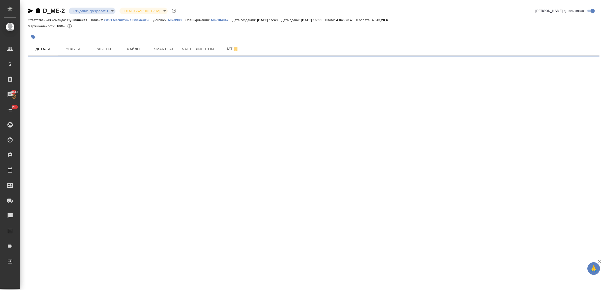
select select "RU"
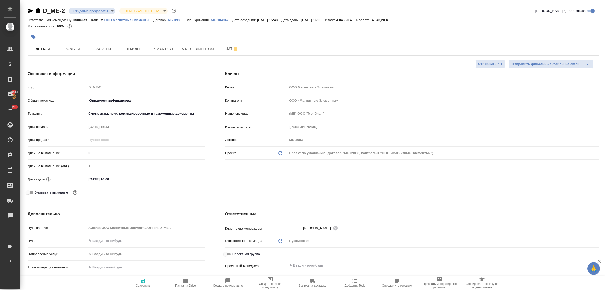
type textarea "x"
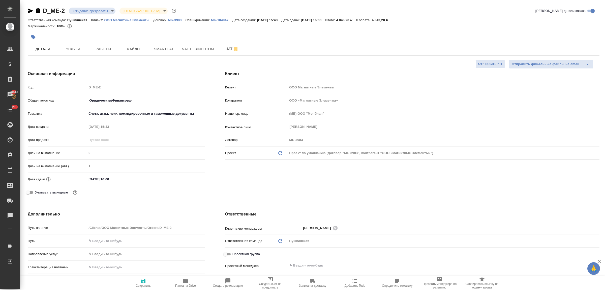
type textarea "x"
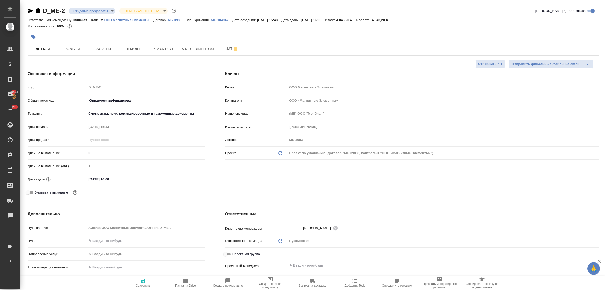
type textarea "x"
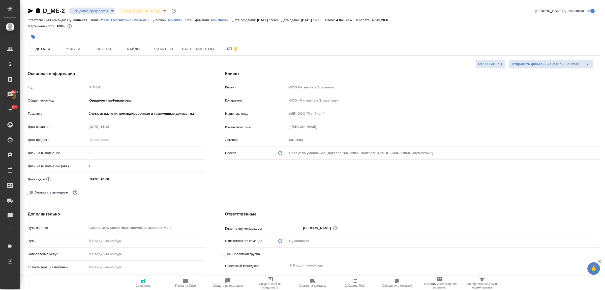
type textarea "x"
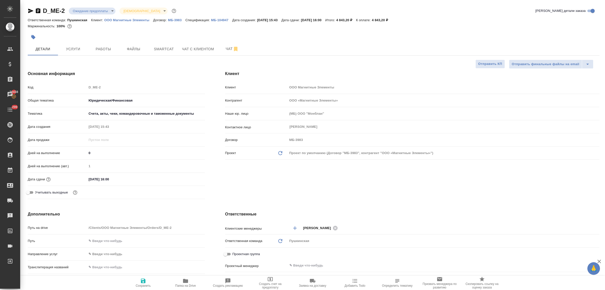
type textarea "x"
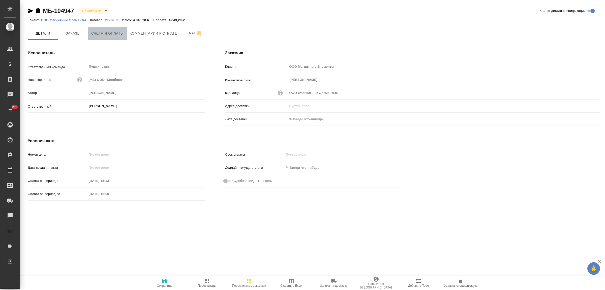
click at [102, 36] on span "Счета и оплаты" at bounding box center [107, 33] width 33 height 6
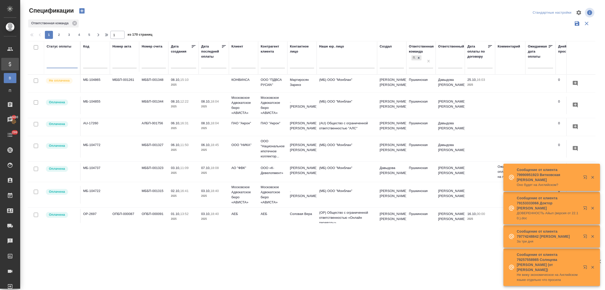
click at [241, 66] on input "text" at bounding box center [244, 65] width 24 height 6
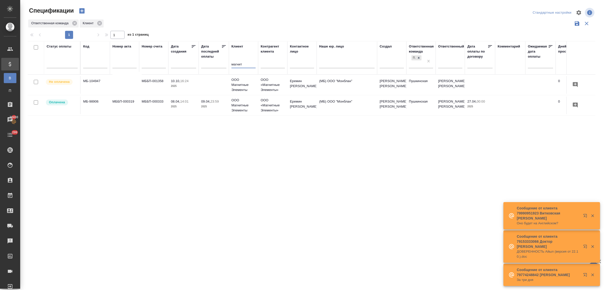
type input "магнит"
click at [201, 104] on p "2025" at bounding box center [213, 106] width 25 height 5
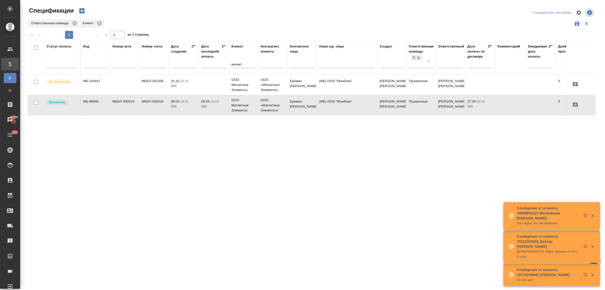
click at [201, 104] on p "2025" at bounding box center [213, 106] width 25 height 5
click at [206, 189] on div "Статус оплаты Код Номер акта Номер счета Дата создания Дата последней оплаты Кл…" at bounding box center [312, 132] width 568 height 182
drag, startPoint x: 248, startPoint y: 62, endPoint x: 216, endPoint y: 66, distance: 32.1
click at [220, 62] on tr "Статус оплаты Код Номер акта Номер счета Дата создания Дата последней оплаты Кл…" at bounding box center [355, 57] width 655 height 33
click at [206, 154] on div "Статус оплаты Код Номер акта Номер счета Дата создания Дата последней оплаты Кл…" at bounding box center [312, 132] width 568 height 182
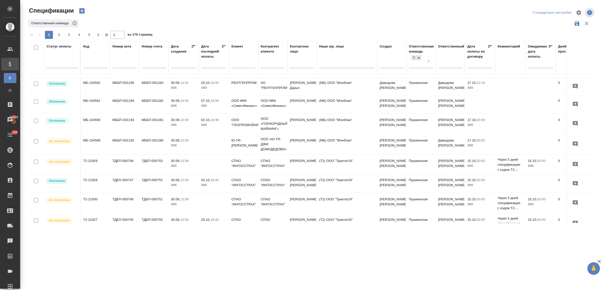
scroll to position [366, 0]
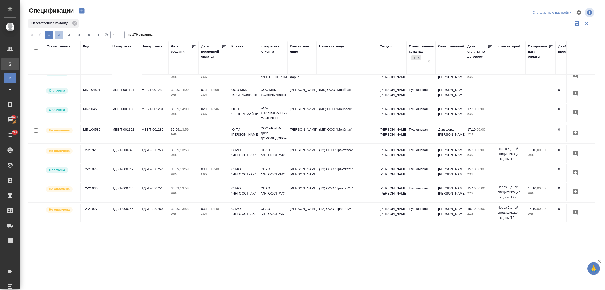
click at [58, 33] on span "2" at bounding box center [59, 34] width 8 height 5
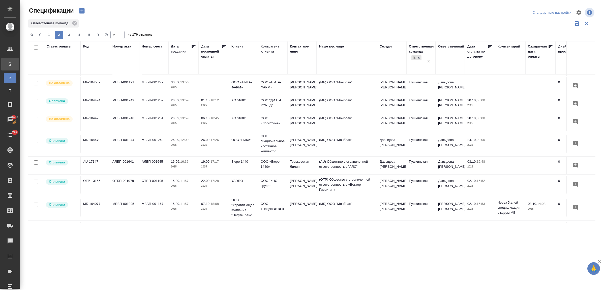
scroll to position [0, 0]
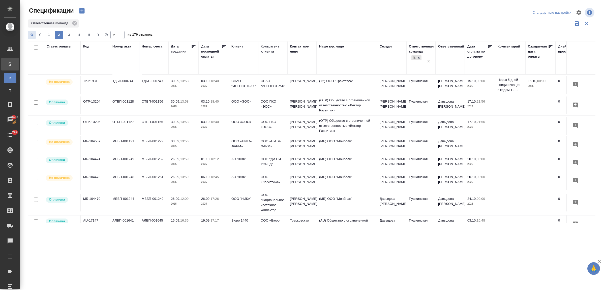
click at [30, 35] on icon "button" at bounding box center [33, 35] width 6 height 6
type input "1"
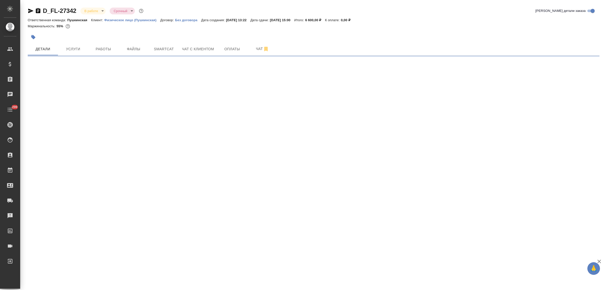
select select "RU"
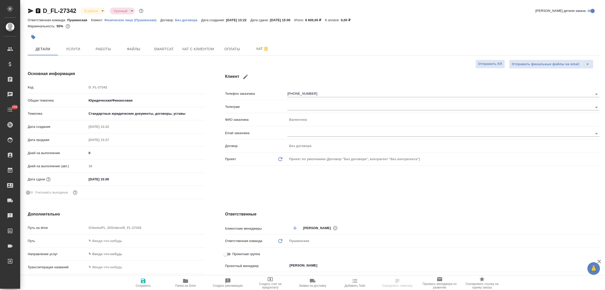
type textarea "x"
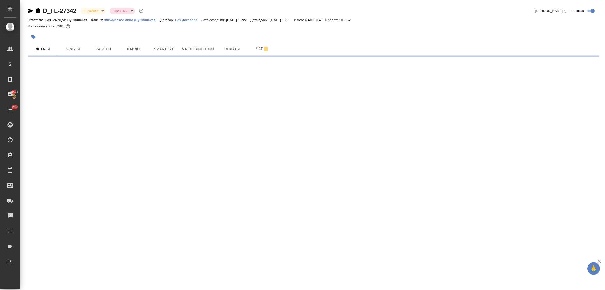
select select "RU"
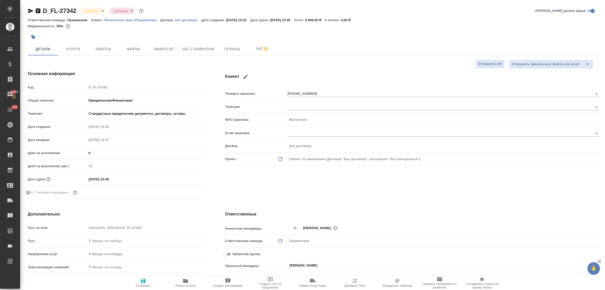
type textarea "x"
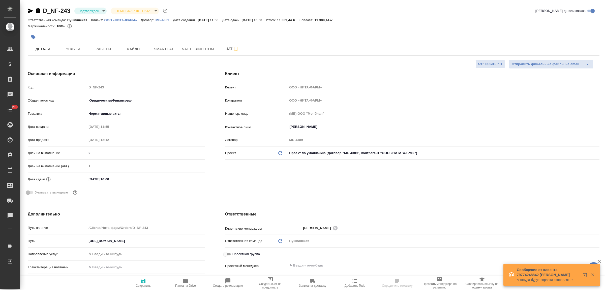
select select "RU"
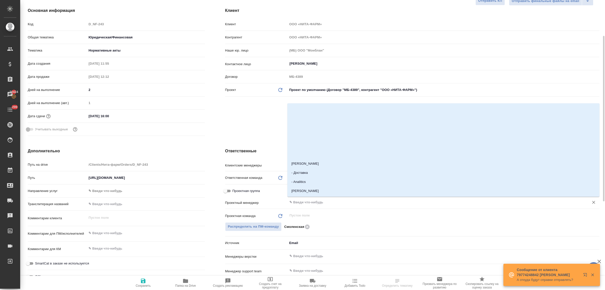
click at [302, 200] on input "text" at bounding box center [435, 202] width 292 height 6
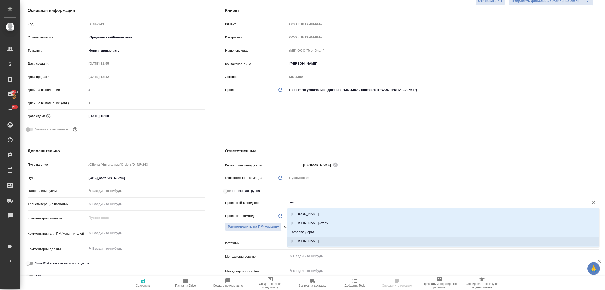
click at [313, 242] on li "Козлова Мария" at bounding box center [443, 240] width 312 height 9
type input "Козлова Мария"
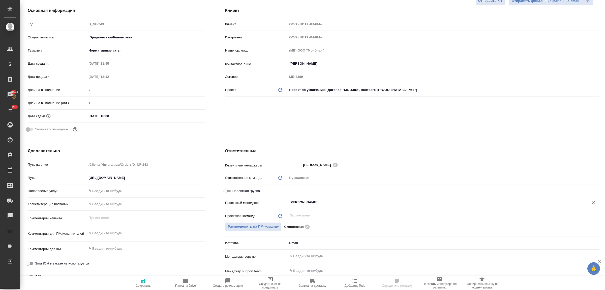
click at [141, 283] on div ".cls-1 fill:#fff; AWATERA Bulakhova Elena Клиенты Спецификации Заказы 20424 Чат…" at bounding box center [302, 145] width 605 height 290
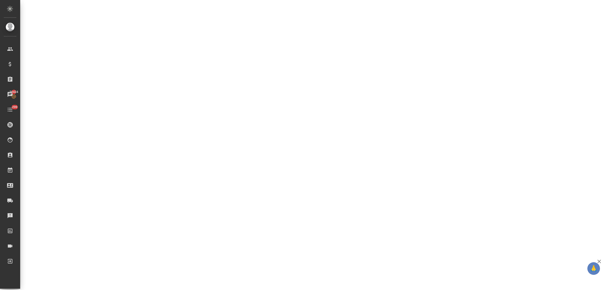
select select "RU"
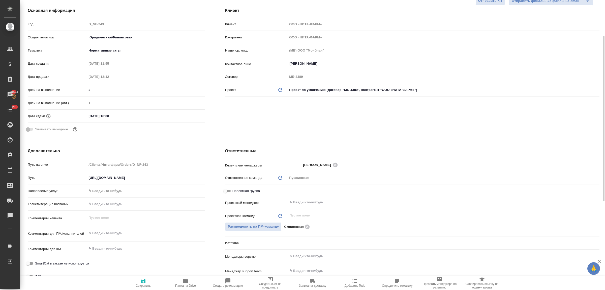
type textarea "x"
click at [305, 206] on div "​" at bounding box center [443, 201] width 312 height 9
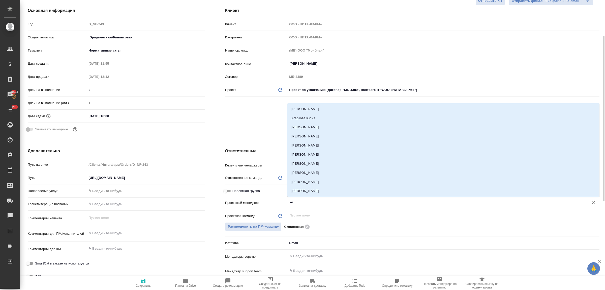
type input "коз"
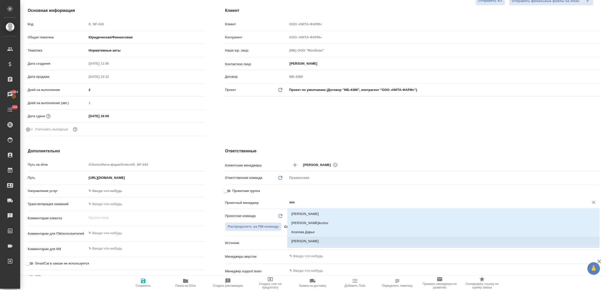
click at [313, 239] on li "Козлова Мария" at bounding box center [443, 240] width 312 height 9
type textarea "x"
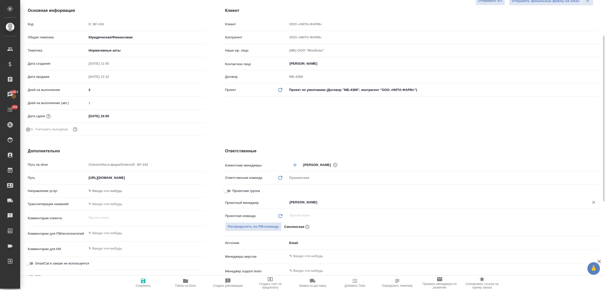
type input "Козлова Мария"
click at [144, 279] on icon "button" at bounding box center [143, 280] width 5 height 5
type textarea "x"
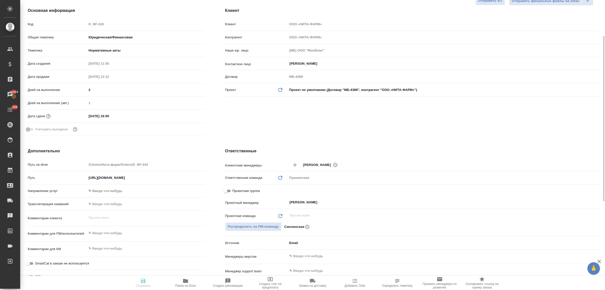
type textarea "x"
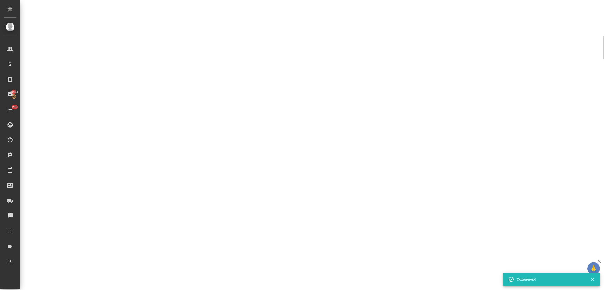
select select "RU"
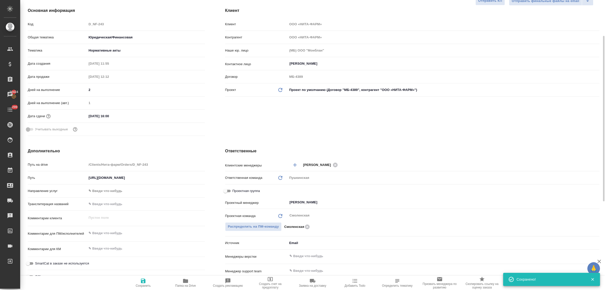
type textarea "x"
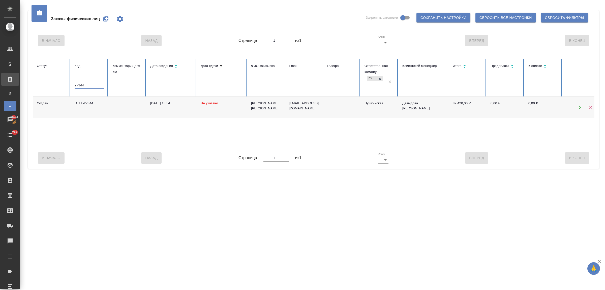
drag, startPoint x: 89, startPoint y: 84, endPoint x: 67, endPoint y: 84, distance: 21.4
click at [67, 84] on tr "Статус Код 27344 Комментарии для КМ Дата создания Дата сдачи ФИО заказчика Emai…" at bounding box center [316, 78] width 567 height 38
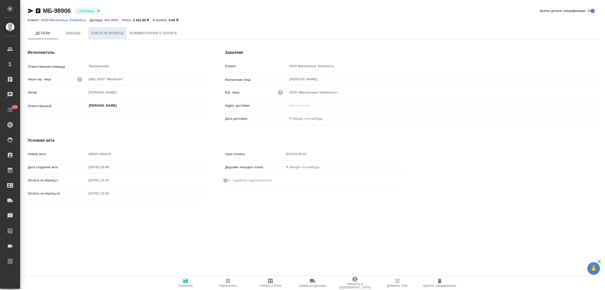
click at [116, 37] on button "Счета и оплаты" at bounding box center [107, 33] width 39 height 12
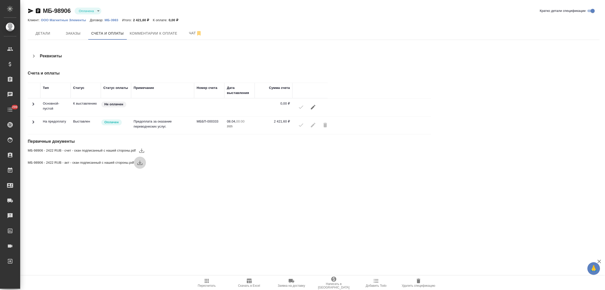
click at [140, 164] on icon "button" at bounding box center [139, 162] width 5 height 4
